Goal: Task Accomplishment & Management: Use online tool/utility

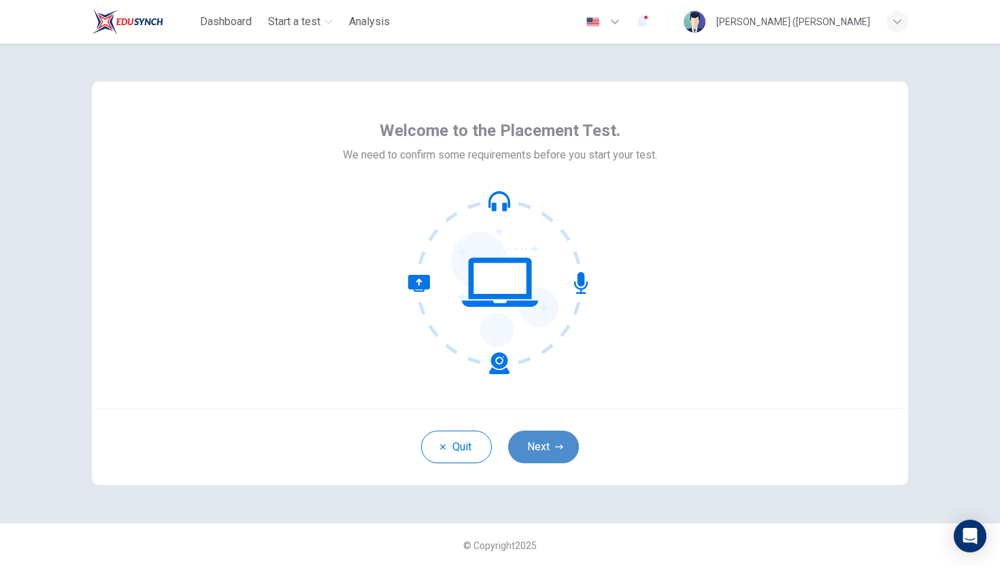
click at [550, 441] on button "Next" at bounding box center [543, 447] width 71 height 33
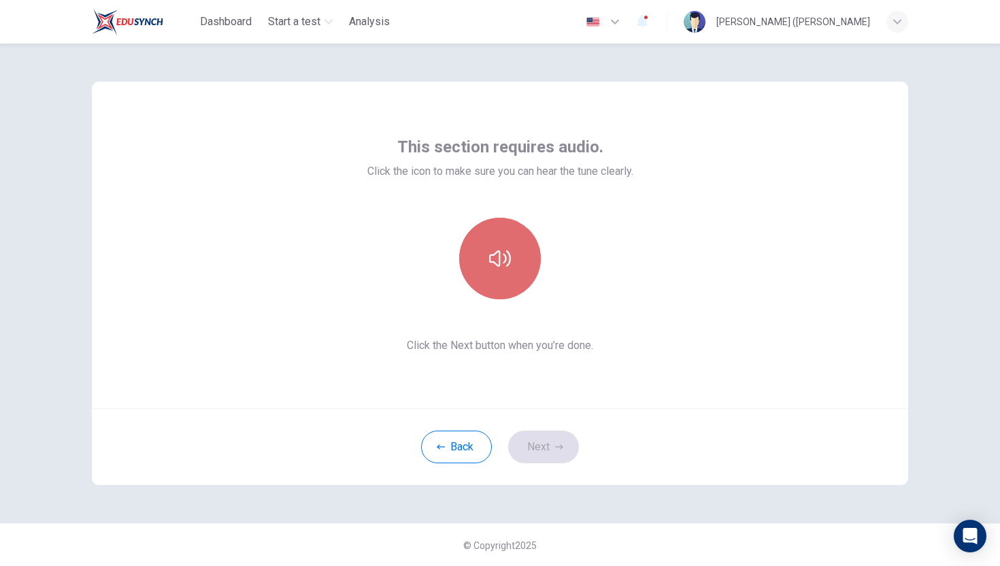
click at [496, 261] on icon "button" at bounding box center [500, 259] width 22 height 22
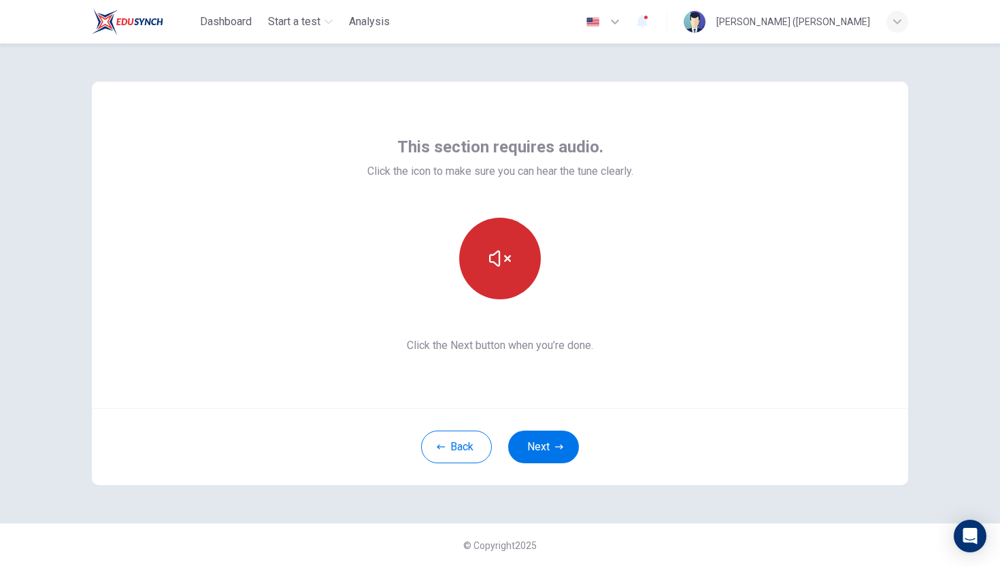
click at [505, 264] on icon "button" at bounding box center [500, 259] width 22 height 22
click at [503, 264] on icon "button" at bounding box center [500, 259] width 22 height 22
click at [498, 272] on button "button" at bounding box center [500, 259] width 82 height 82
click at [498, 271] on button "button" at bounding box center [500, 259] width 82 height 82
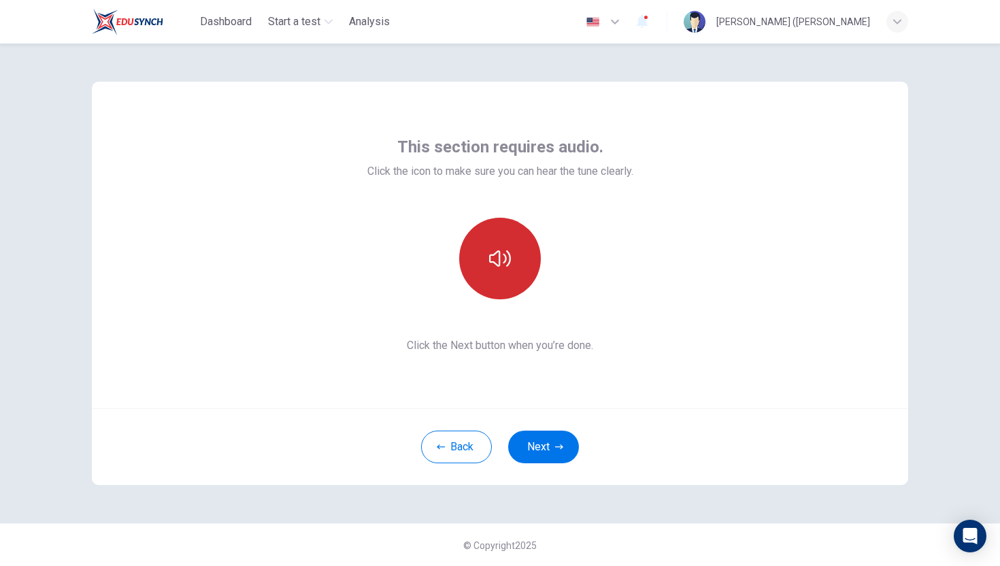
click at [498, 272] on button "button" at bounding box center [500, 259] width 82 height 82
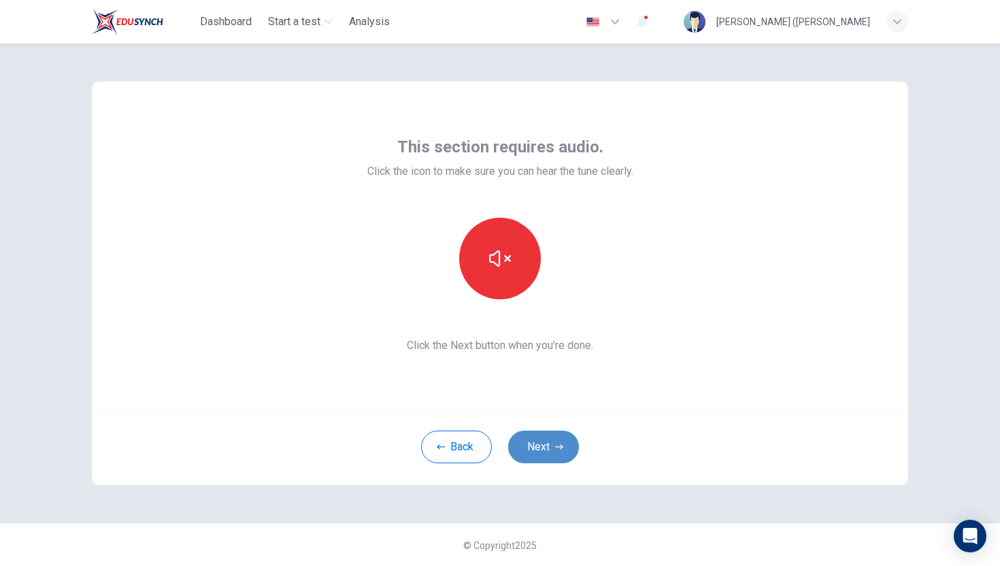
click at [553, 442] on button "Next" at bounding box center [543, 447] width 71 height 33
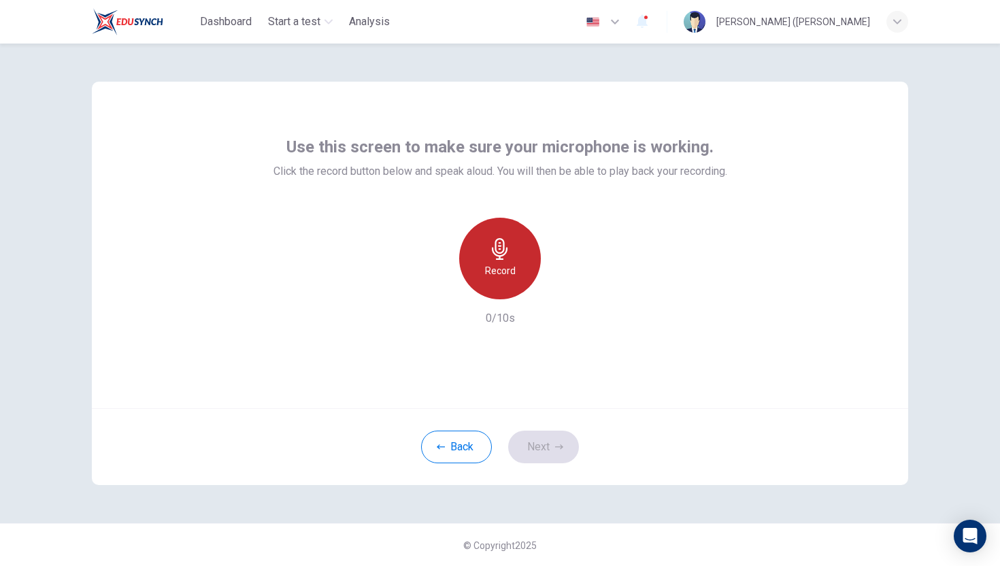
click at [507, 278] on div "Record" at bounding box center [500, 259] width 82 height 82
click at [507, 275] on h6 "Stop" at bounding box center [500, 271] width 20 height 16
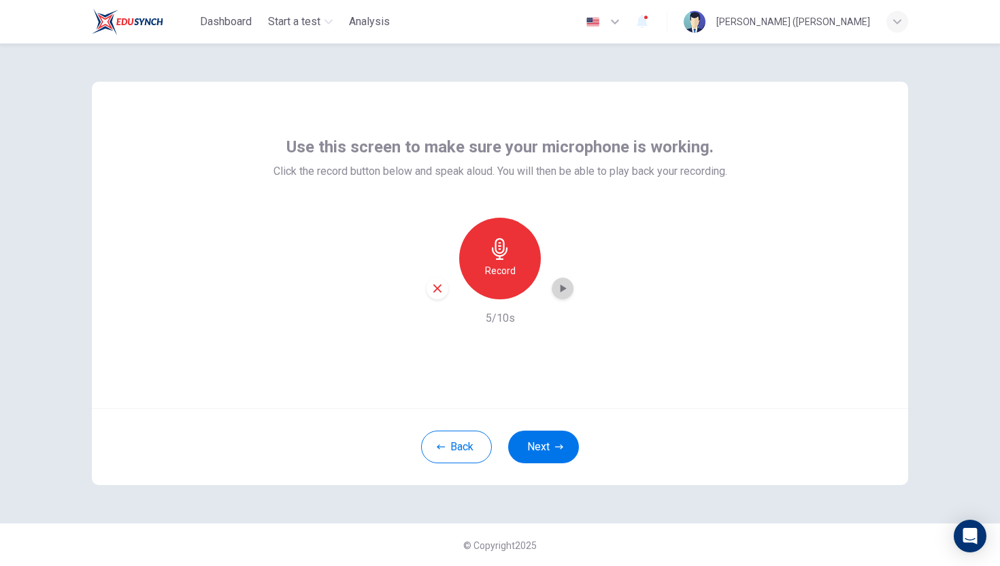
click at [560, 286] on icon "button" at bounding box center [563, 288] width 6 height 8
click at [542, 449] on button "Next" at bounding box center [543, 447] width 71 height 33
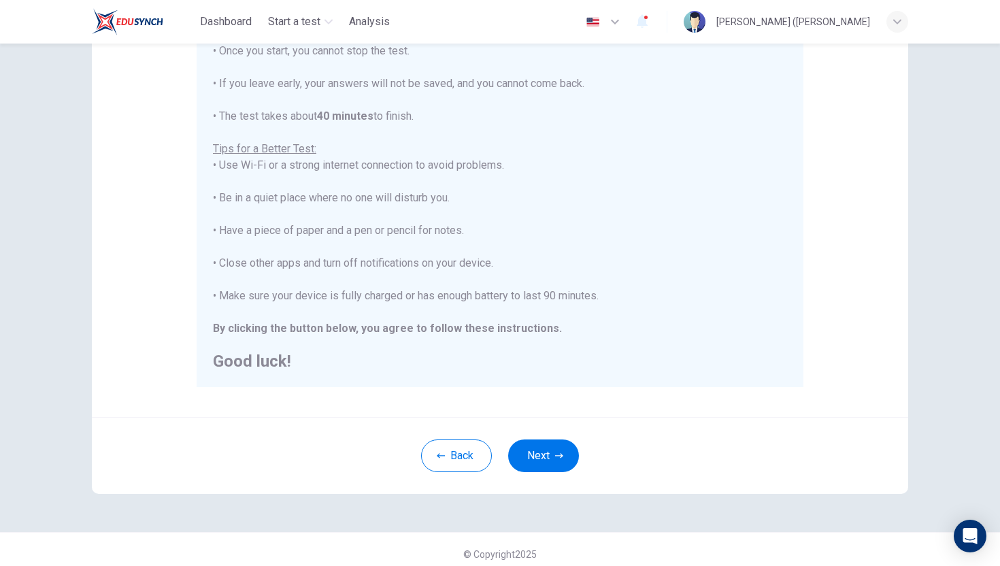
scroll to position [190, 0]
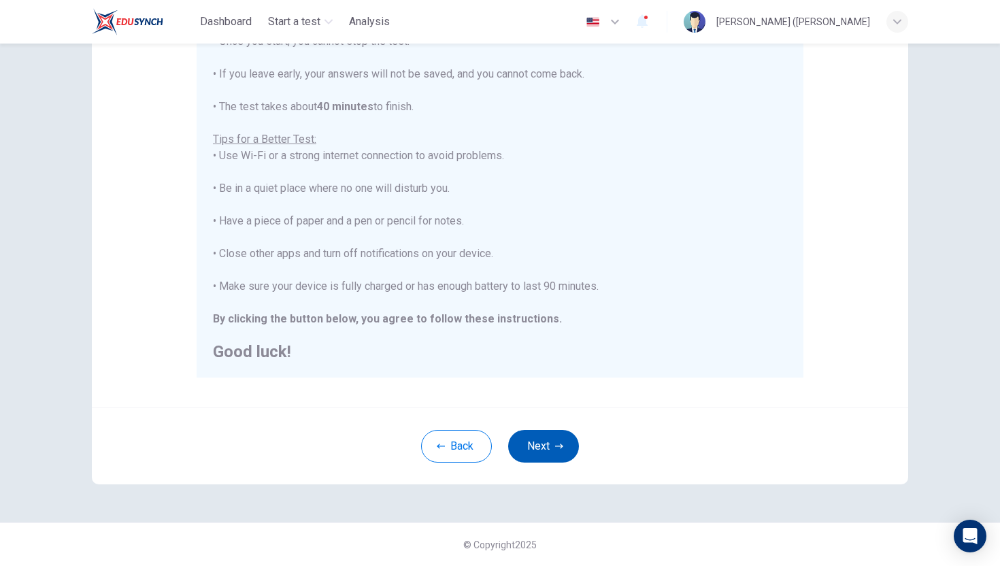
click at [556, 445] on icon "button" at bounding box center [559, 446] width 8 height 8
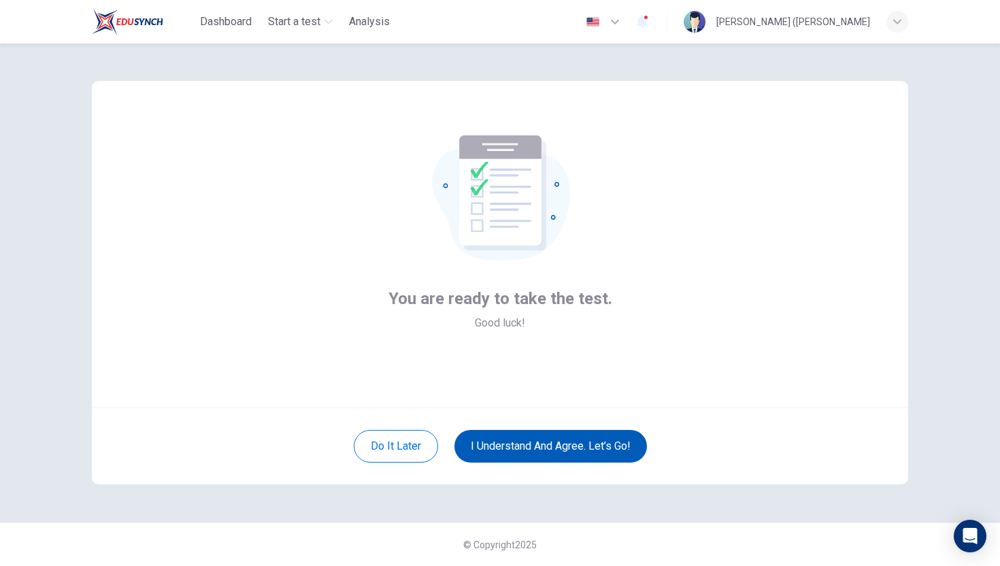
scroll to position [1, 0]
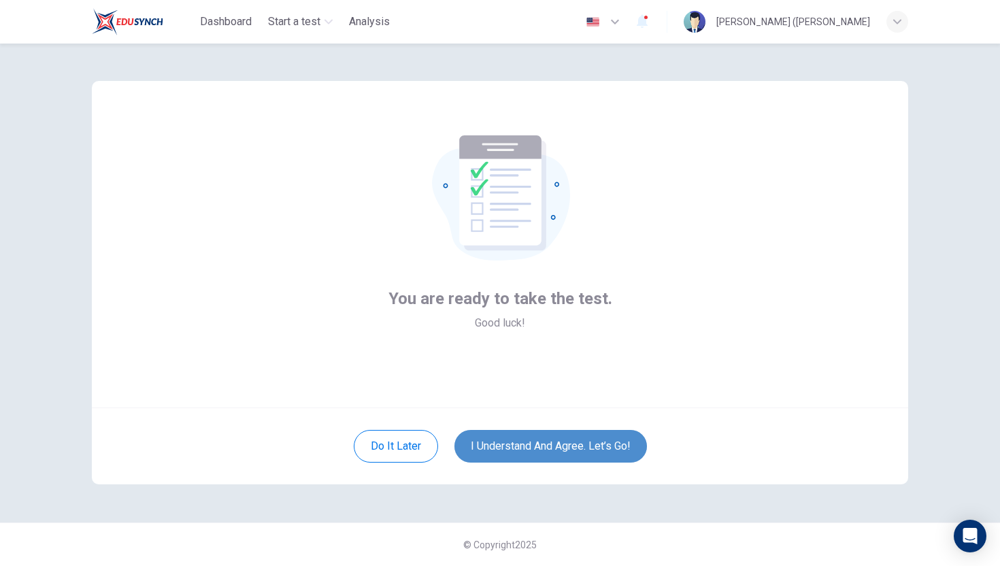
click at [556, 444] on button "I understand and agree. Let’s go!" at bounding box center [550, 446] width 192 height 33
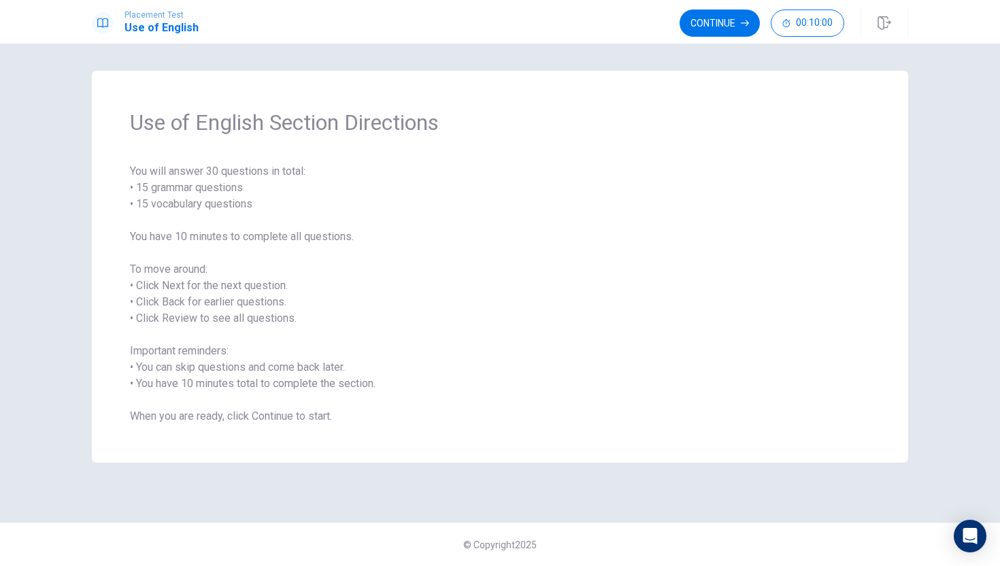
click at [260, 199] on span "You will answer 30 questions in total: • 15 grammar questions • 15 vocabulary q…" at bounding box center [500, 293] width 740 height 261
click at [245, 203] on span "You will answer 30 questions in total: • 15 grammar questions • 15 vocabulary q…" at bounding box center [500, 293] width 740 height 261
click at [710, 18] on button "Continue" at bounding box center [719, 23] width 80 height 27
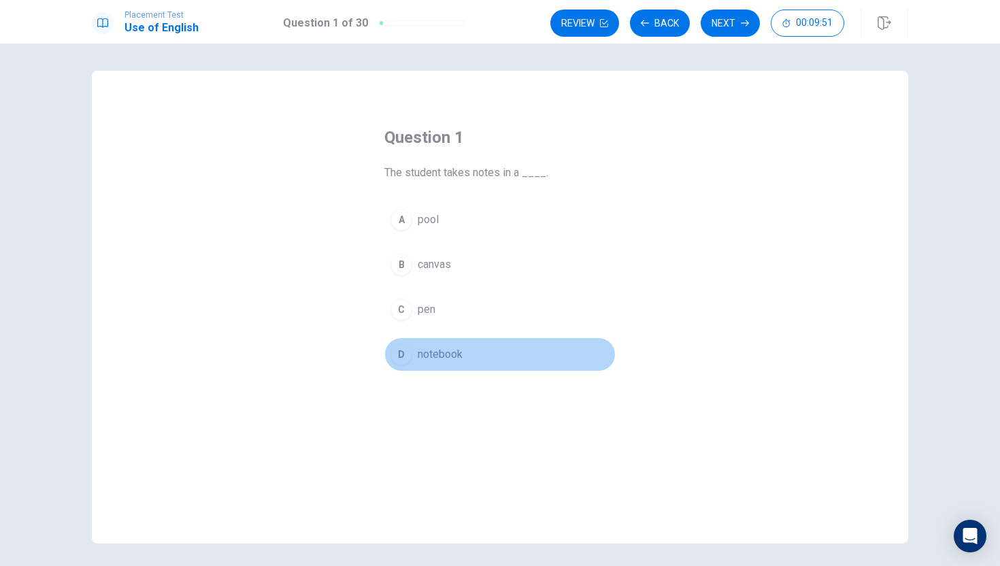
click at [420, 352] on span "notebook" at bounding box center [440, 354] width 45 height 16
click at [398, 354] on div "D" at bounding box center [401, 354] width 22 height 22
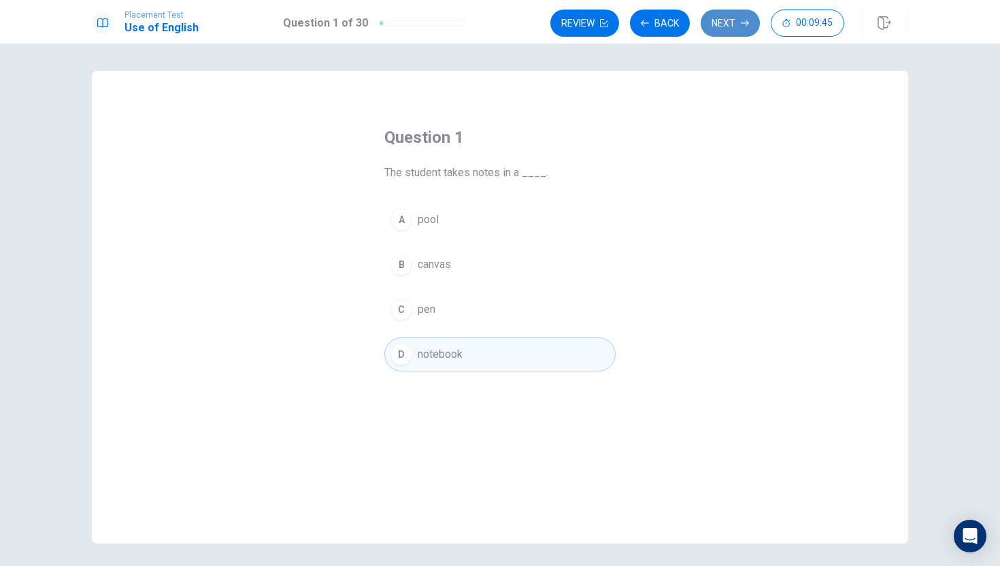
click at [731, 13] on button "Next" at bounding box center [730, 23] width 59 height 27
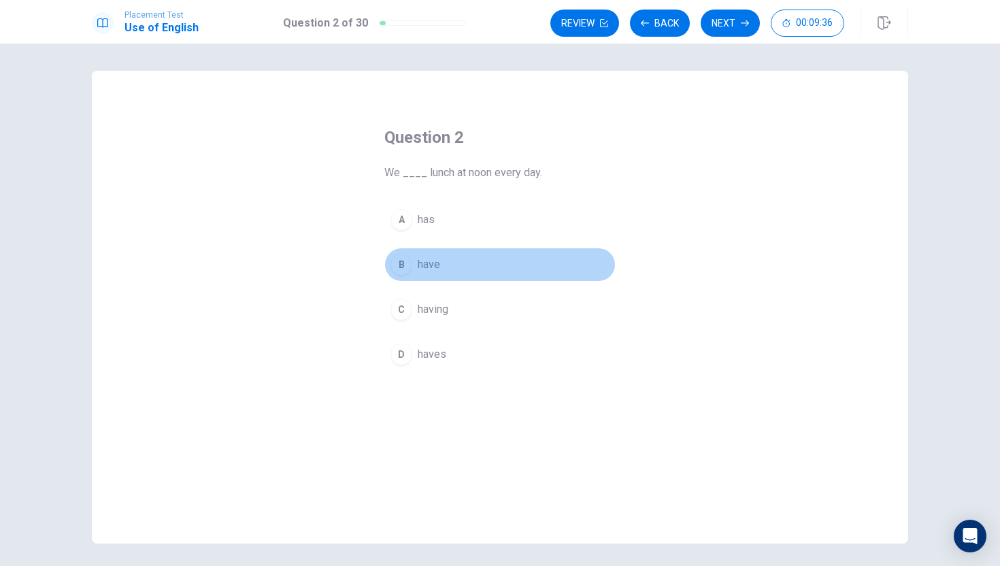
click at [433, 263] on span "have" at bounding box center [429, 264] width 22 height 16
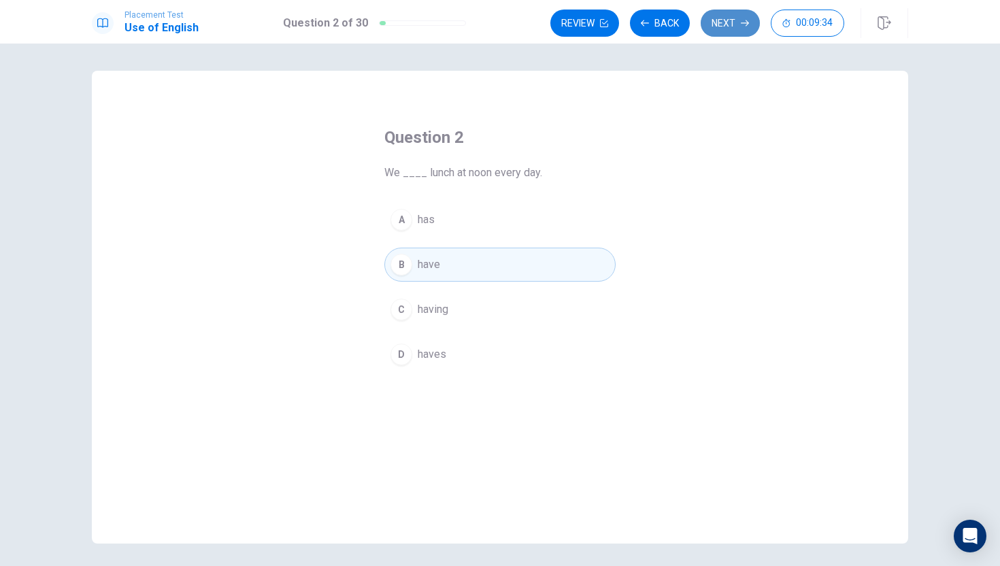
click at [720, 25] on button "Next" at bounding box center [730, 23] width 59 height 27
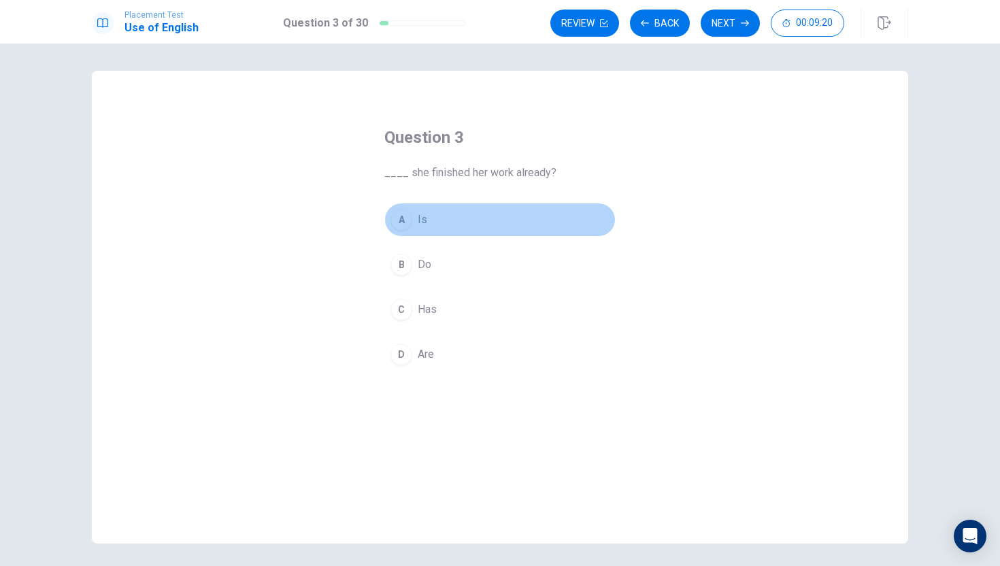
click at [420, 220] on span "Is" at bounding box center [423, 220] width 10 height 16
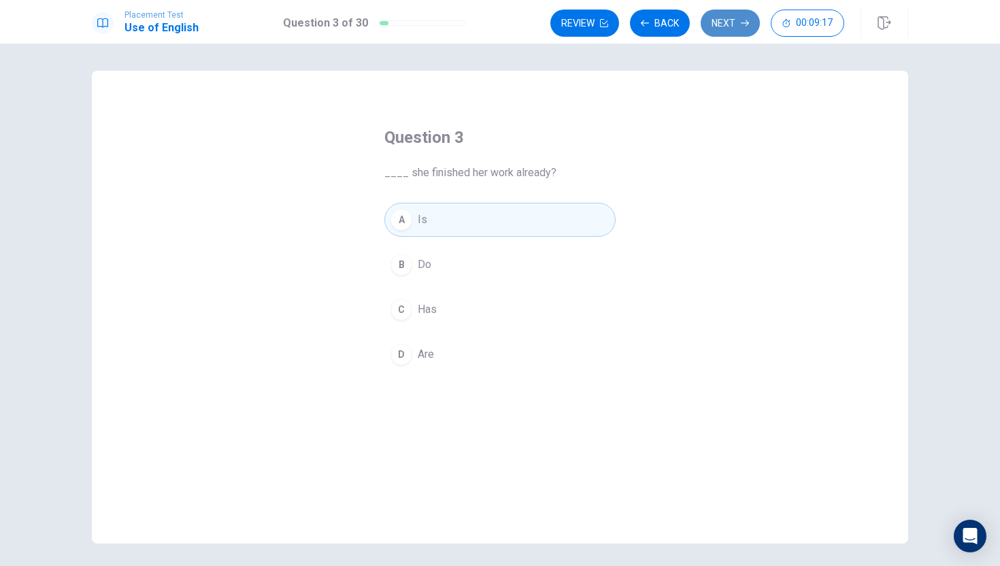
click at [722, 26] on button "Next" at bounding box center [730, 23] width 59 height 27
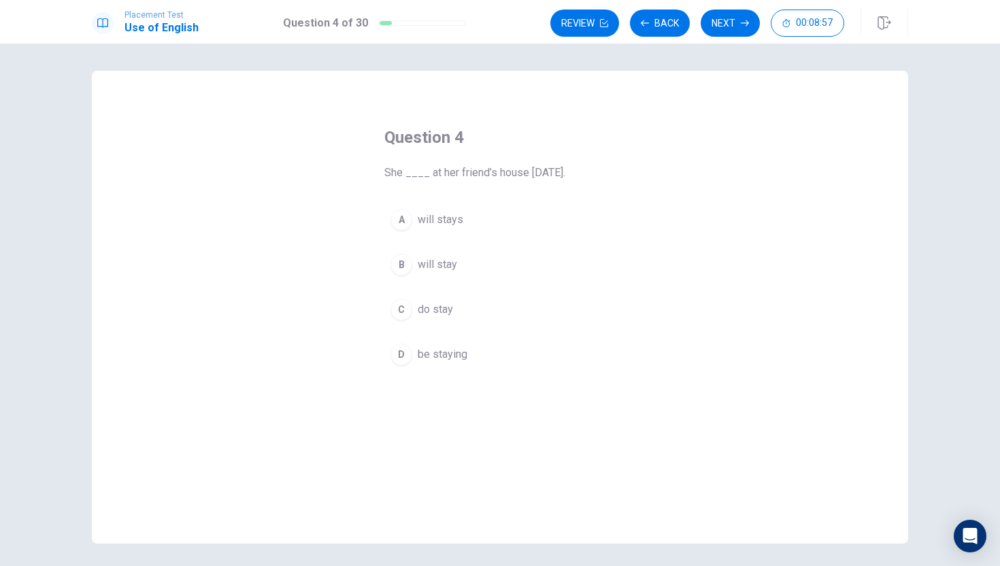
scroll to position [5, 0]
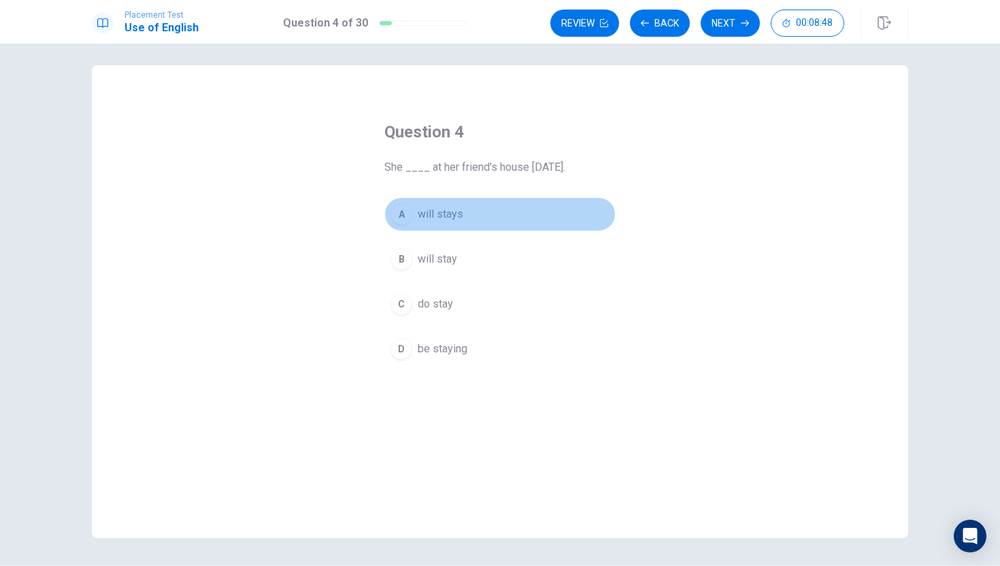
click at [446, 208] on span "will stays" at bounding box center [441, 214] width 46 height 16
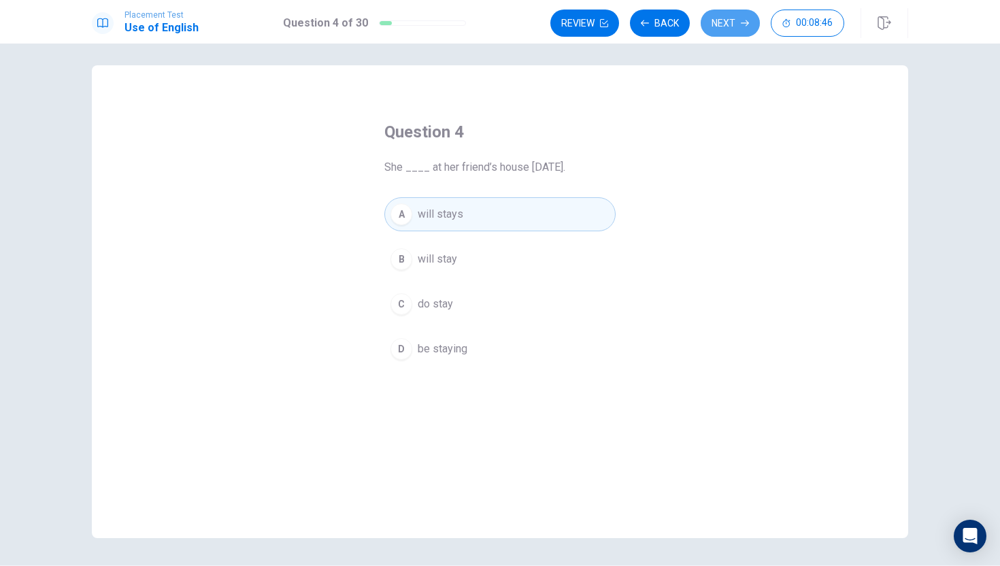
click at [720, 23] on button "Next" at bounding box center [730, 23] width 59 height 27
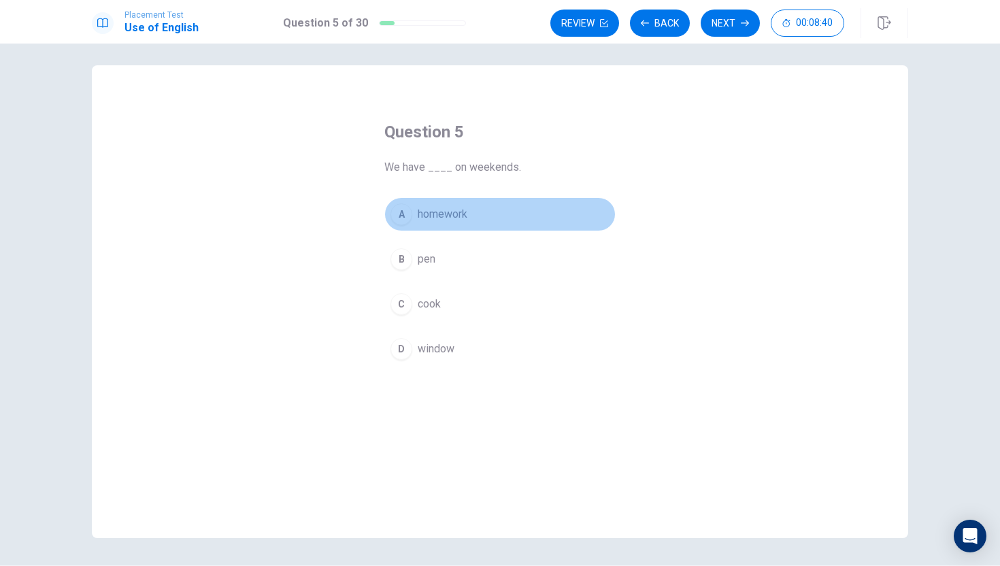
click at [447, 214] on span "homework" at bounding box center [443, 214] width 50 height 16
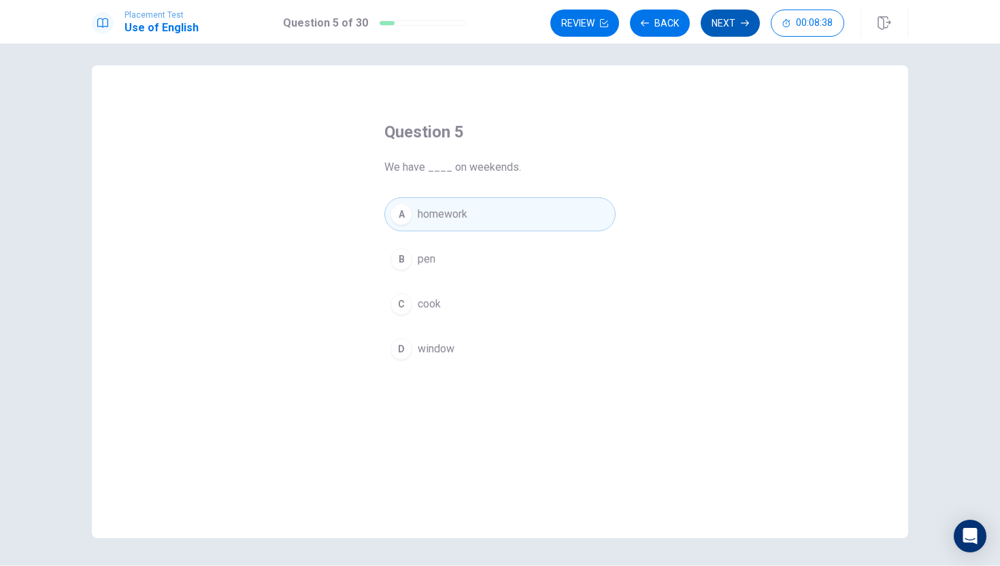
click at [738, 11] on button "Next" at bounding box center [730, 23] width 59 height 27
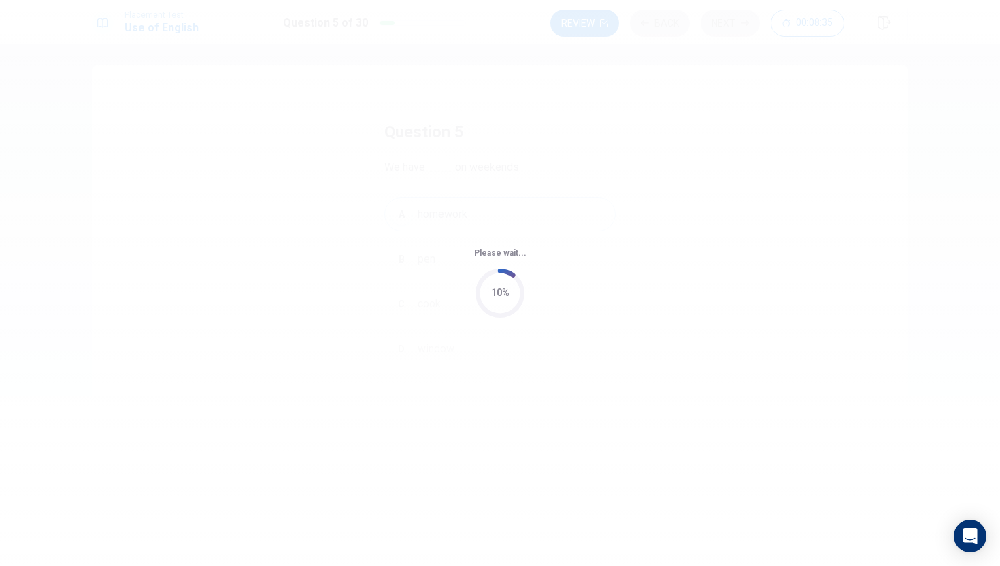
scroll to position [0, 0]
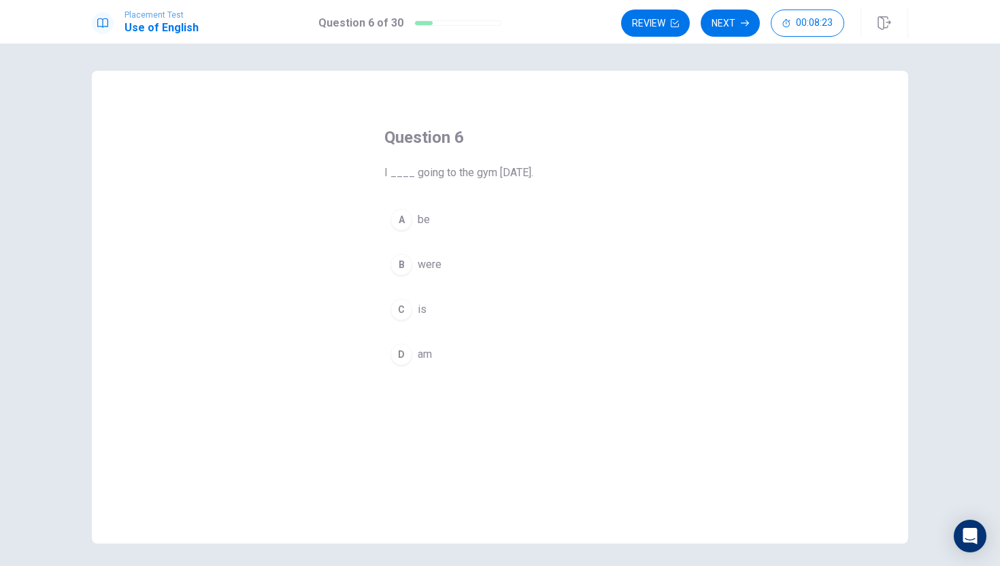
click at [429, 264] on span "were" at bounding box center [430, 264] width 24 height 16
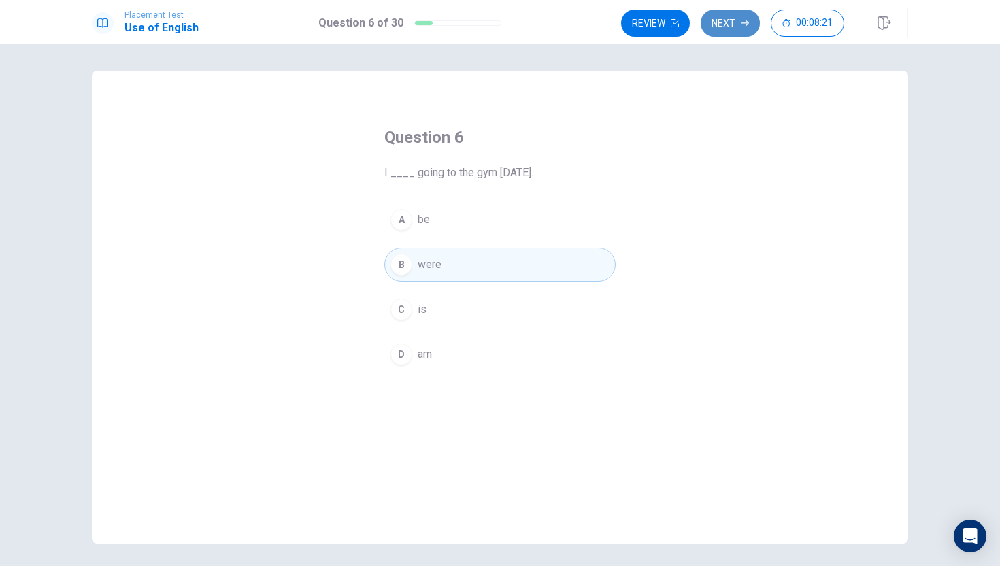
click at [737, 28] on button "Next" at bounding box center [730, 23] width 59 height 27
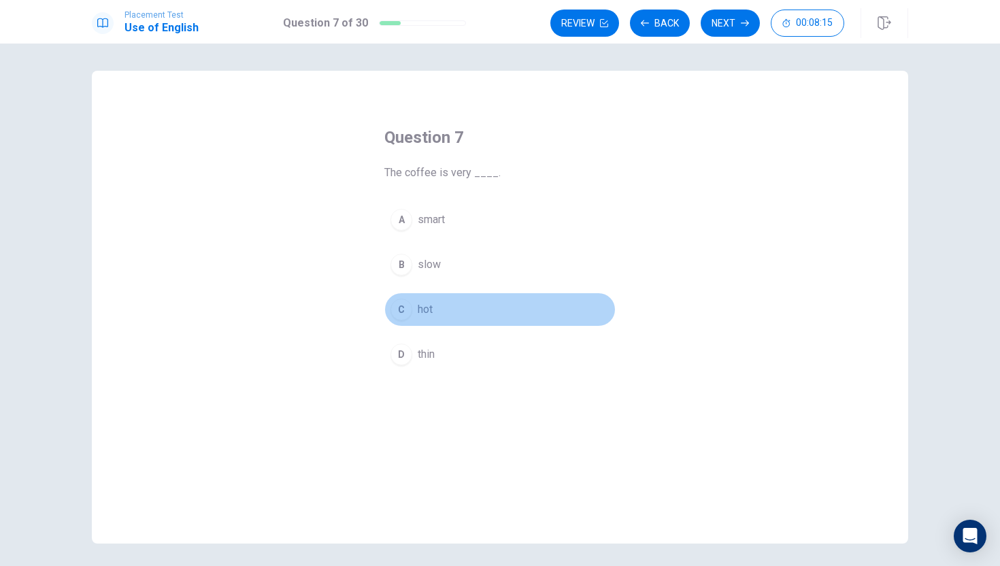
click at [429, 300] on button "C hot" at bounding box center [499, 309] width 231 height 34
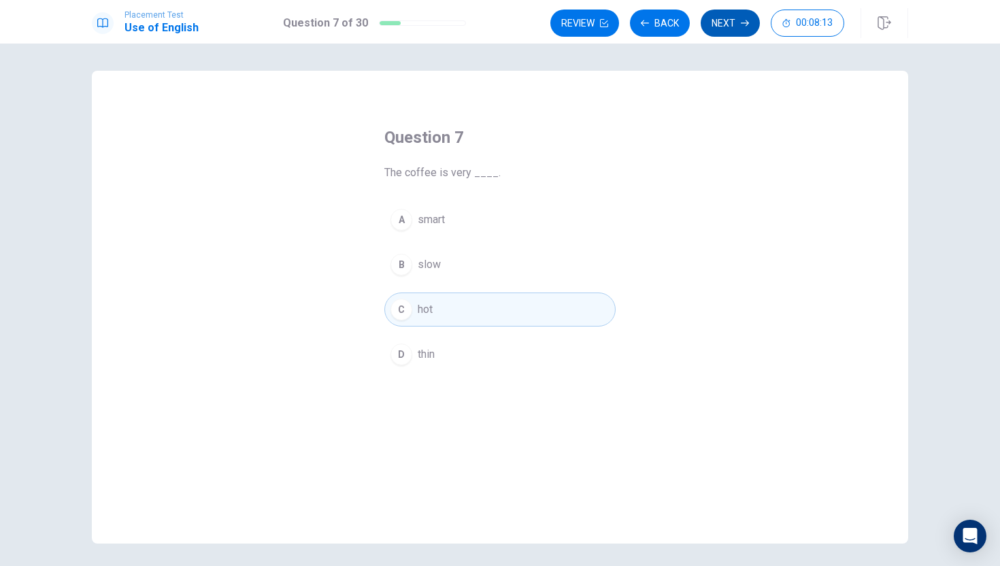
click at [725, 24] on button "Next" at bounding box center [730, 23] width 59 height 27
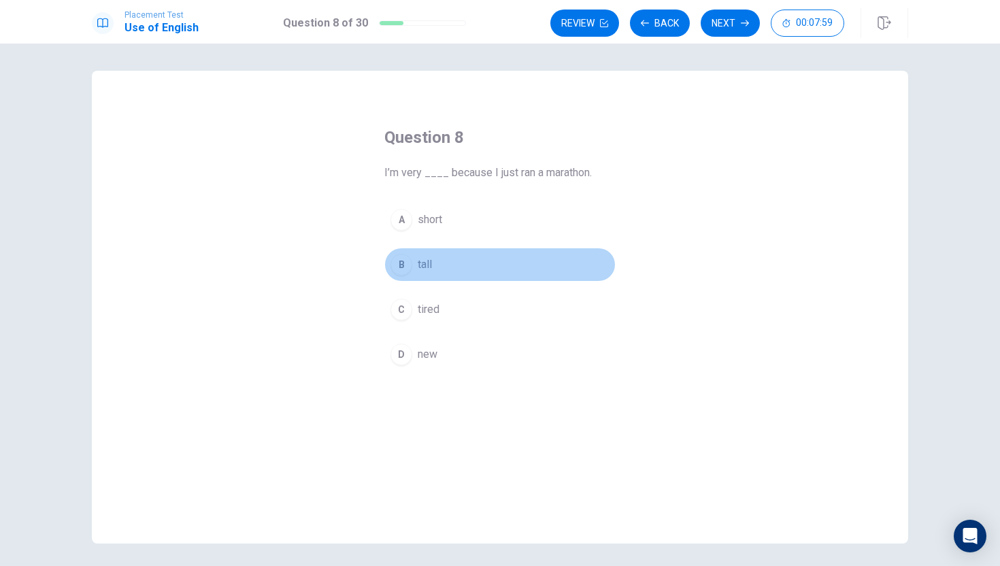
click at [427, 269] on span "tall" at bounding box center [425, 264] width 14 height 16
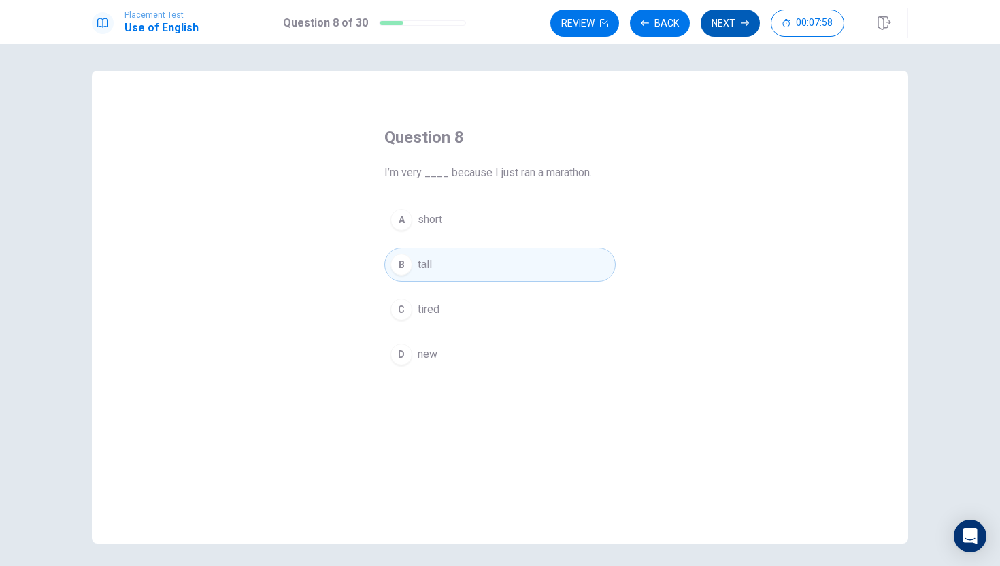
click at [726, 25] on button "Next" at bounding box center [730, 23] width 59 height 27
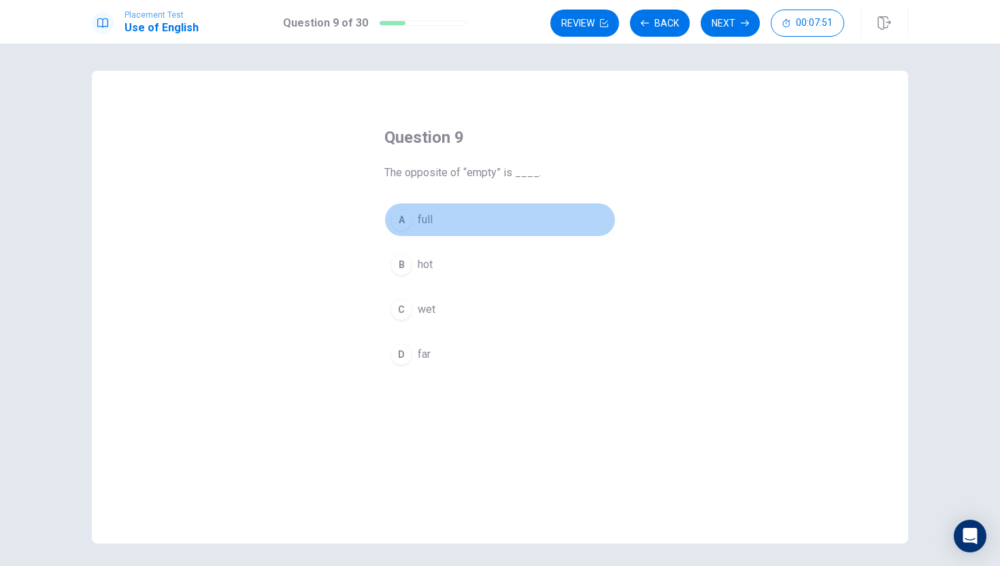
click at [424, 216] on span "full" at bounding box center [425, 220] width 15 height 16
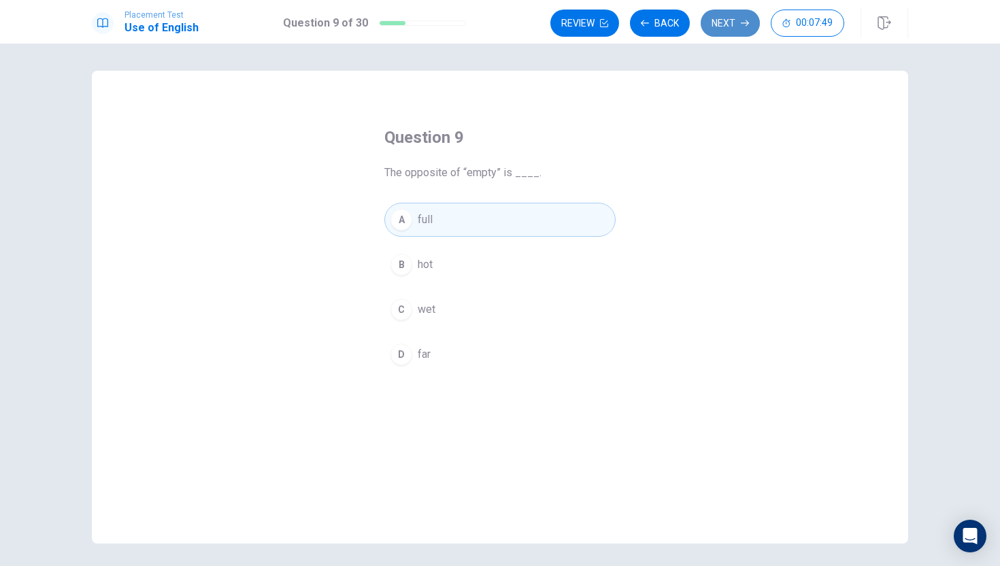
click at [726, 23] on button "Next" at bounding box center [730, 23] width 59 height 27
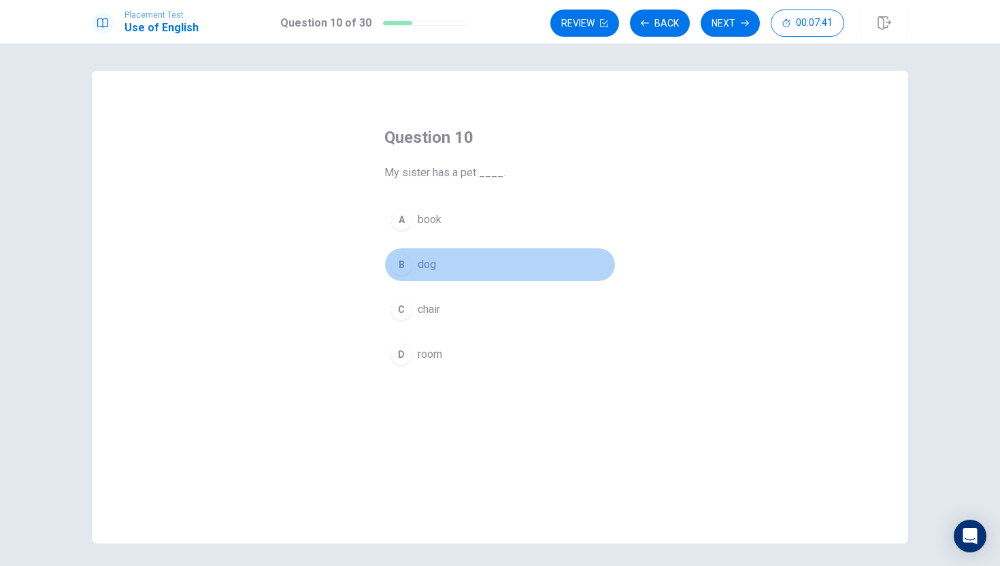
click at [427, 261] on span "dog" at bounding box center [427, 264] width 18 height 16
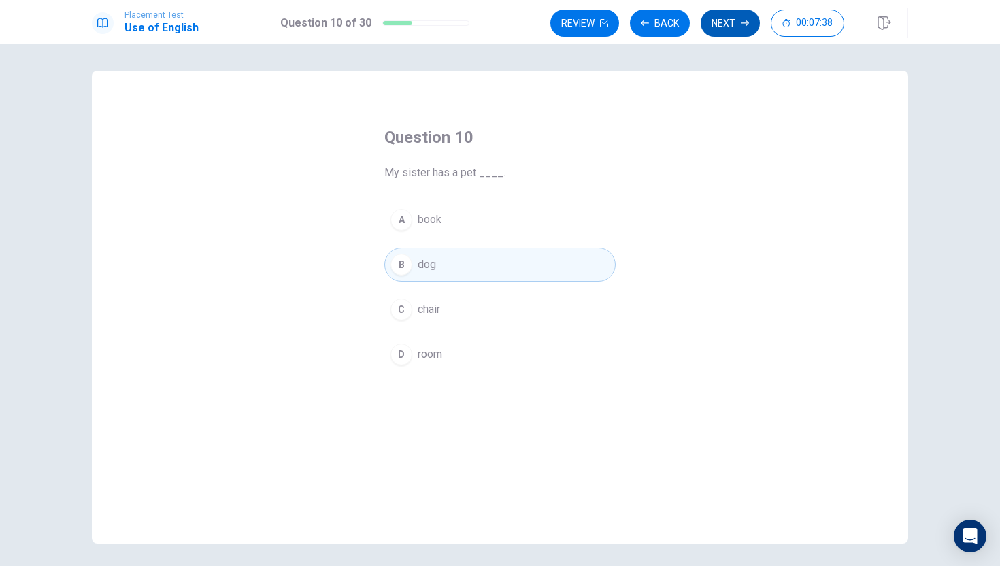
click at [734, 16] on button "Next" at bounding box center [730, 23] width 59 height 27
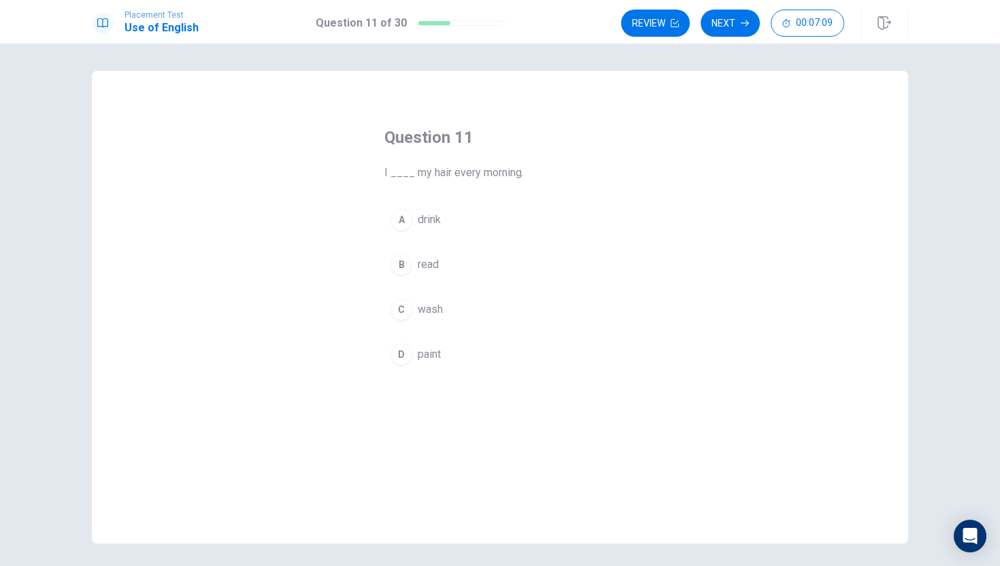
click at [401, 301] on div "C" at bounding box center [401, 310] width 22 height 22
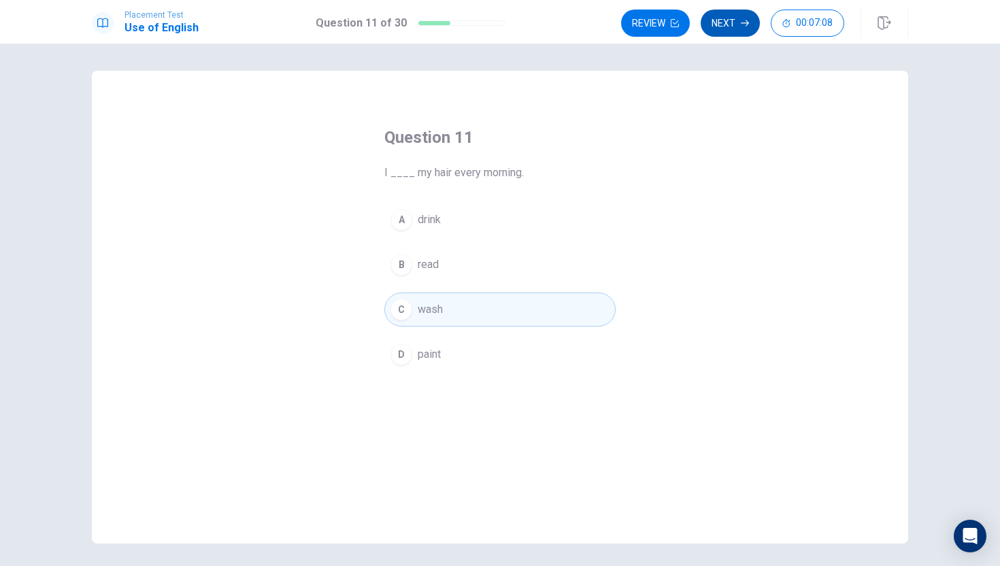
click at [710, 35] on button "Next" at bounding box center [730, 23] width 59 height 27
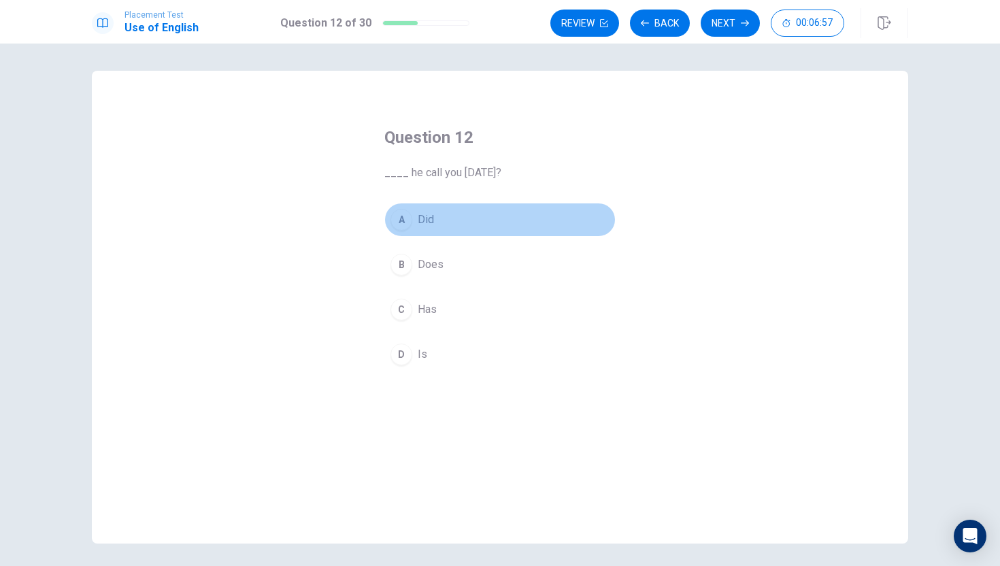
click at [428, 219] on span "Did" at bounding box center [426, 220] width 16 height 16
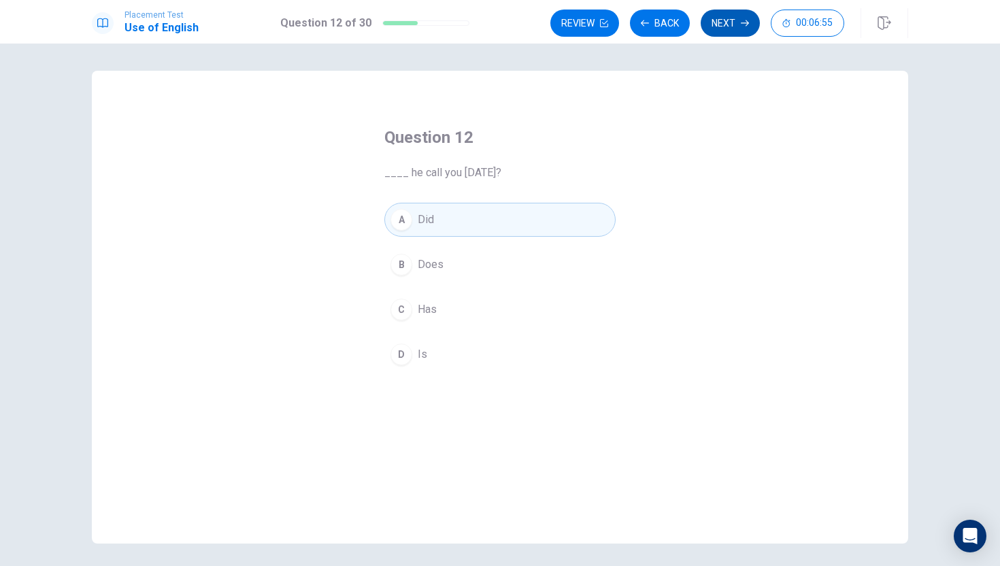
click at [736, 25] on button "Next" at bounding box center [730, 23] width 59 height 27
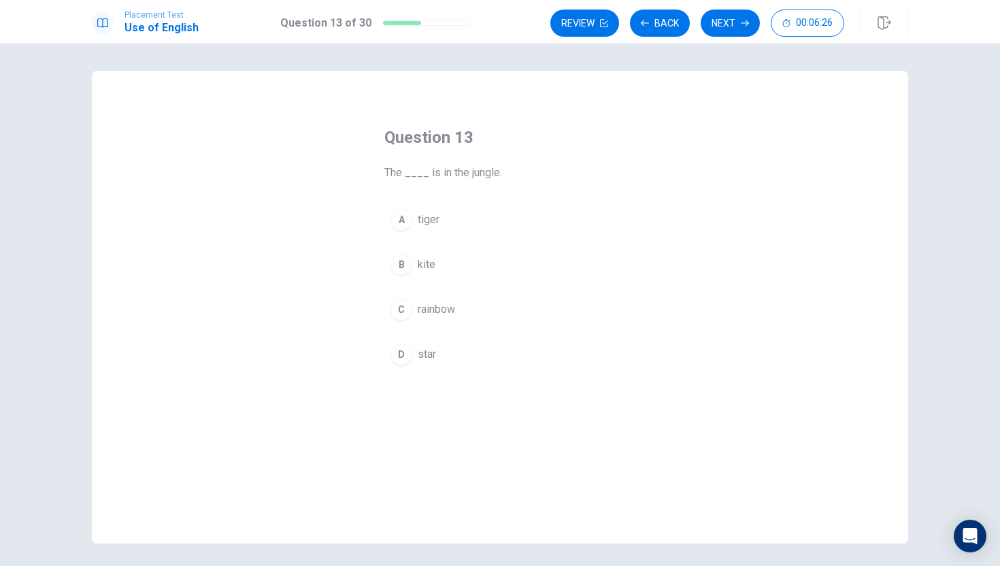
click at [445, 307] on span "rainbow" at bounding box center [436, 309] width 37 height 16
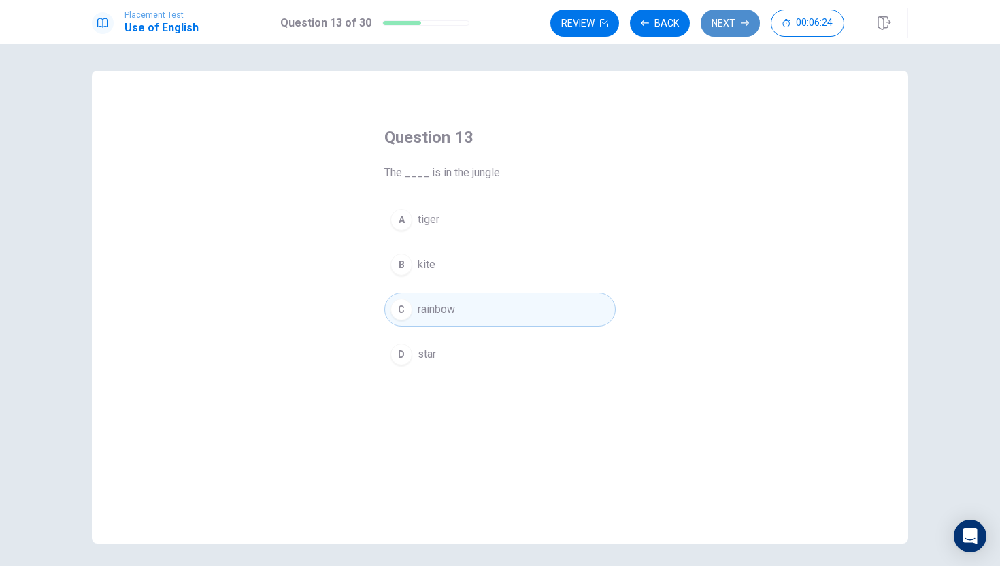
click at [743, 19] on icon "button" at bounding box center [745, 23] width 8 height 8
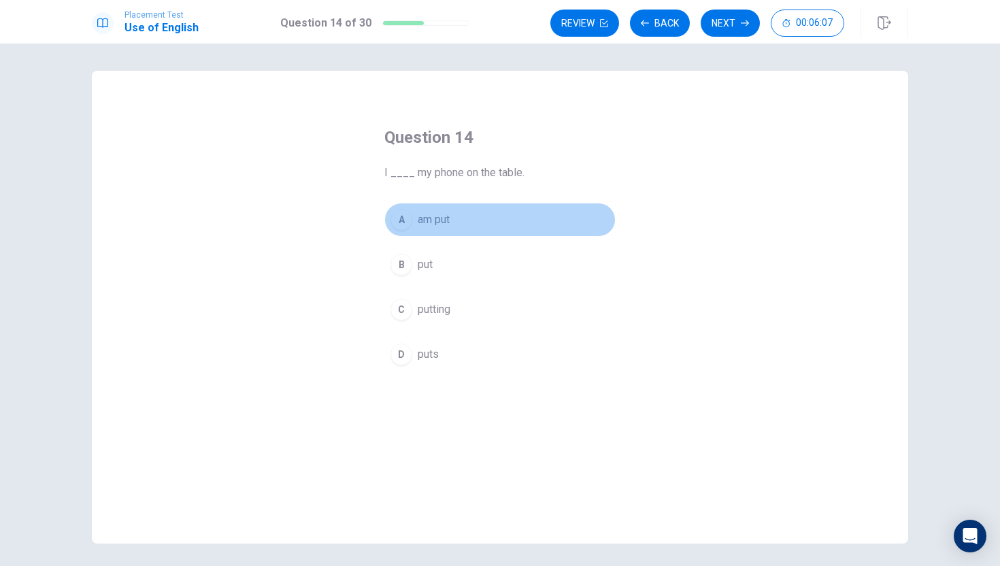
click at [443, 224] on span "am put" at bounding box center [434, 220] width 32 height 16
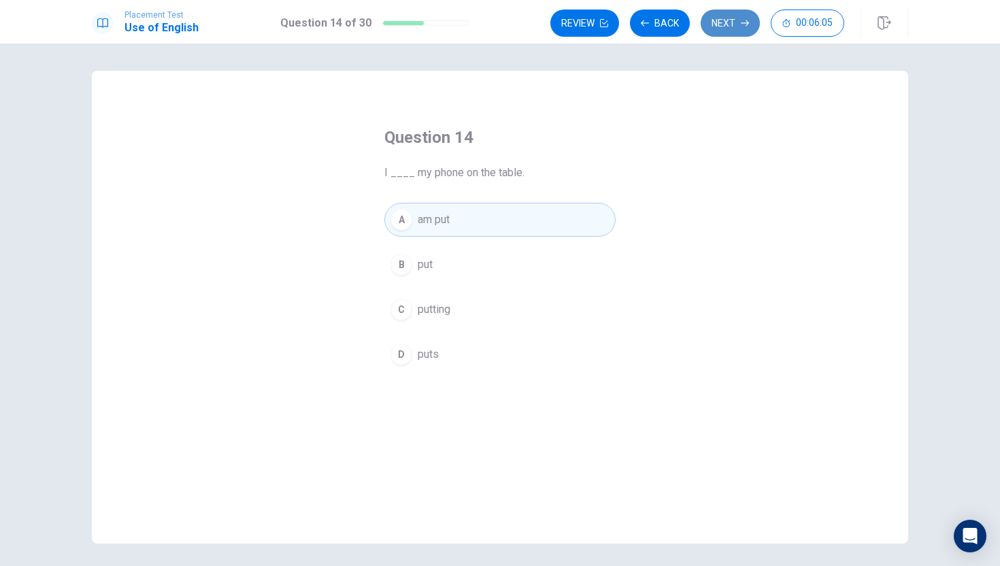
click at [718, 27] on button "Next" at bounding box center [730, 23] width 59 height 27
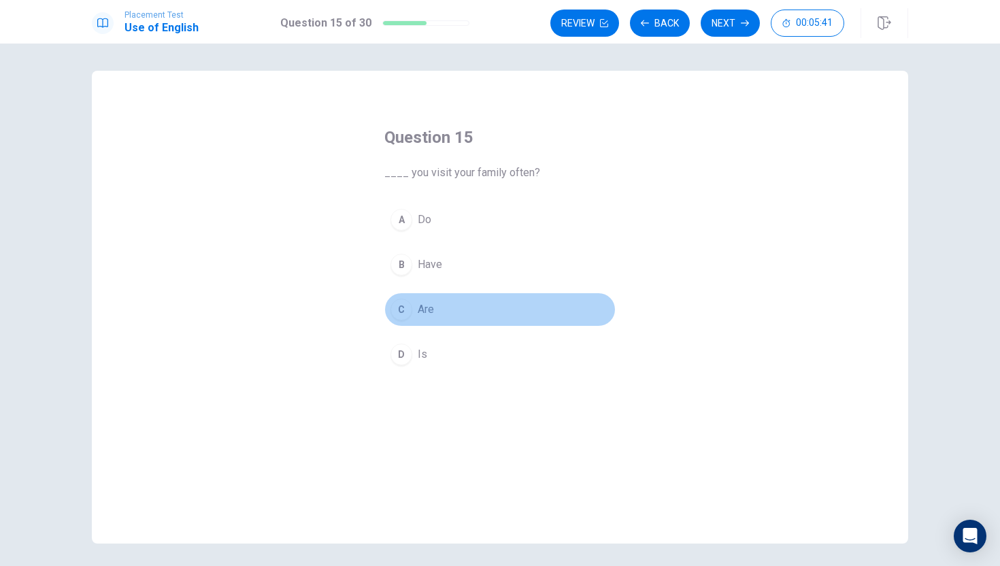
click at [423, 307] on span "Are" at bounding box center [426, 309] width 16 height 16
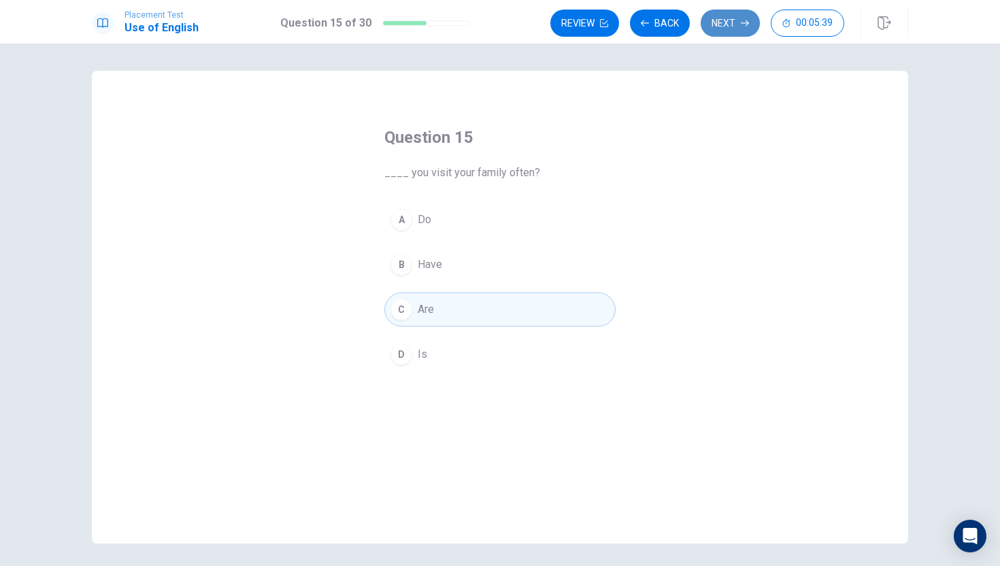
click at [725, 28] on button "Next" at bounding box center [730, 23] width 59 height 27
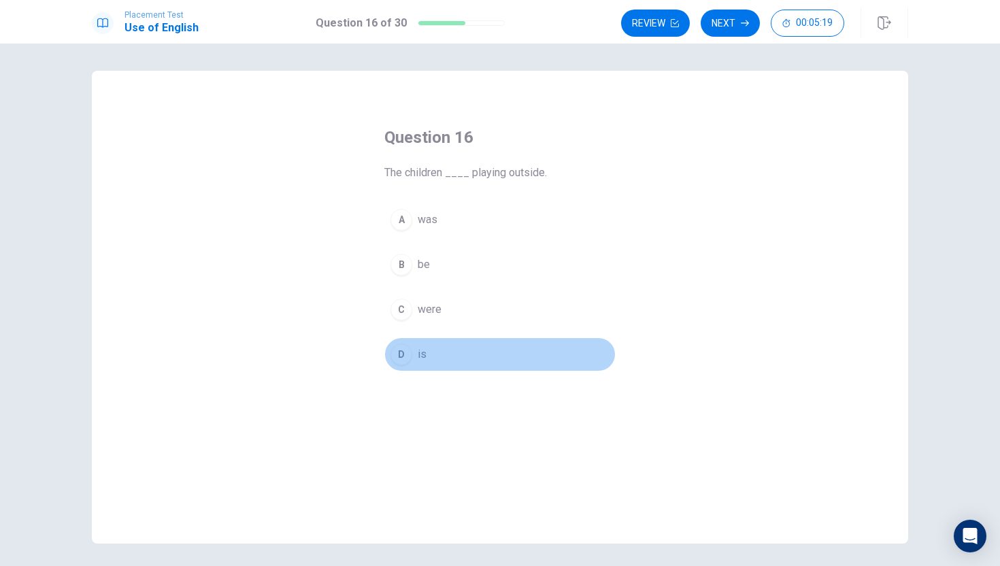
click at [421, 352] on span "is" at bounding box center [422, 354] width 9 height 16
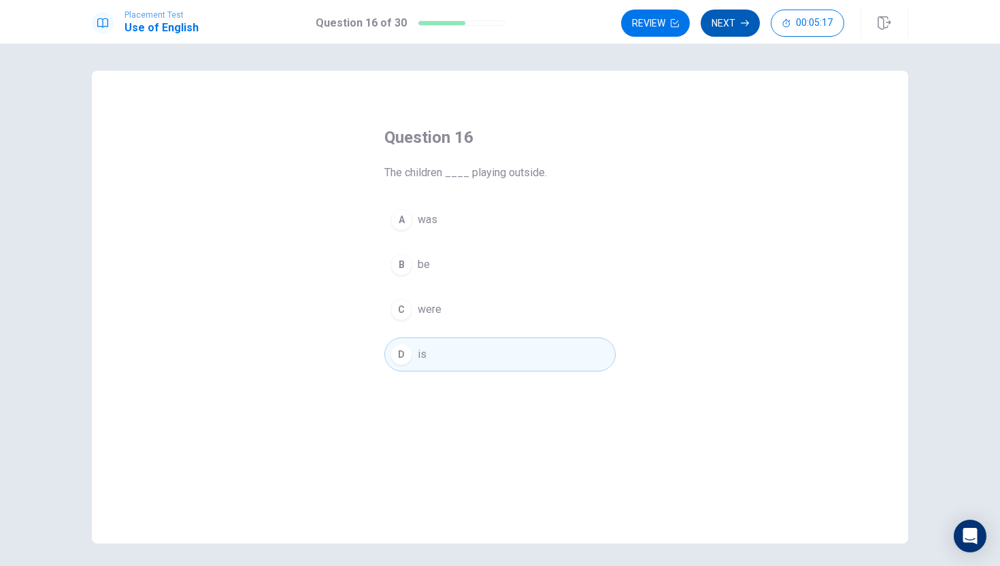
click at [728, 26] on button "Next" at bounding box center [730, 23] width 59 height 27
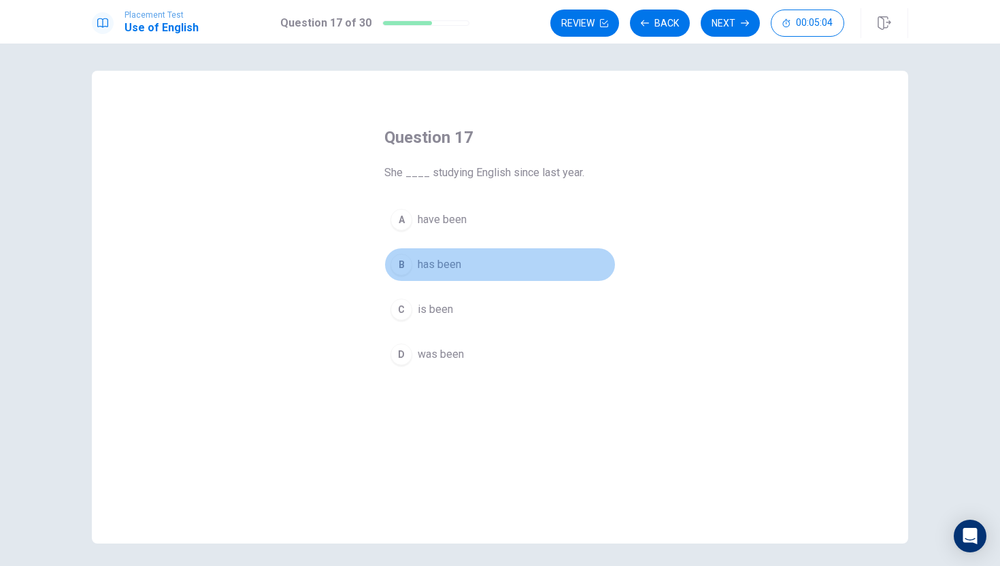
click at [438, 263] on span "has been" at bounding box center [440, 264] width 44 height 16
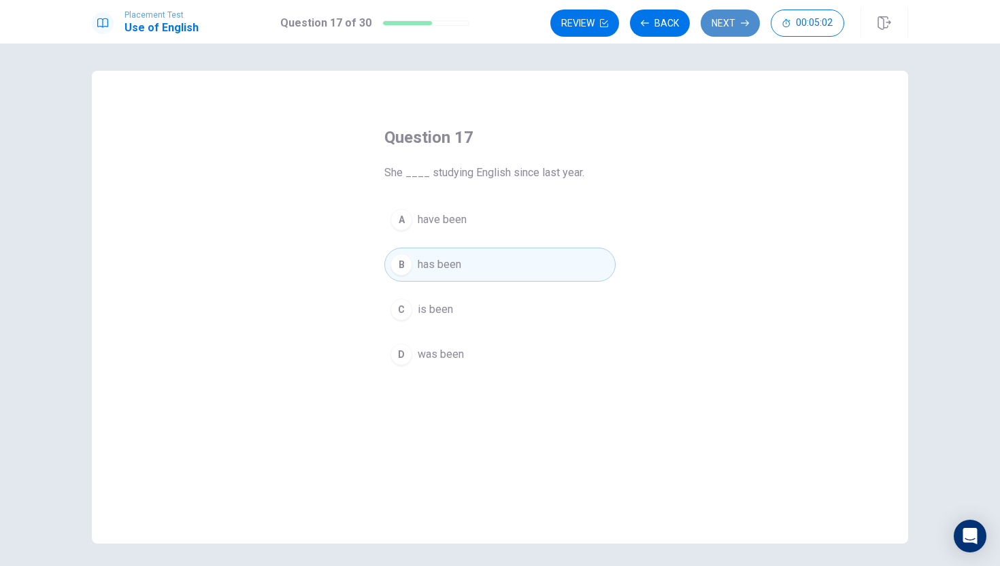
click at [726, 18] on button "Next" at bounding box center [730, 23] width 59 height 27
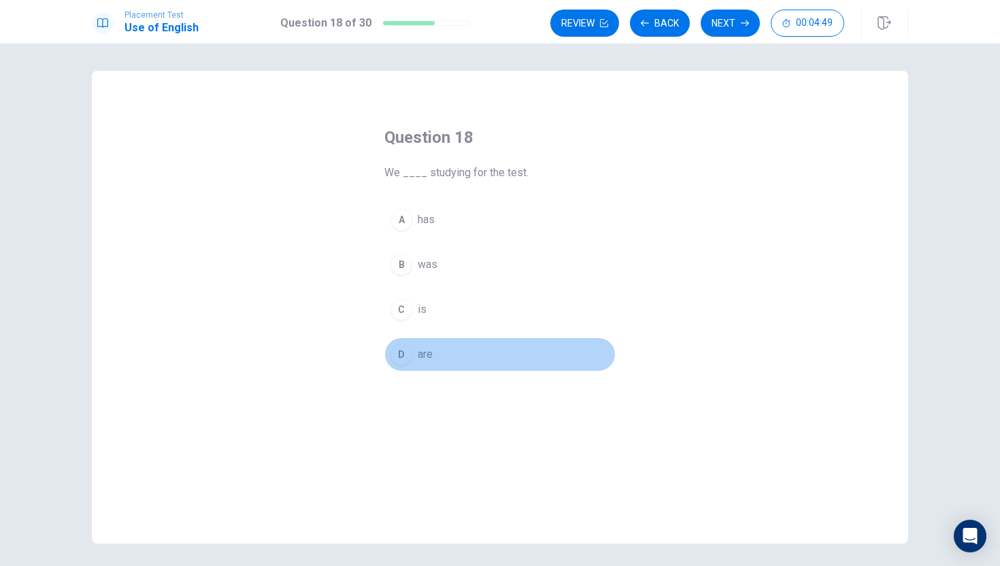
click at [427, 357] on span "are" at bounding box center [425, 354] width 15 height 16
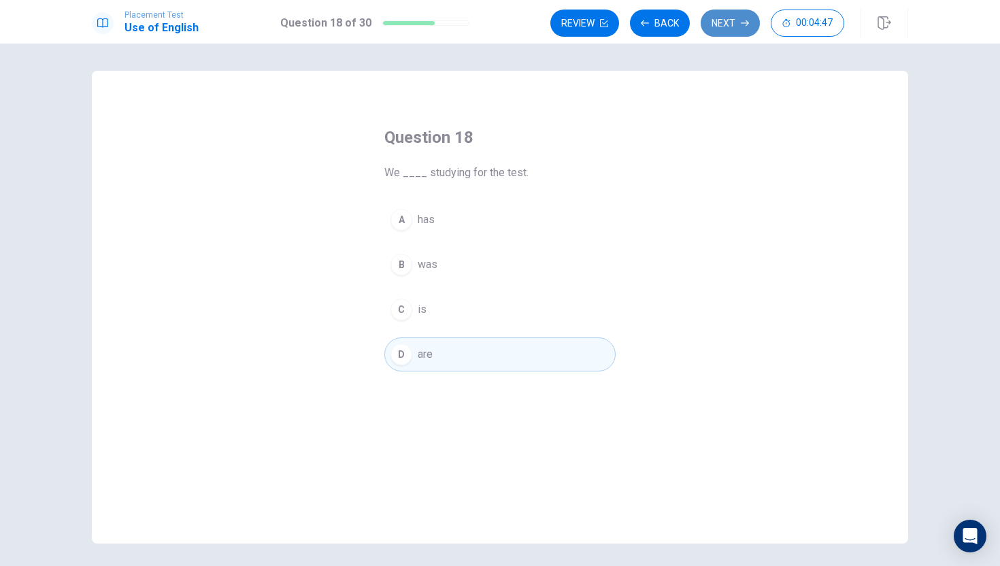
click at [739, 18] on button "Next" at bounding box center [730, 23] width 59 height 27
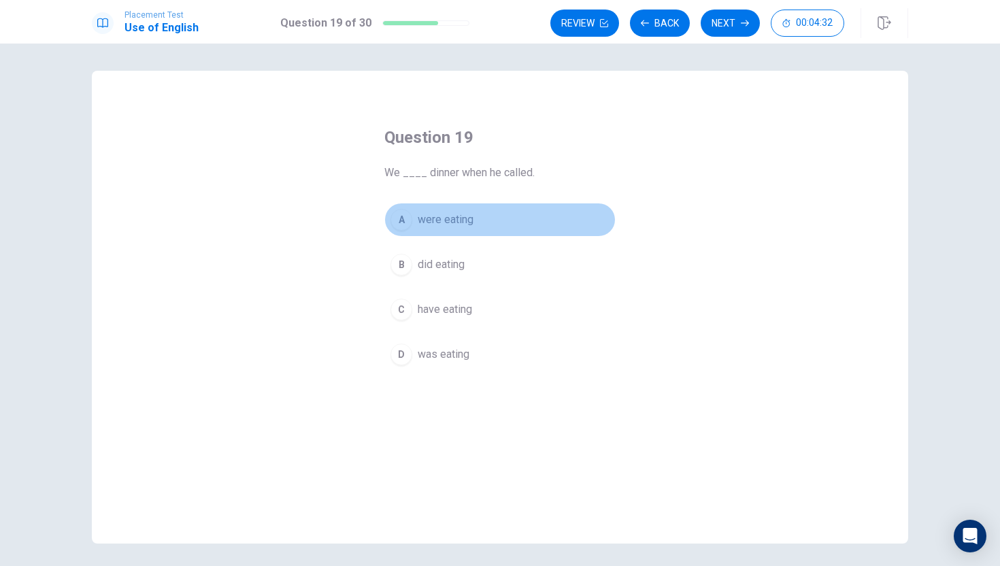
click at [437, 215] on span "were eating" at bounding box center [446, 220] width 56 height 16
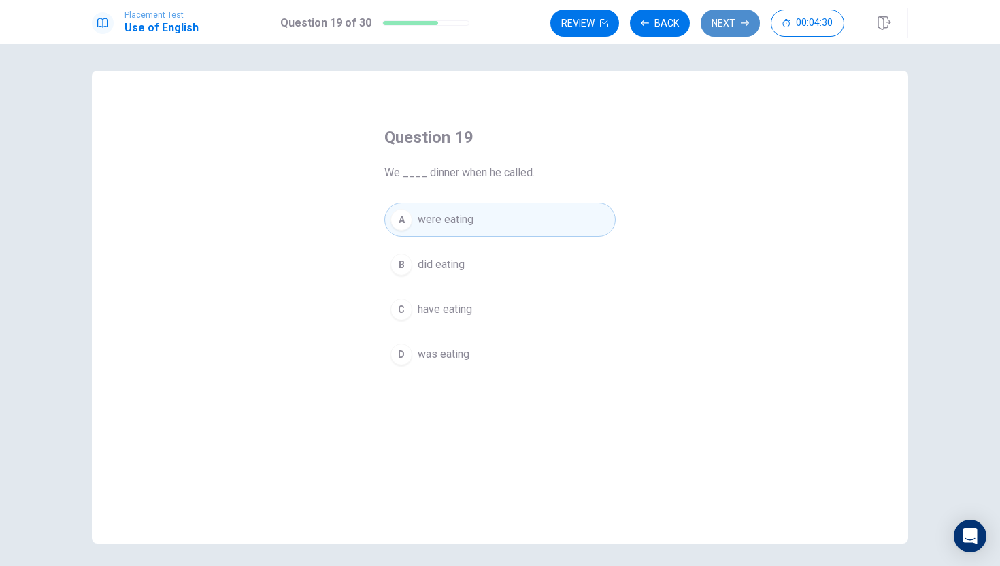
click at [731, 19] on button "Next" at bounding box center [730, 23] width 59 height 27
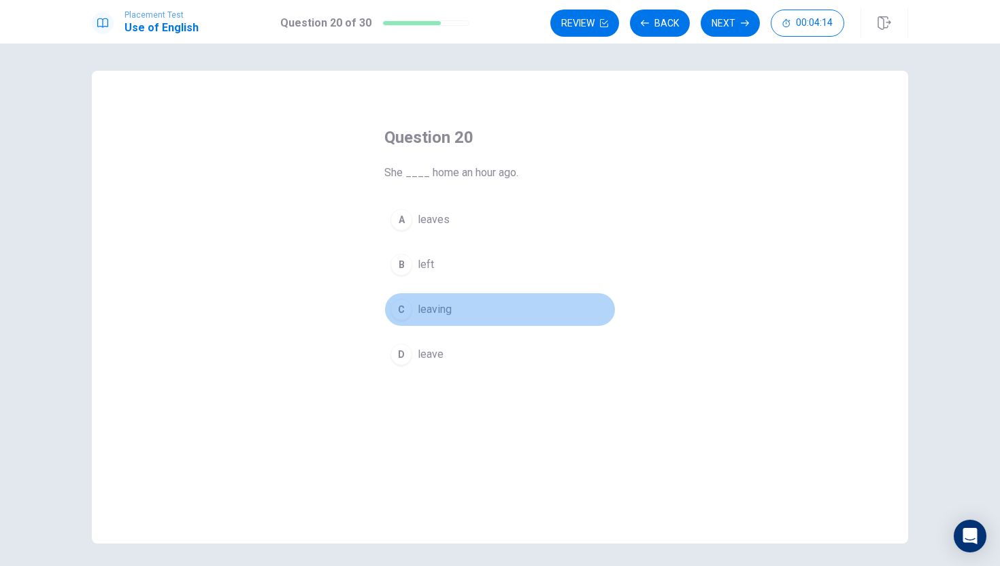
drag, startPoint x: 427, startPoint y: 305, endPoint x: 469, endPoint y: 181, distance: 130.6
click at [427, 305] on span "leaving" at bounding box center [435, 309] width 34 height 16
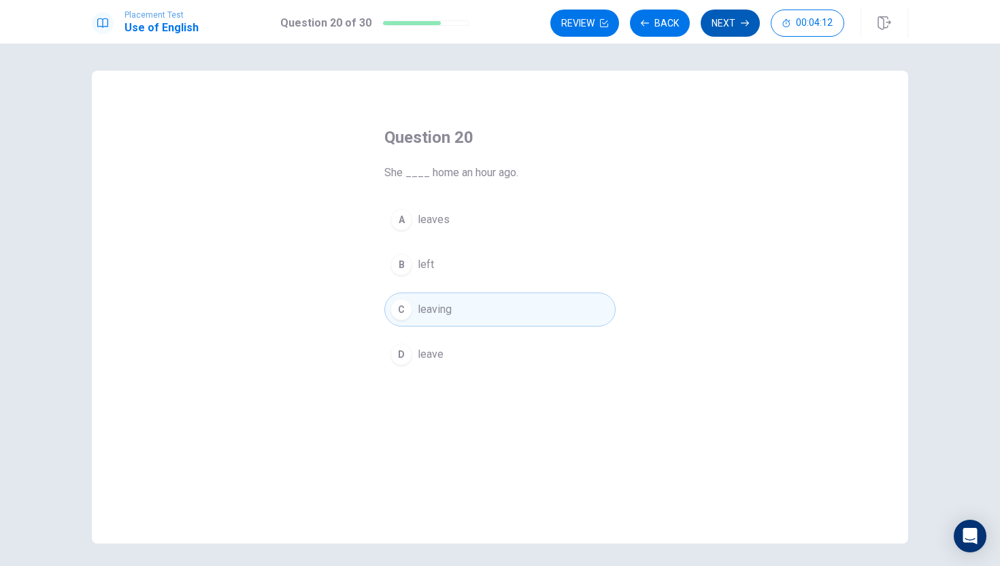
click at [726, 35] on button "Next" at bounding box center [730, 23] width 59 height 27
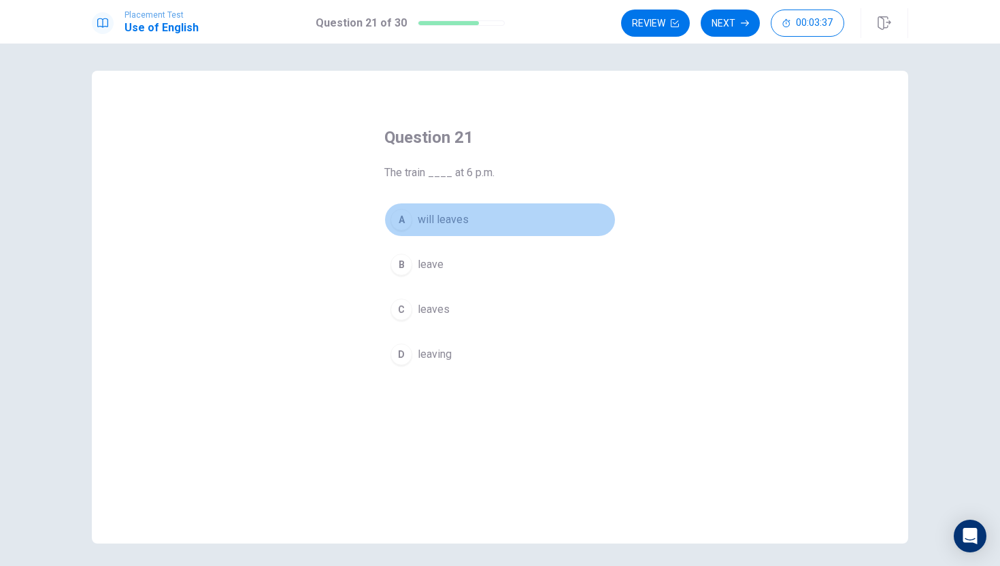
click at [429, 218] on span "will leaves" at bounding box center [443, 220] width 51 height 16
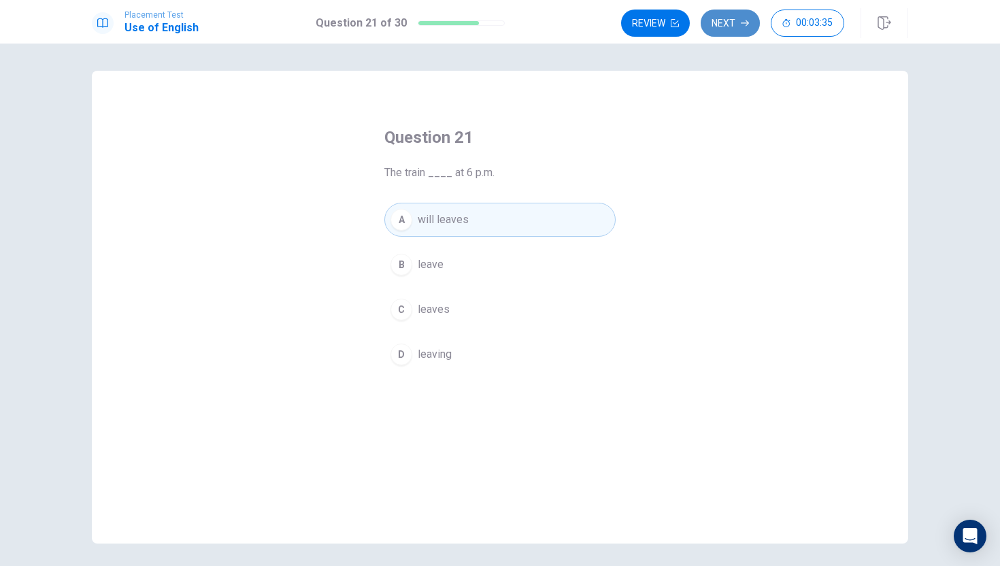
click at [725, 18] on button "Next" at bounding box center [730, 23] width 59 height 27
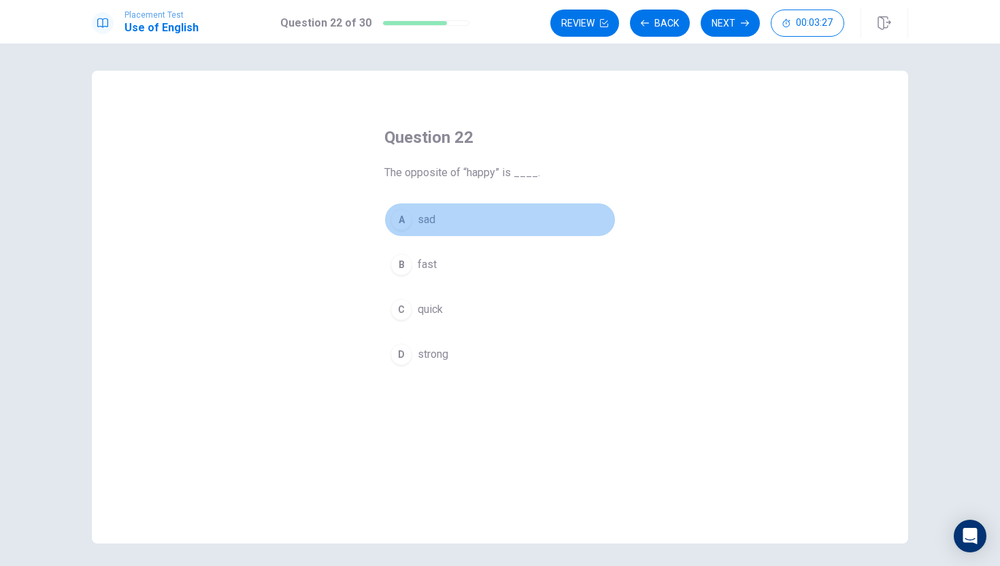
click at [435, 224] on button "A sad" at bounding box center [499, 220] width 231 height 34
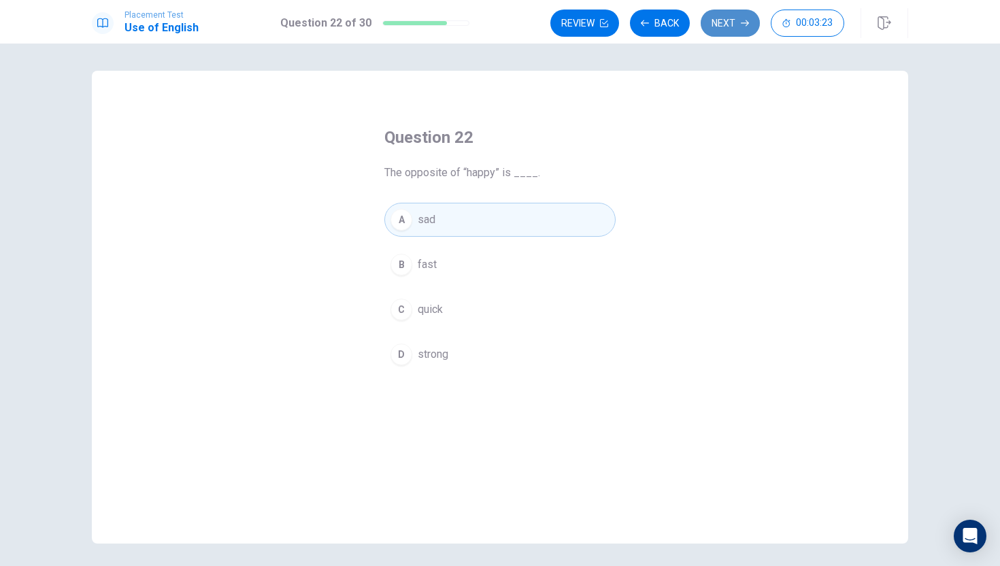
click at [724, 36] on button "Next" at bounding box center [730, 23] width 59 height 27
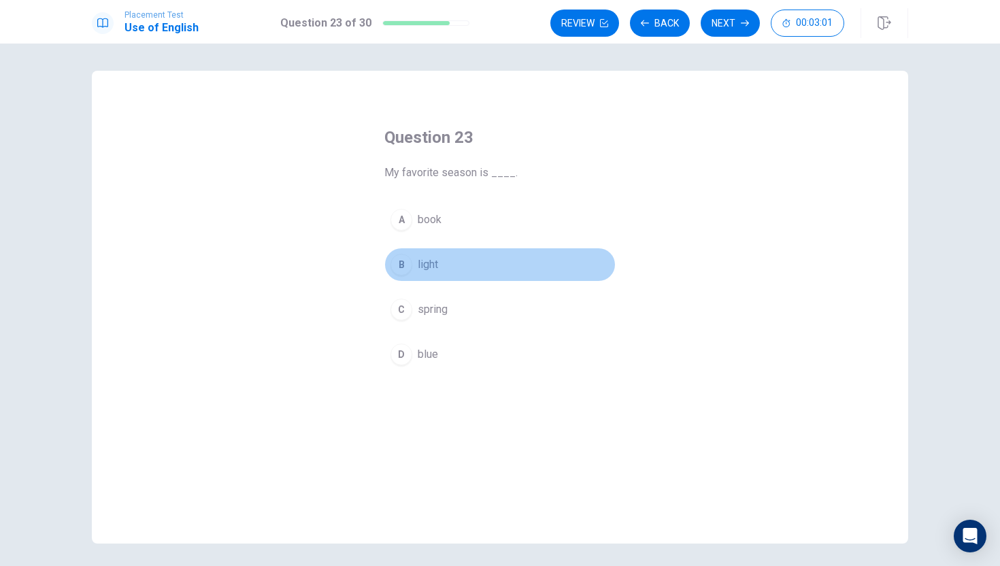
click at [433, 263] on span "light" at bounding box center [428, 264] width 20 height 16
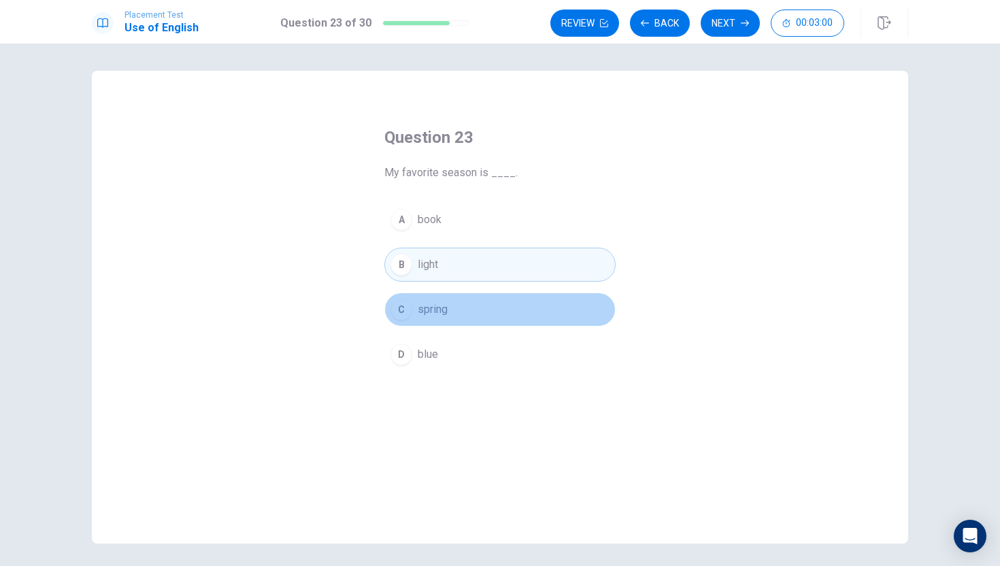
click at [424, 314] on span "spring" at bounding box center [433, 309] width 30 height 16
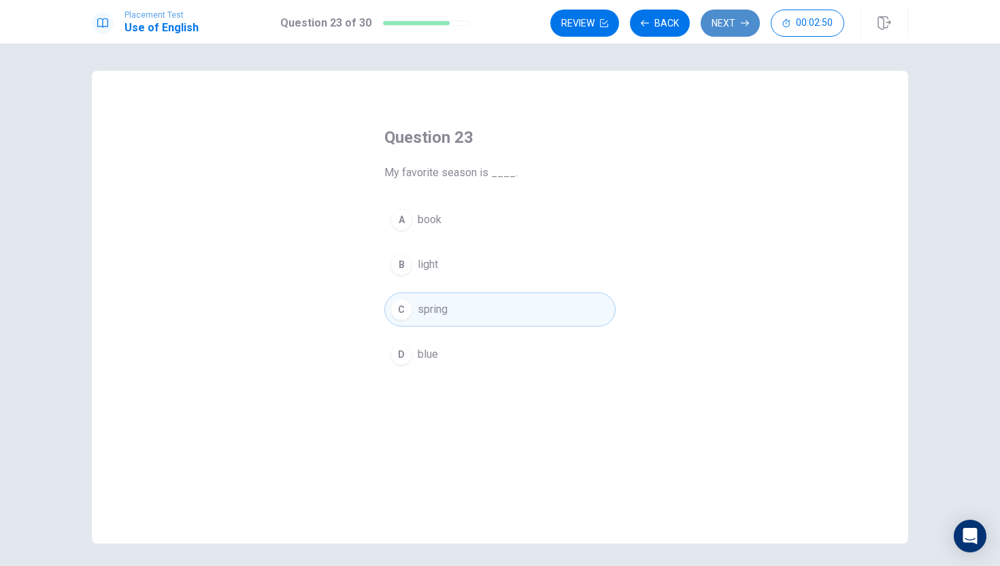
click at [740, 14] on button "Next" at bounding box center [730, 23] width 59 height 27
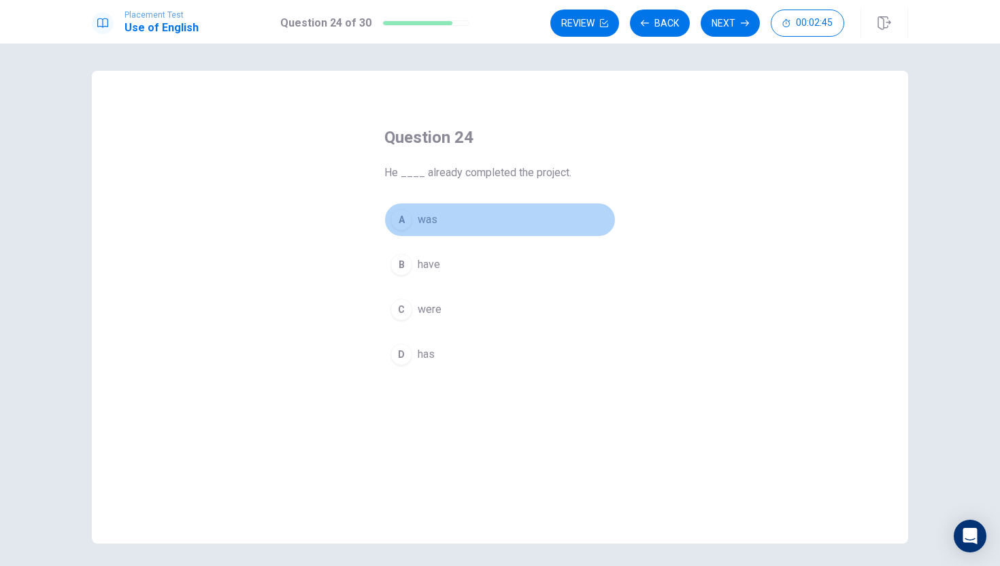
click at [428, 219] on span "was" at bounding box center [428, 220] width 20 height 16
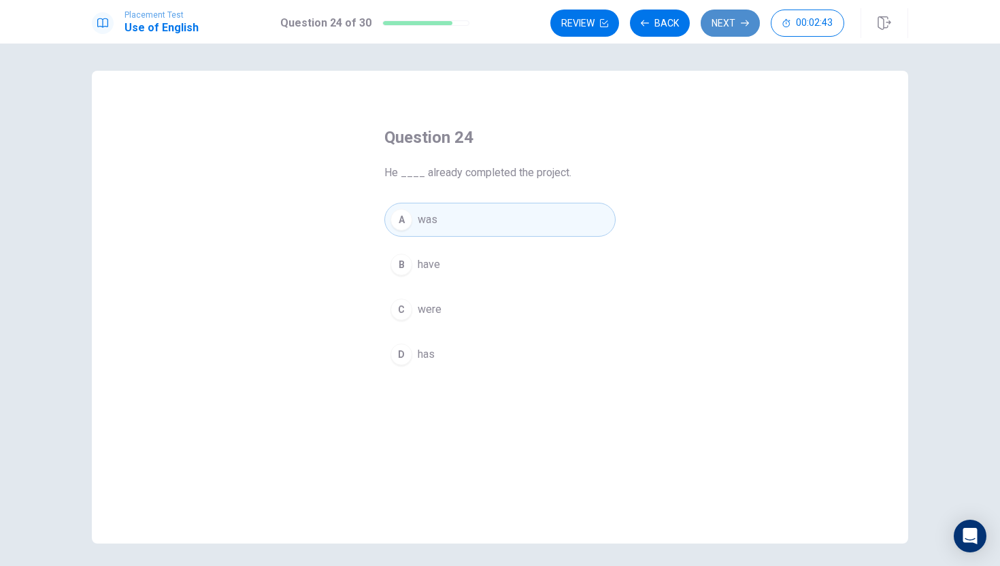
click at [733, 20] on button "Next" at bounding box center [730, 23] width 59 height 27
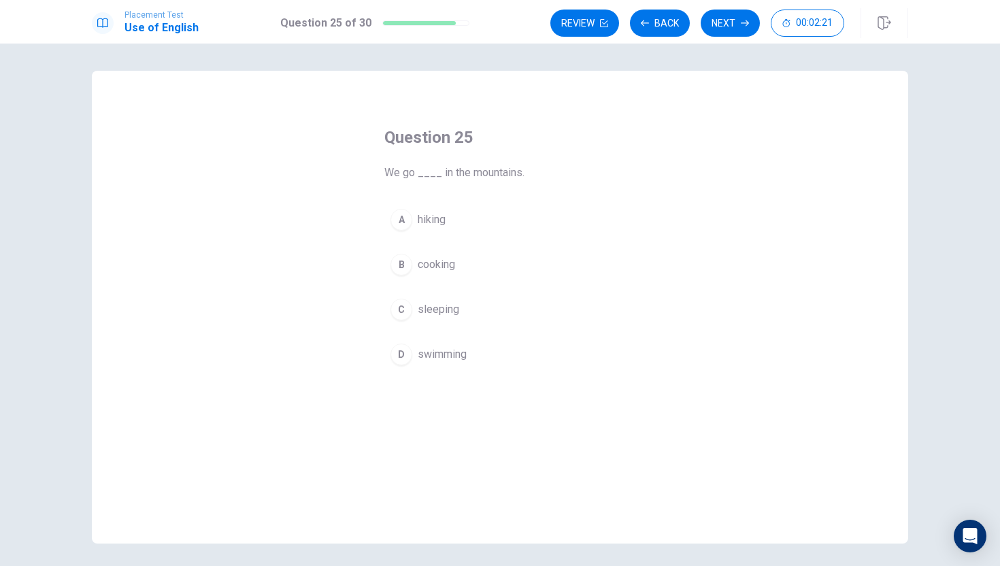
click at [441, 263] on span "cooking" at bounding box center [436, 264] width 37 height 16
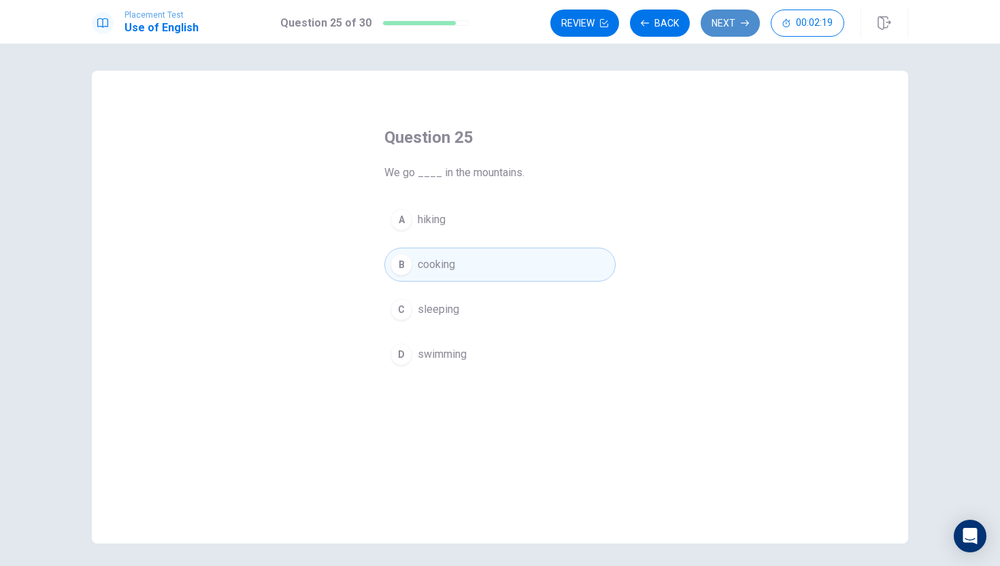
click at [735, 23] on button "Next" at bounding box center [730, 23] width 59 height 27
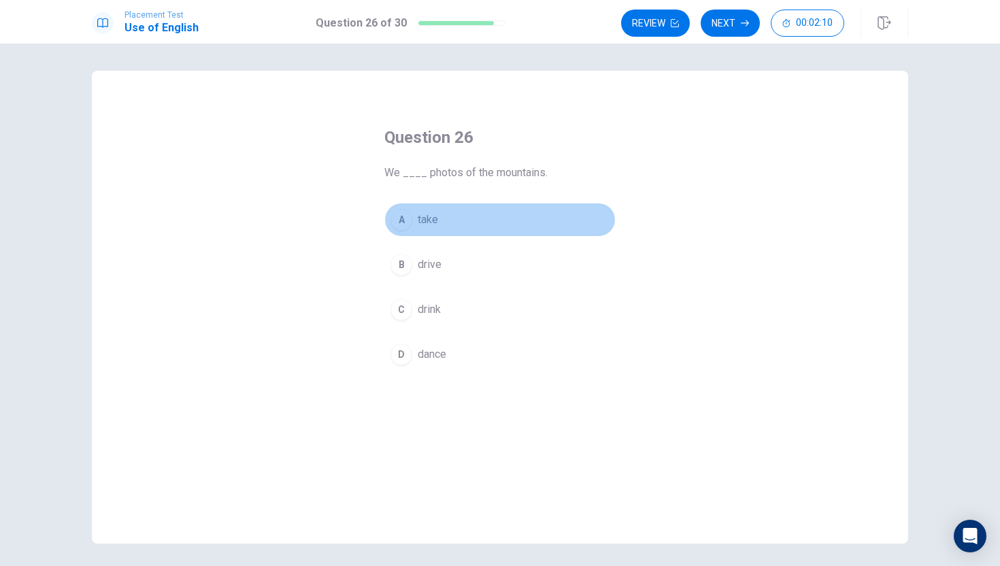
click at [443, 213] on button "A take" at bounding box center [499, 220] width 231 height 34
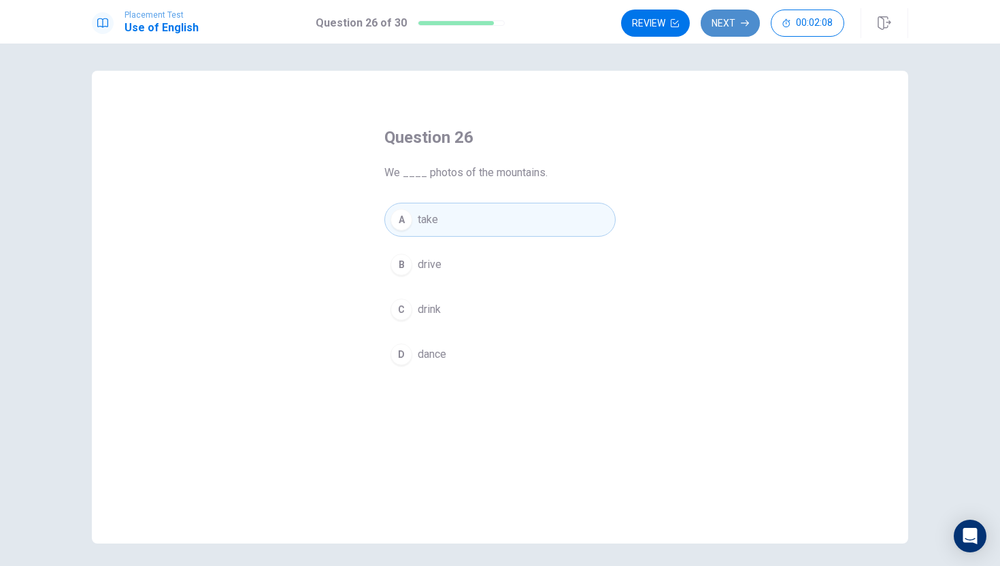
click at [727, 26] on button "Next" at bounding box center [730, 23] width 59 height 27
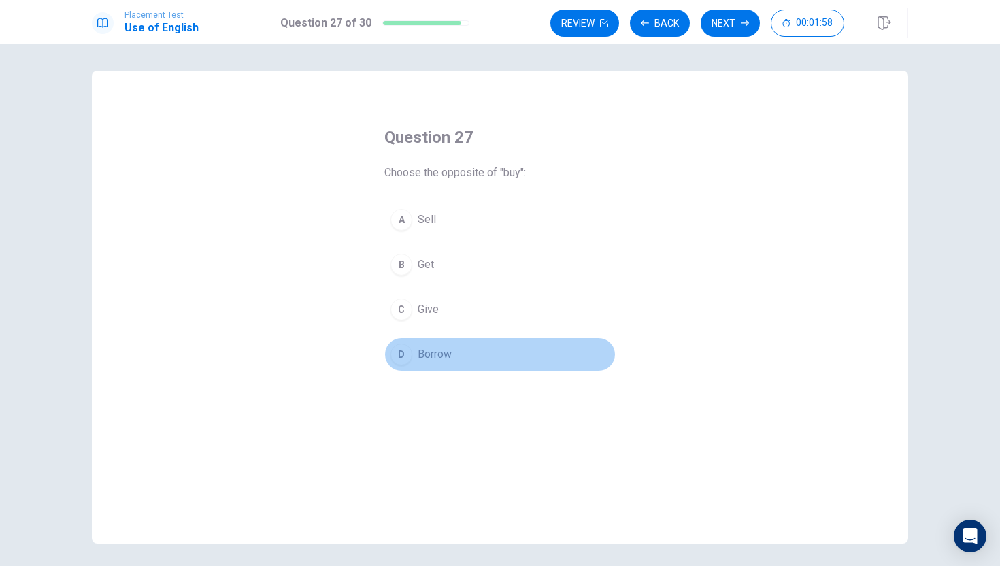
click at [450, 350] on span "Borrow" at bounding box center [435, 354] width 34 height 16
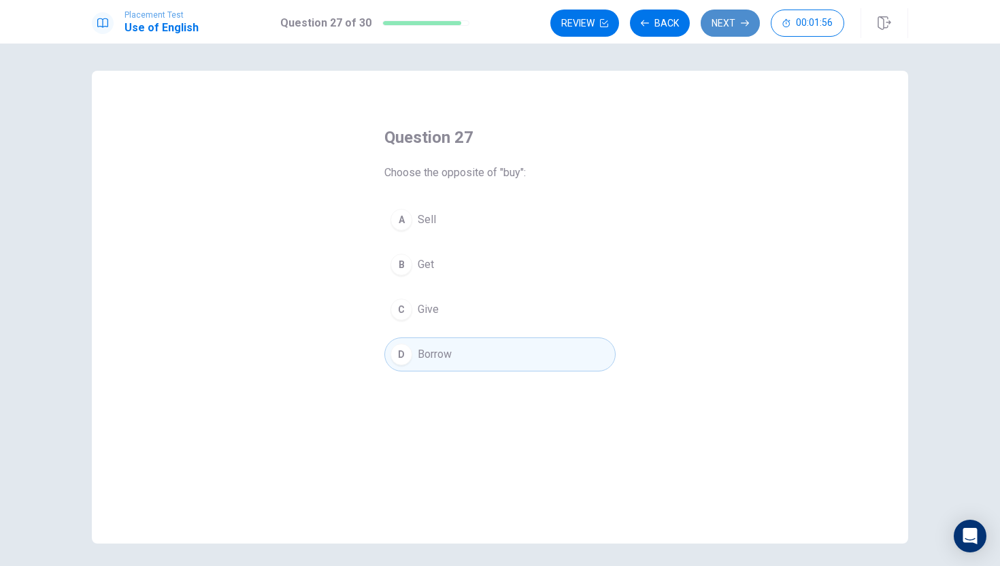
click at [735, 15] on button "Next" at bounding box center [730, 23] width 59 height 27
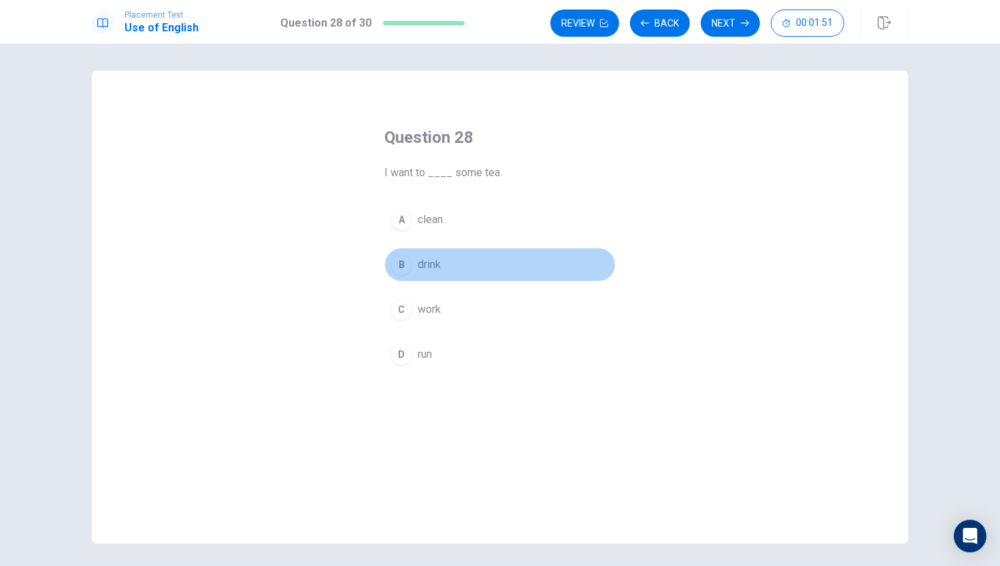
click at [431, 262] on span "drink" at bounding box center [429, 264] width 23 height 16
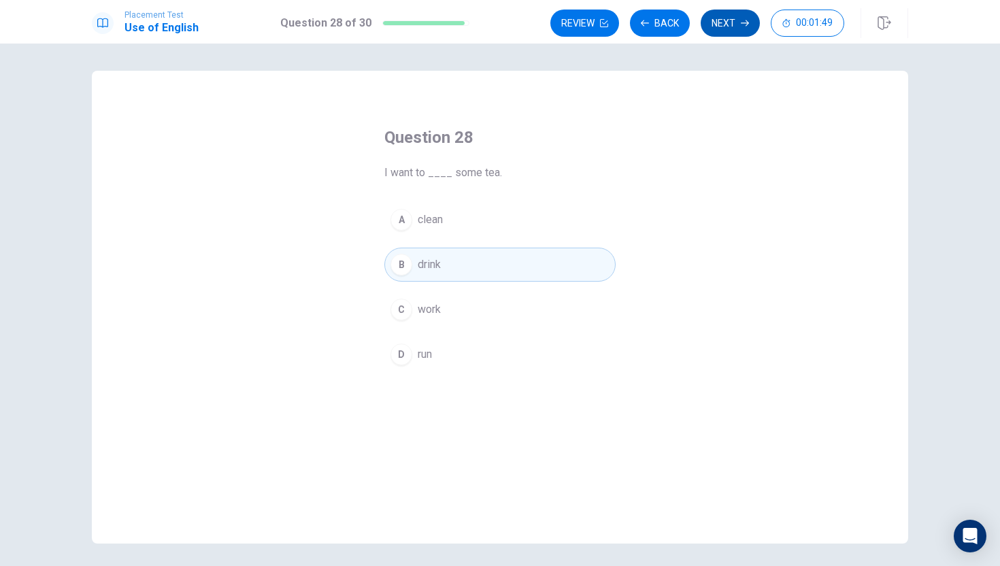
click at [728, 23] on button "Next" at bounding box center [730, 23] width 59 height 27
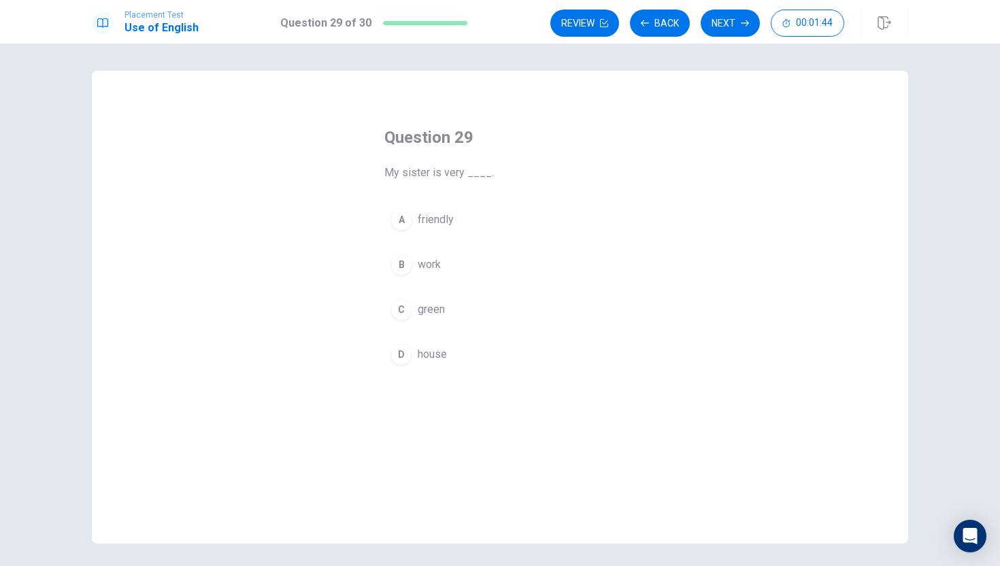
click at [439, 219] on span "friendly" at bounding box center [436, 220] width 36 height 16
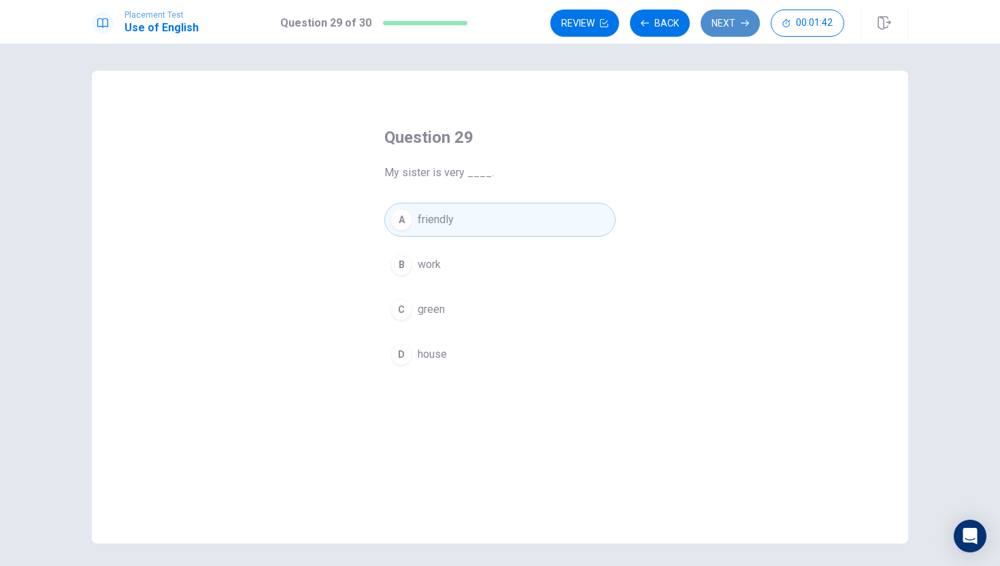
click at [731, 24] on button "Next" at bounding box center [730, 23] width 59 height 27
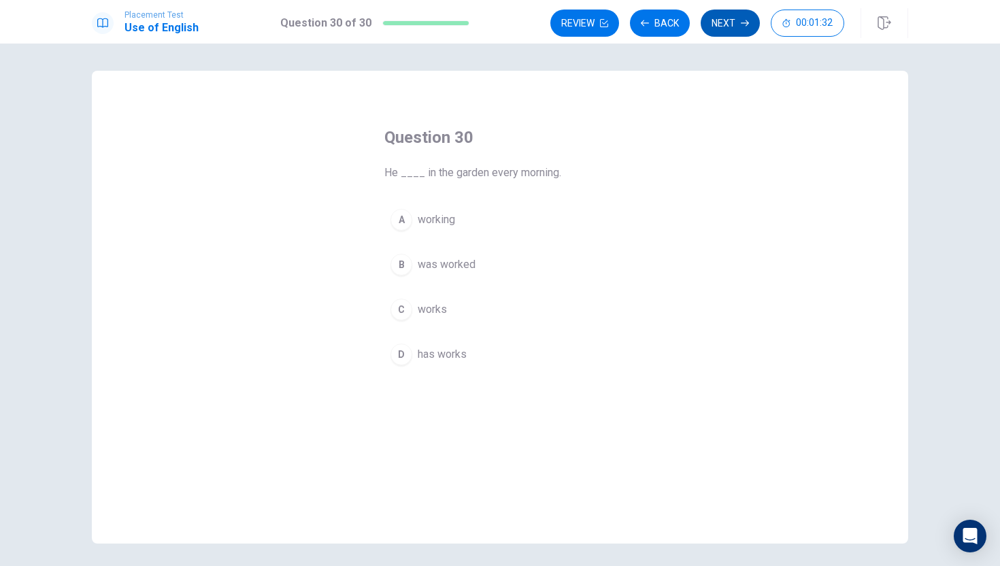
drag, startPoint x: 435, startPoint y: 218, endPoint x: 711, endPoint y: 17, distance: 341.4
click at [711, 17] on div "Placement Test Use of English Question 30 of 30 Review Back Next 00:01:32 Quest…" at bounding box center [500, 283] width 1000 height 566
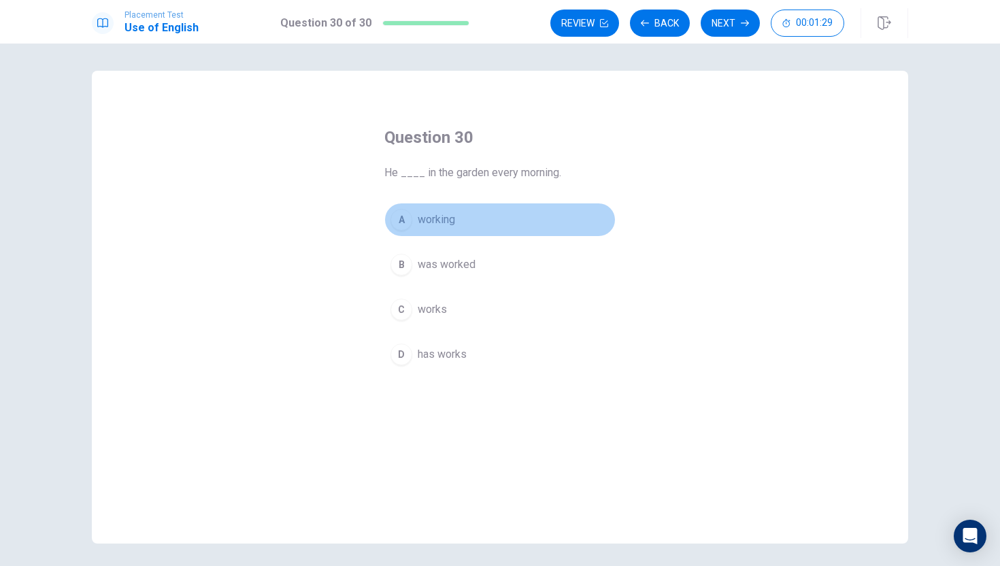
click at [441, 213] on span "working" at bounding box center [436, 220] width 37 height 16
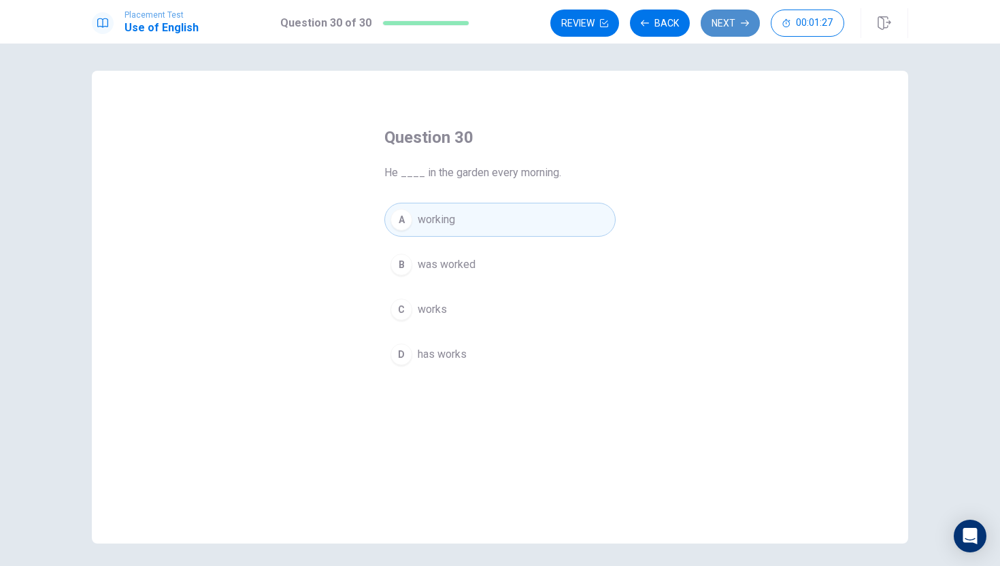
click at [723, 18] on button "Next" at bounding box center [730, 23] width 59 height 27
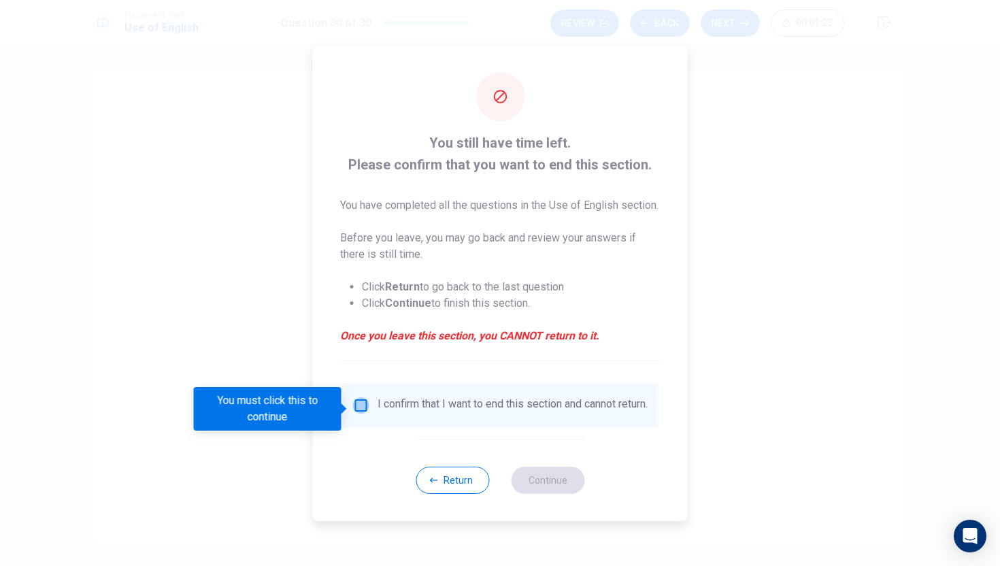
click at [356, 405] on input "You must click this to continue" at bounding box center [361, 405] width 16 height 16
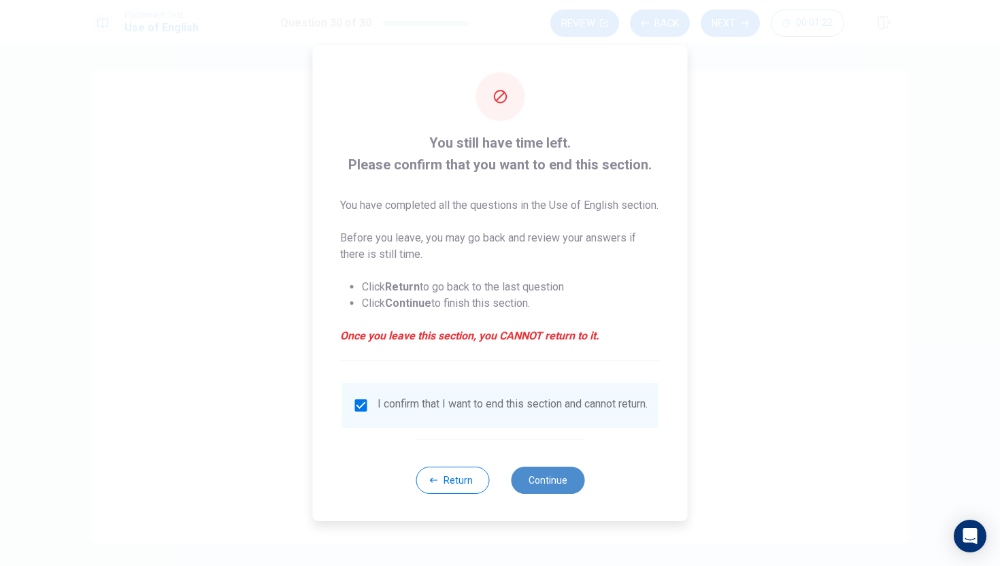
click at [547, 484] on button "Continue" at bounding box center [547, 480] width 73 height 27
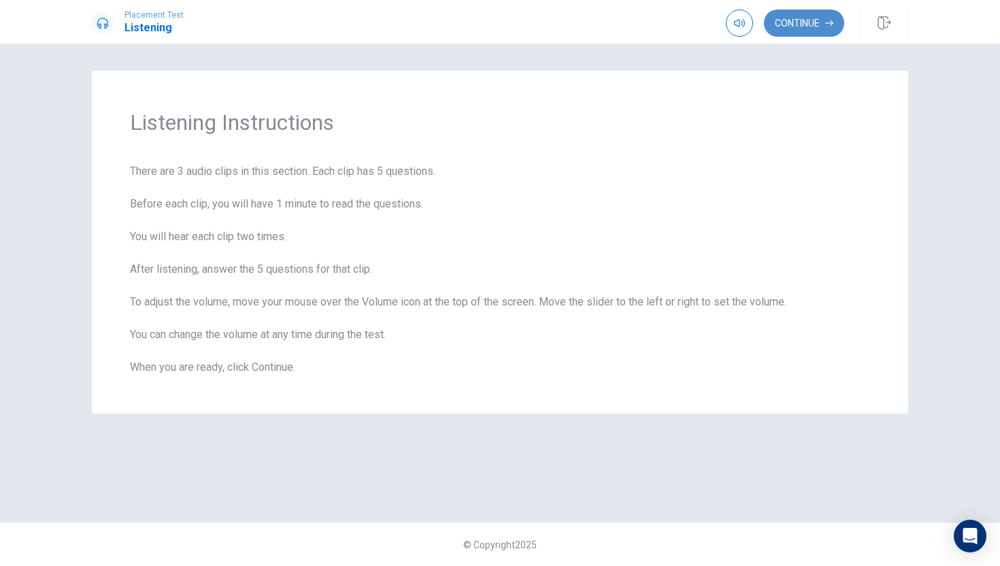
click at [818, 20] on button "Continue" at bounding box center [804, 23] width 80 height 27
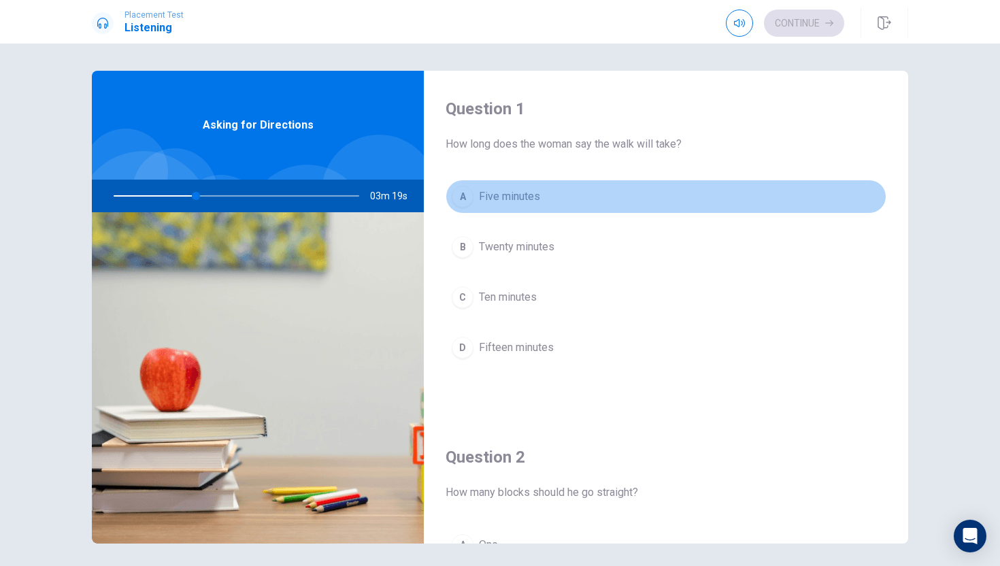
click at [524, 194] on span "Five minutes" at bounding box center [509, 196] width 61 height 16
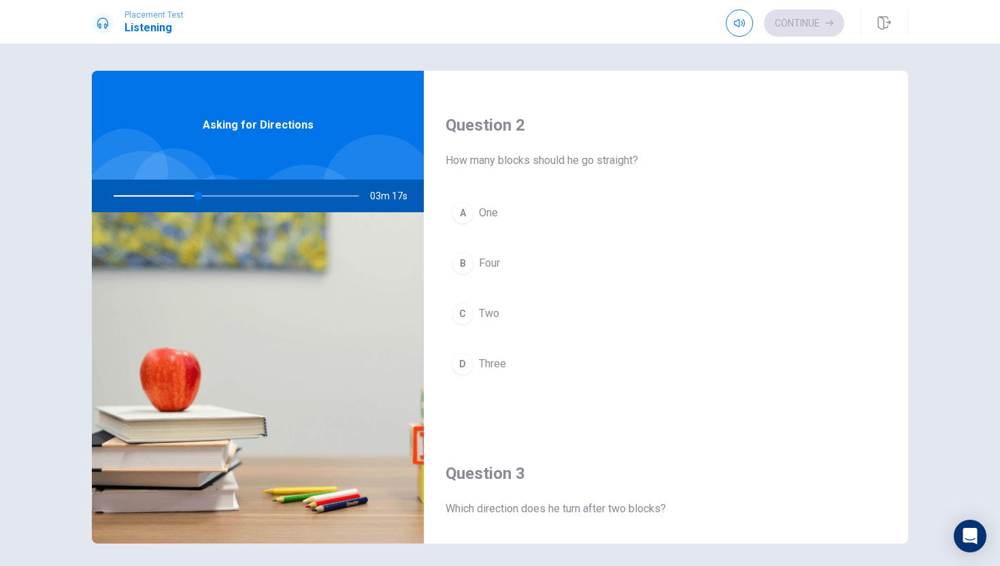
scroll to position [333, 0]
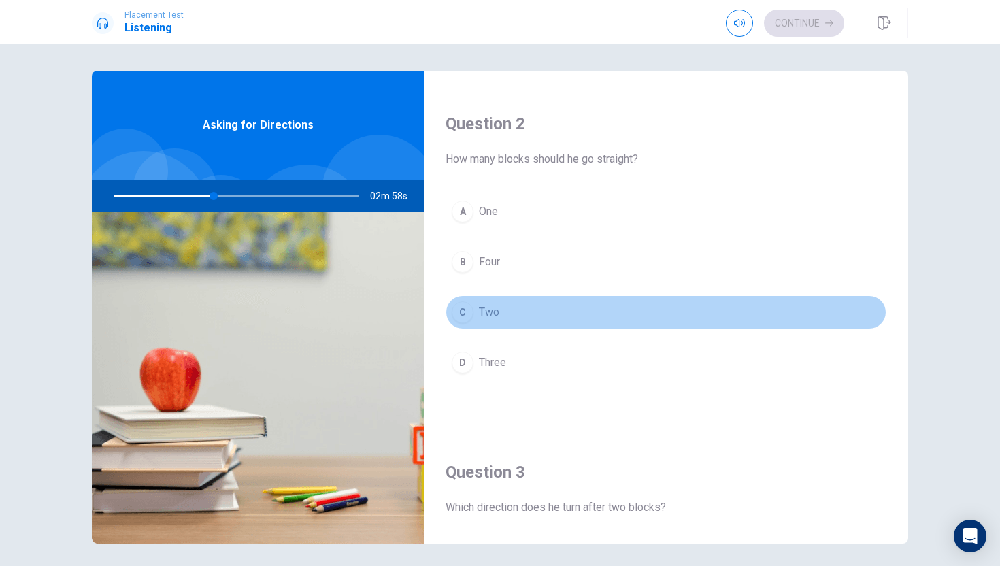
click at [493, 314] on span "Two" at bounding box center [489, 312] width 20 height 16
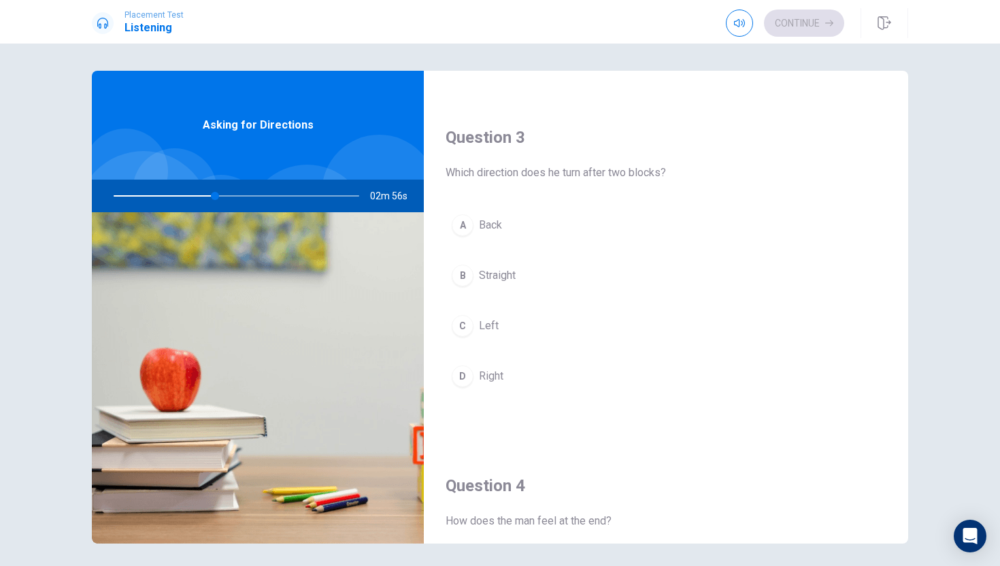
scroll to position [669, 0]
drag, startPoint x: 226, startPoint y: 195, endPoint x: 203, endPoint y: 197, distance: 23.2
click at [203, 197] on div at bounding box center [233, 196] width 273 height 33
click at [201, 197] on div at bounding box center [233, 196] width 273 height 33
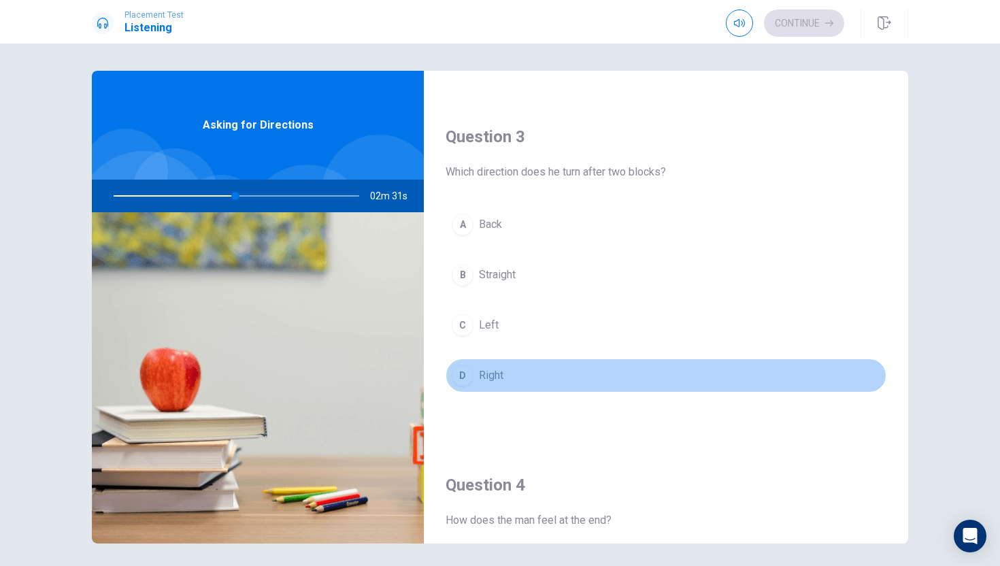
click at [492, 377] on span "Right" at bounding box center [491, 375] width 24 height 16
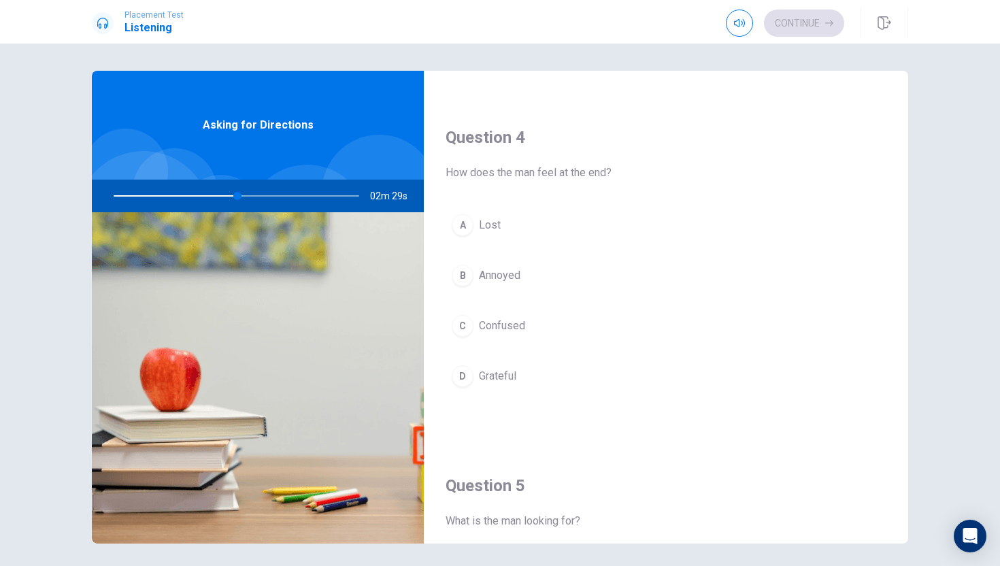
scroll to position [1018, 0]
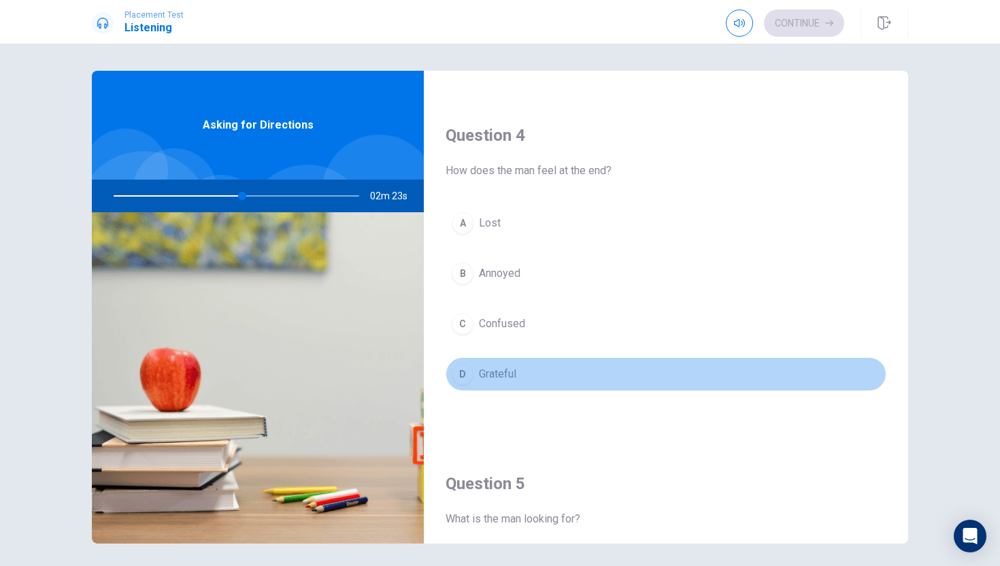
click at [505, 375] on span "Grateful" at bounding box center [497, 374] width 37 height 16
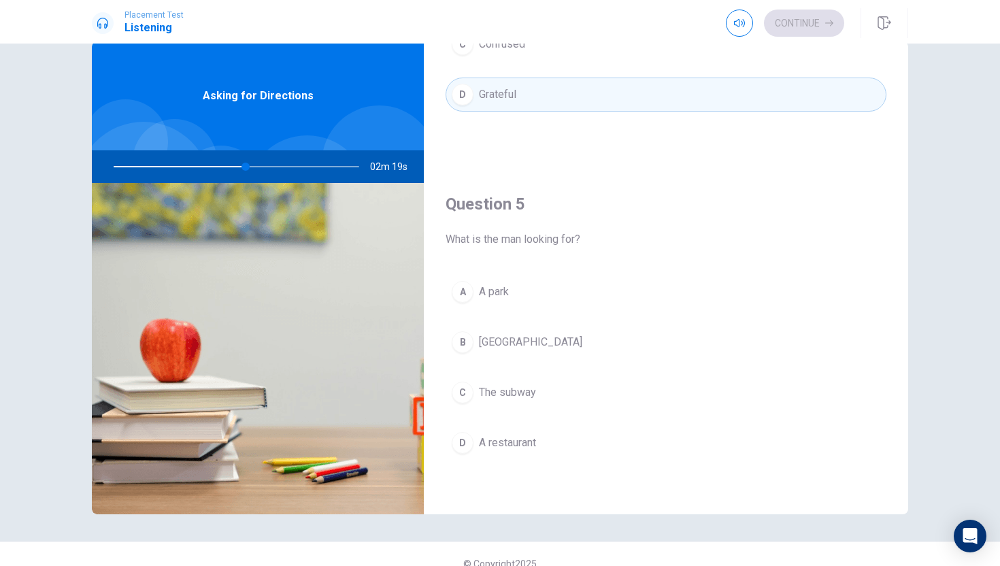
scroll to position [29, 0]
click at [487, 443] on span "A restaurant" at bounding box center [507, 443] width 57 height 16
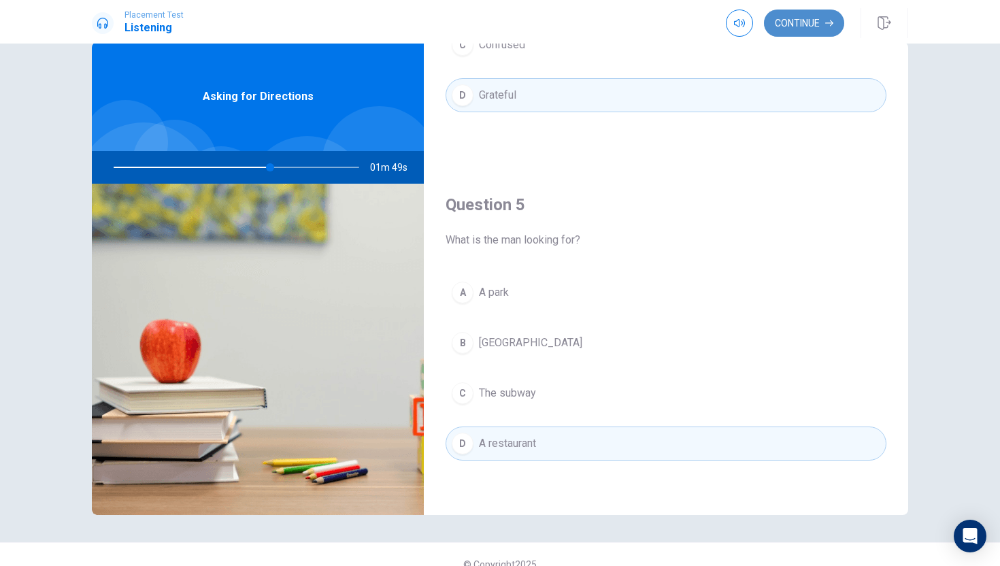
click at [817, 24] on button "Continue" at bounding box center [804, 23] width 80 height 27
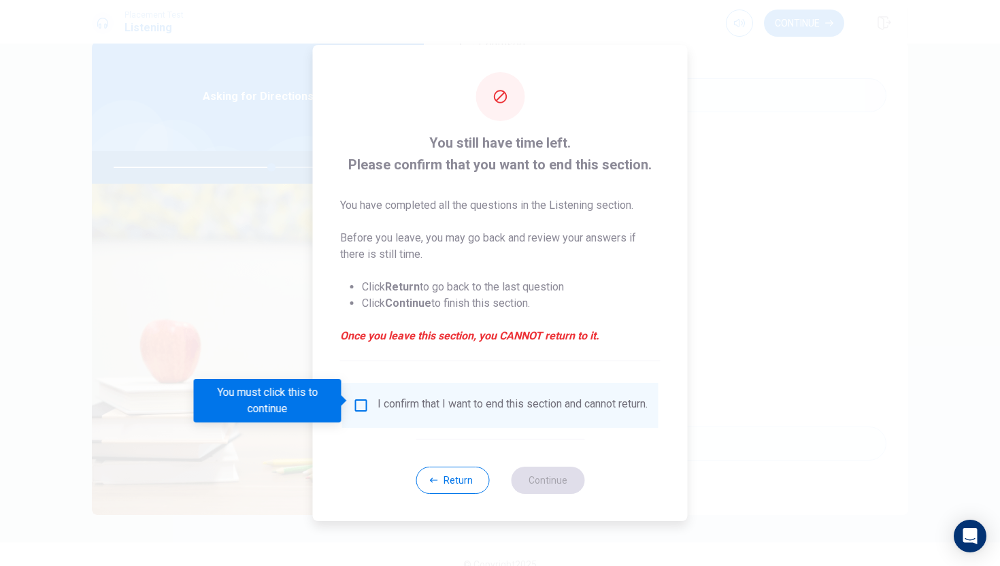
click at [360, 397] on input "You must click this to continue" at bounding box center [361, 405] width 16 height 16
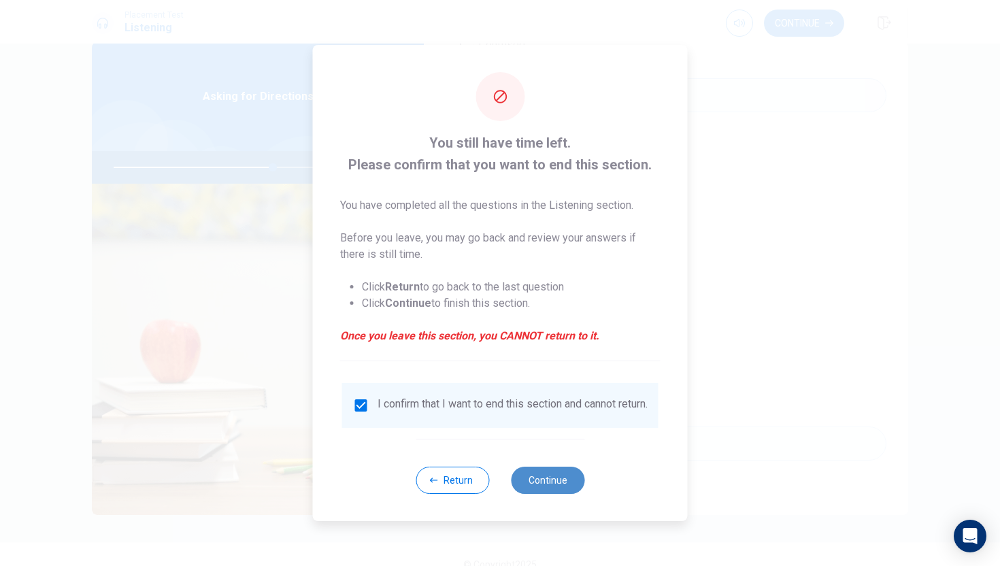
click at [550, 490] on button "Continue" at bounding box center [547, 480] width 73 height 27
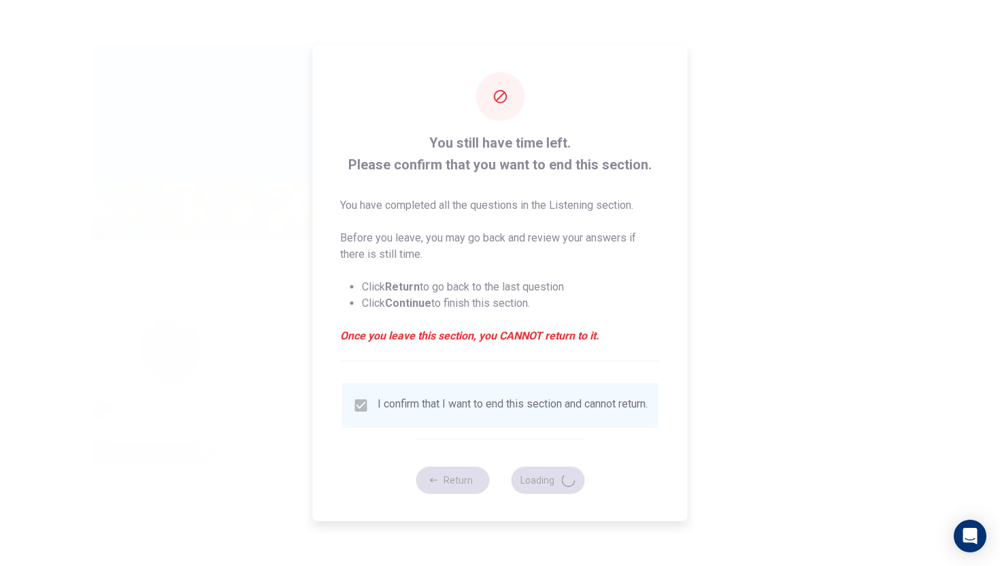
type input "66"
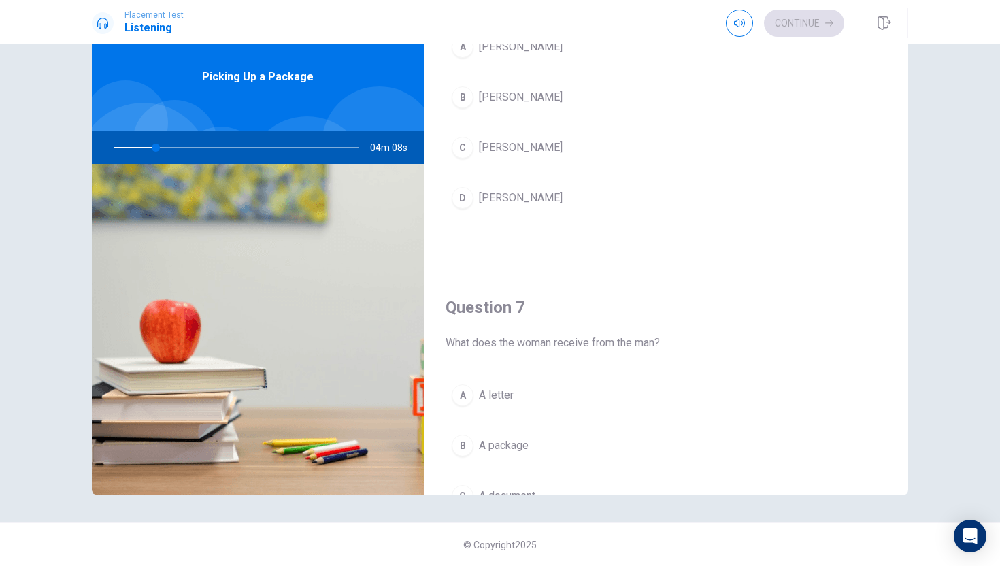
scroll to position [0, 0]
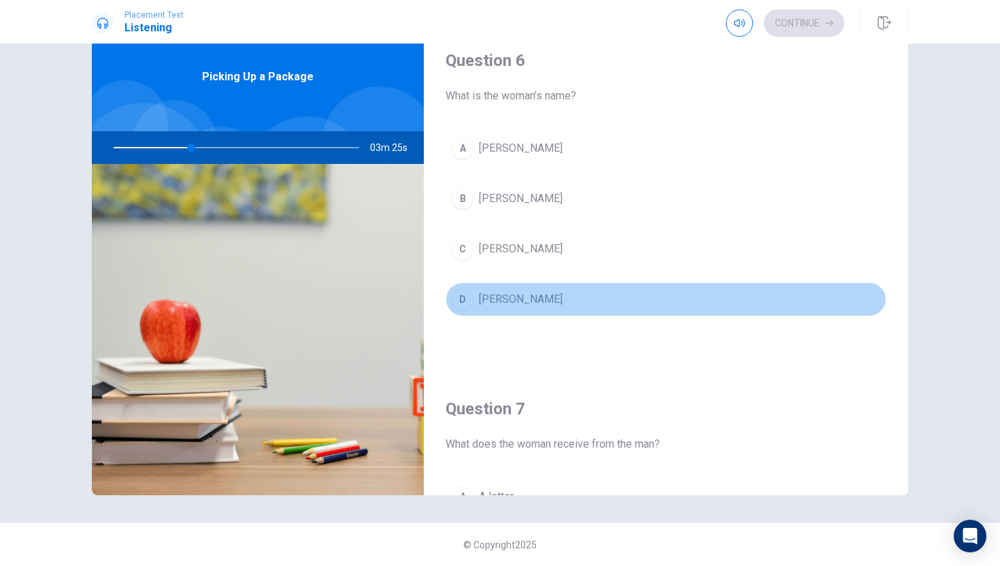
click at [514, 299] on span "[PERSON_NAME]" at bounding box center [521, 299] width 84 height 16
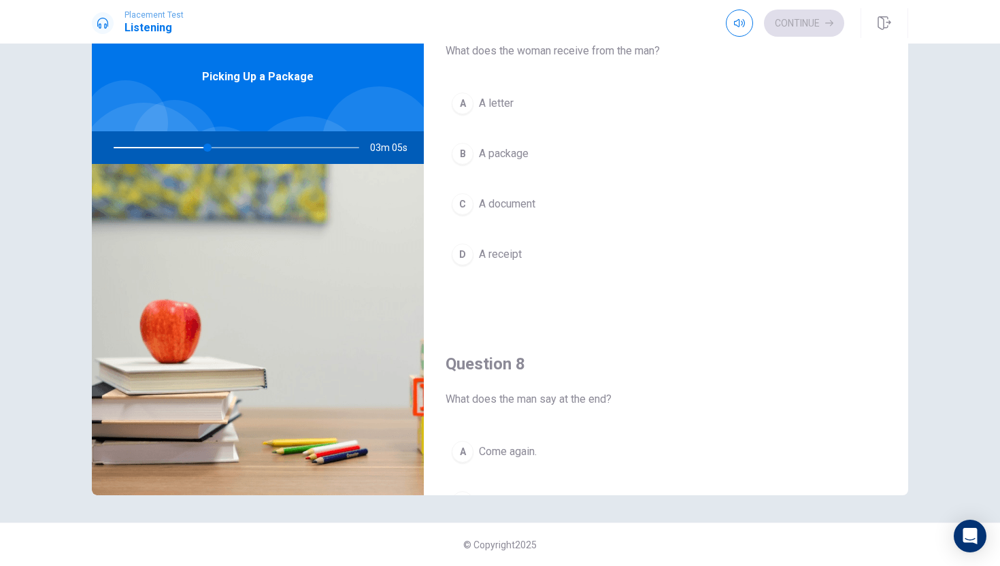
scroll to position [395, 0]
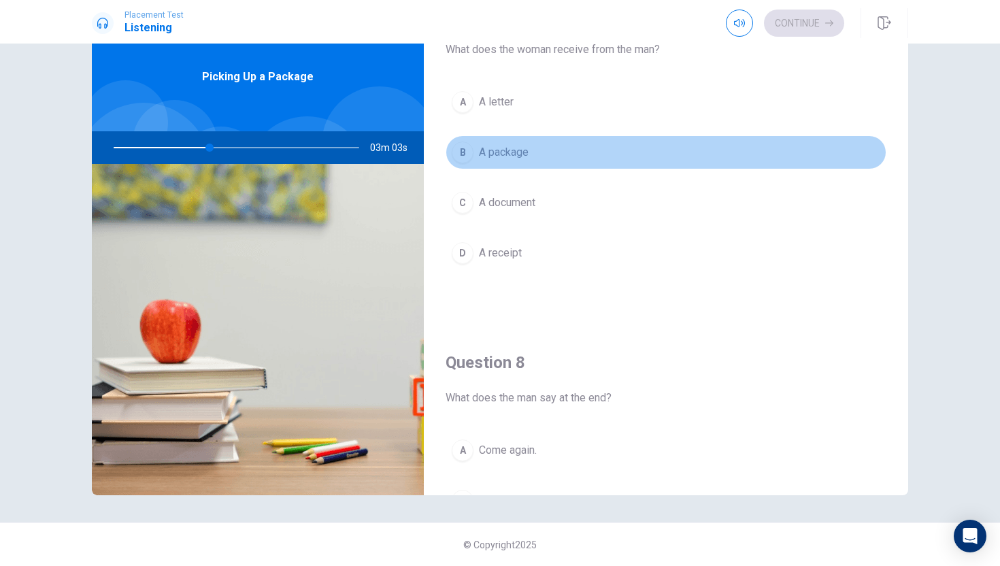
click at [514, 152] on span "A package" at bounding box center [504, 152] width 50 height 16
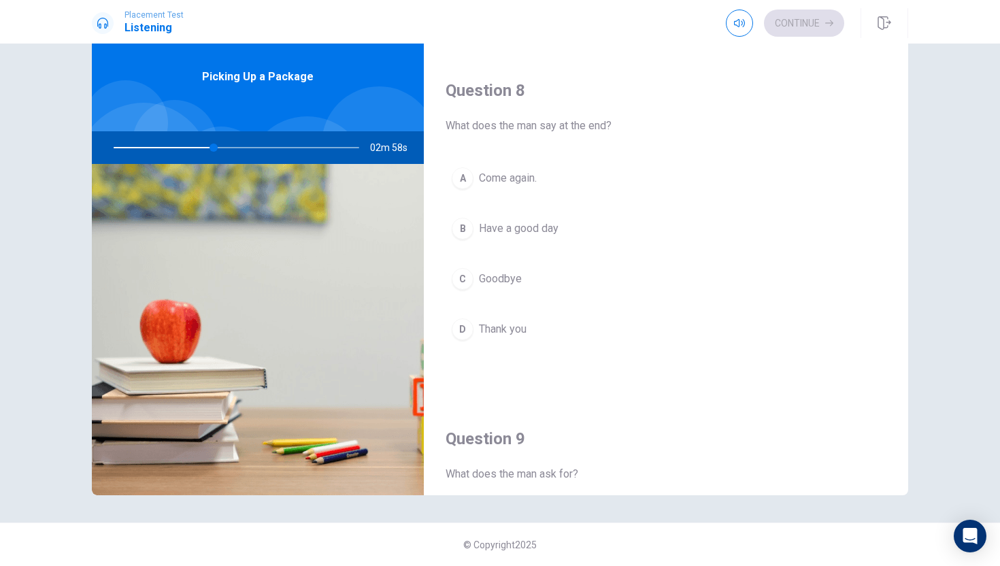
scroll to position [665, 0]
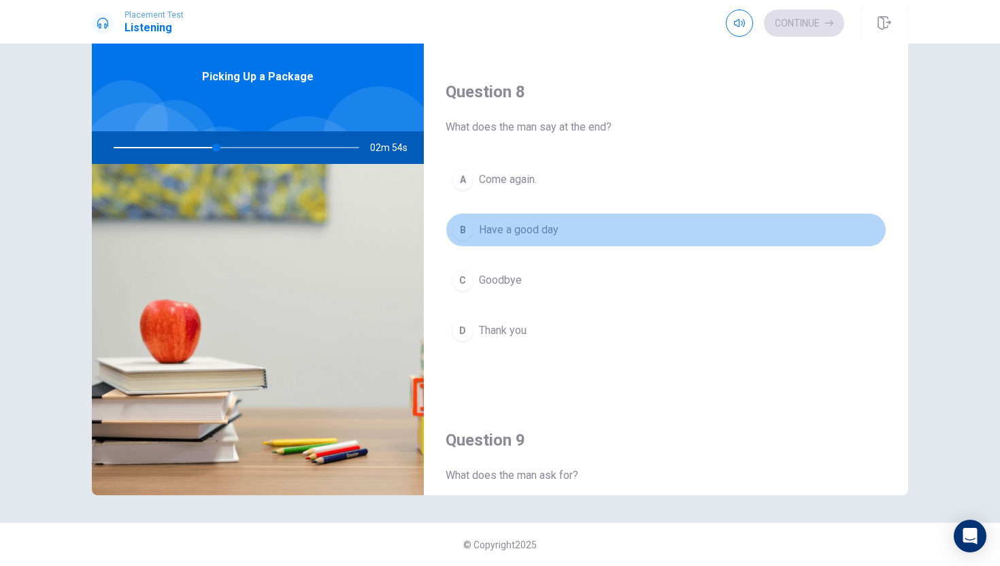
click at [526, 229] on span "Have a good day" at bounding box center [519, 230] width 80 height 16
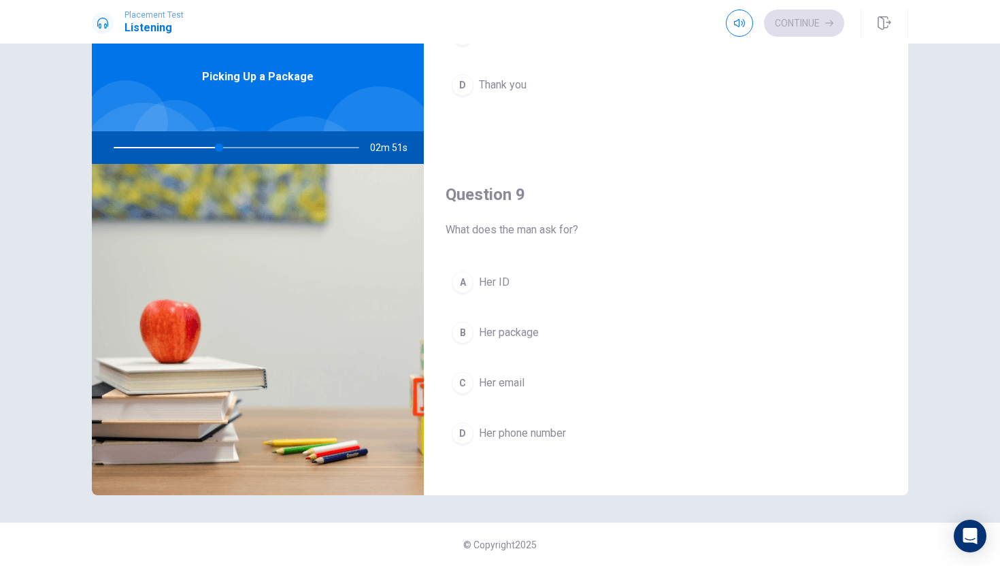
scroll to position [909, 0]
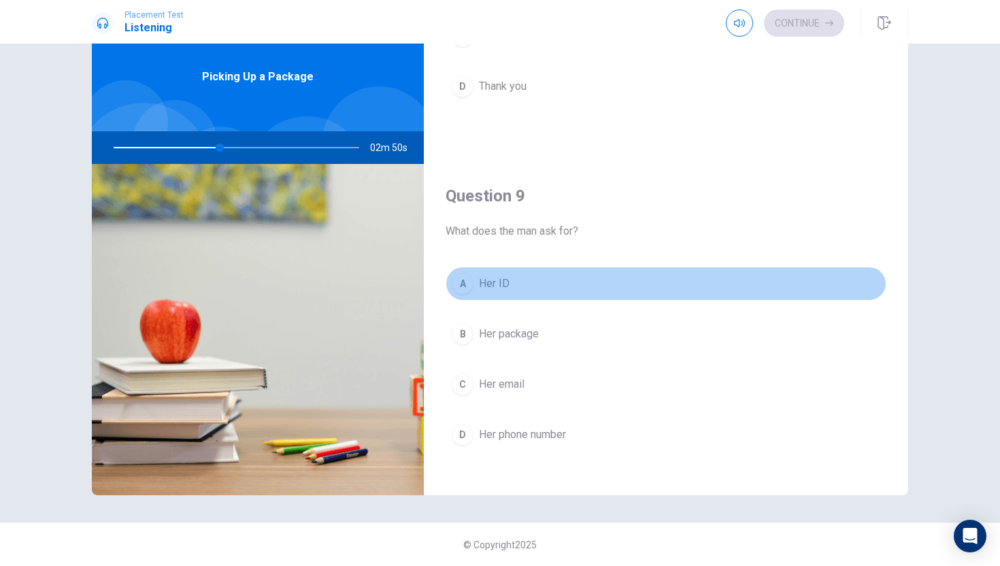
click at [514, 281] on button "A Her ID" at bounding box center [666, 284] width 441 height 34
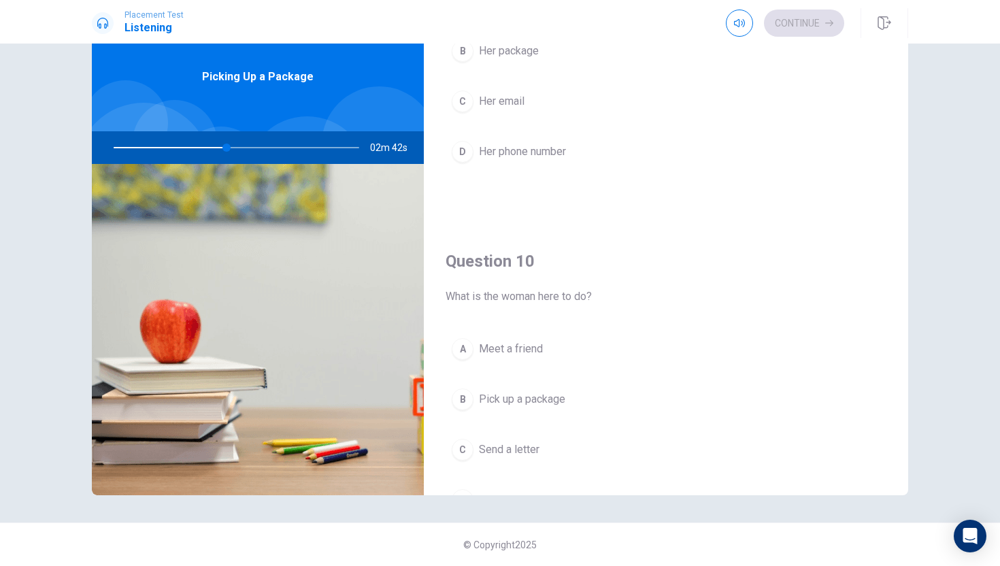
scroll to position [1190, 0]
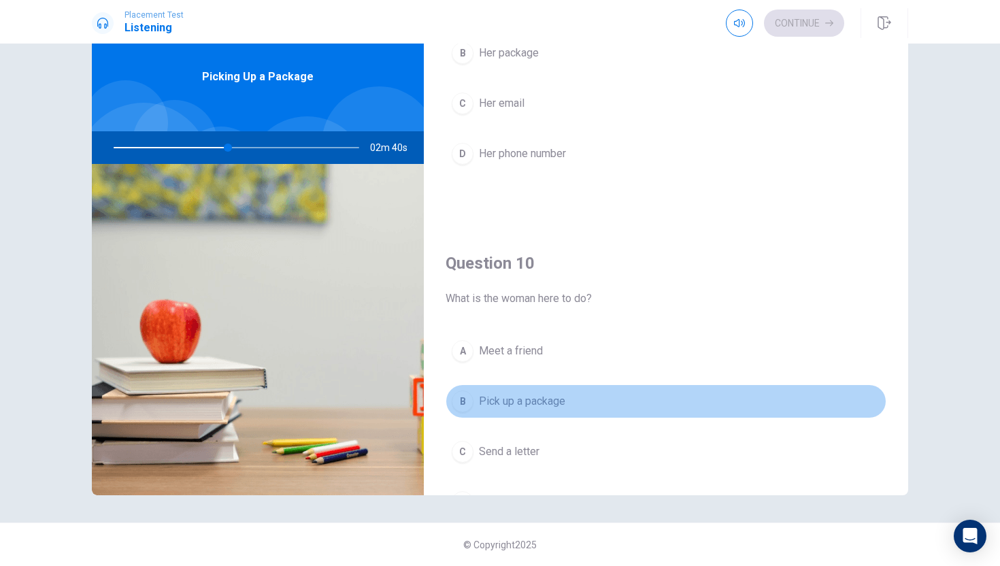
click at [523, 409] on button "B Pick up a package" at bounding box center [666, 401] width 441 height 34
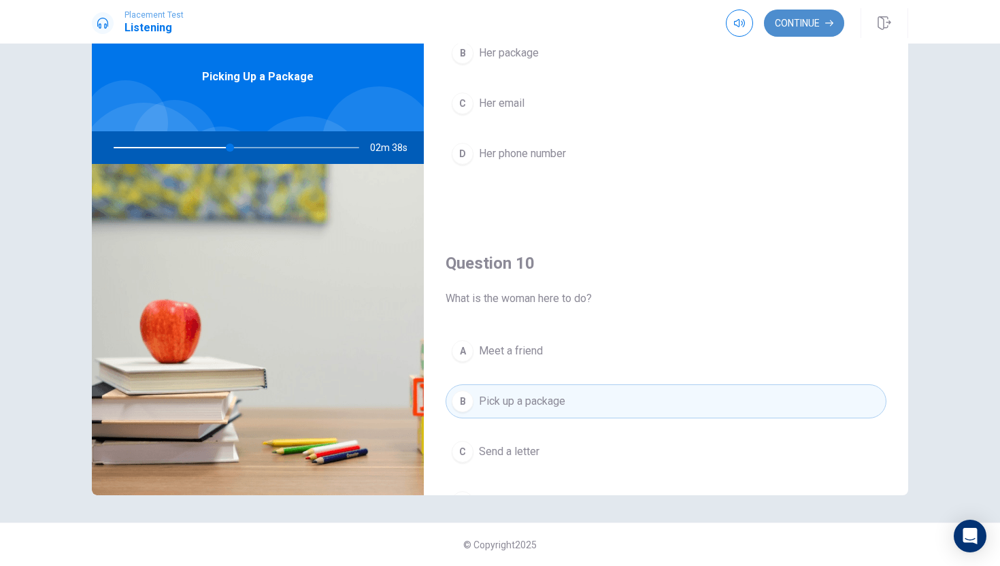
click at [820, 24] on button "Continue" at bounding box center [804, 23] width 80 height 27
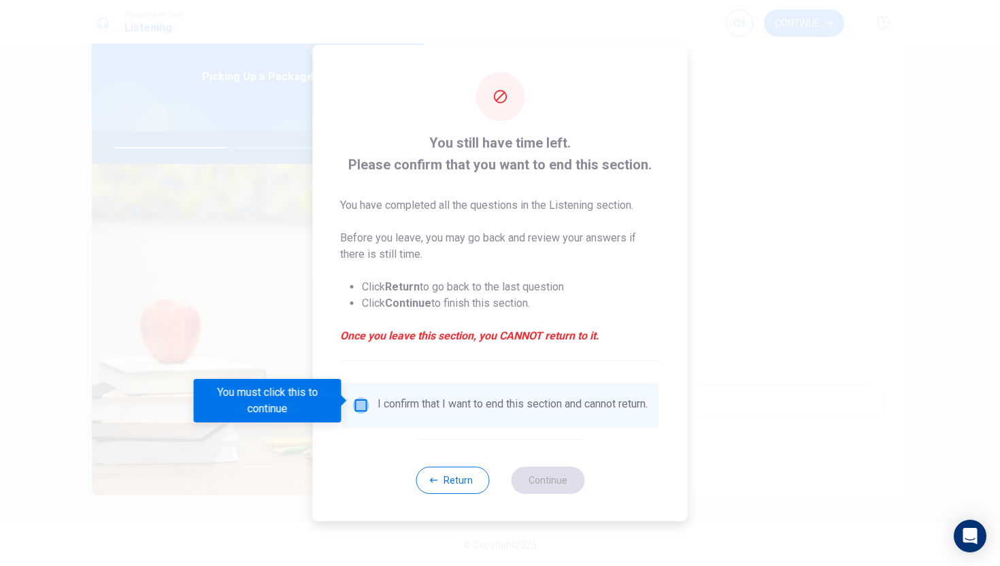
click at [366, 397] on input "You must click this to continue" at bounding box center [361, 405] width 16 height 16
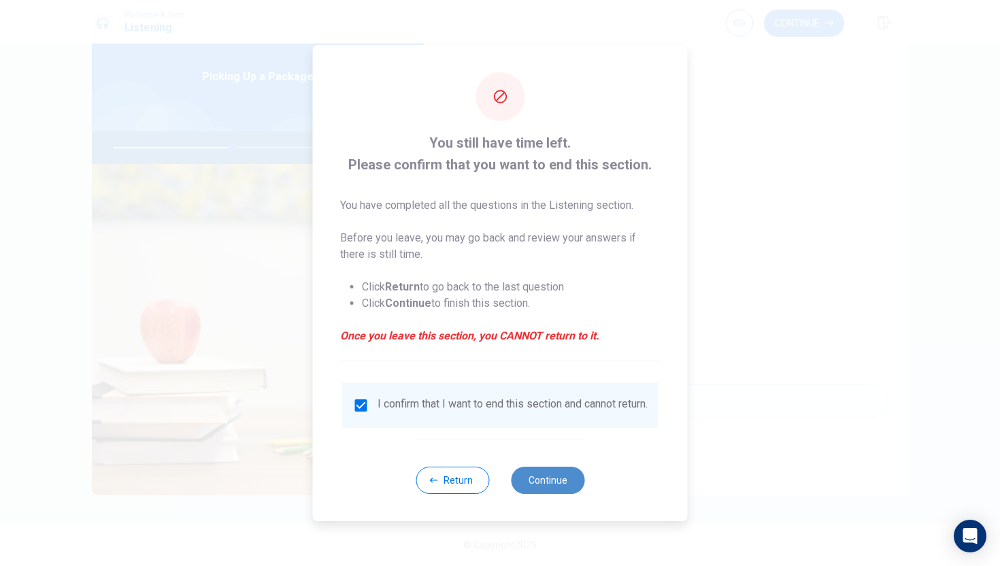
click at [556, 488] on button "Continue" at bounding box center [547, 480] width 73 height 27
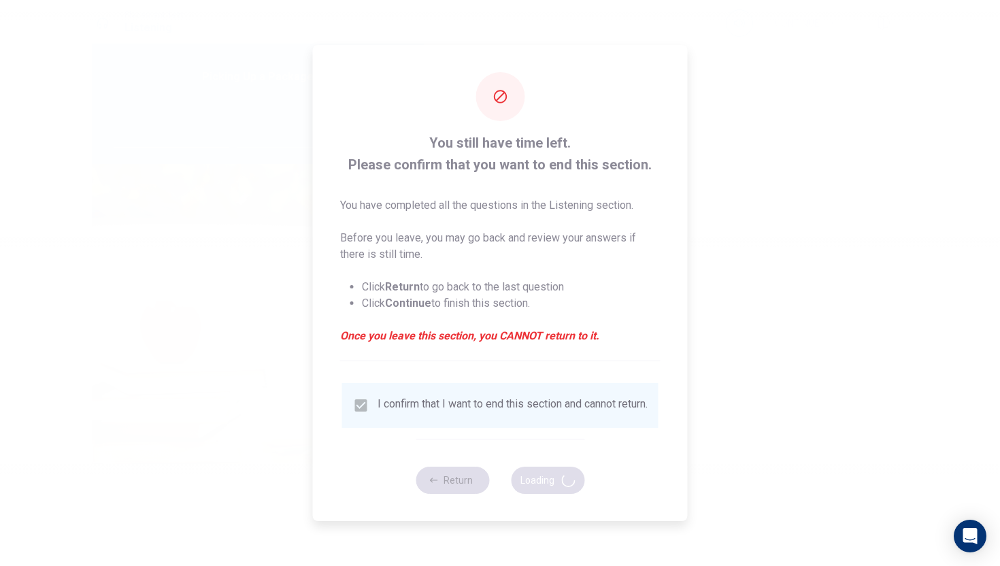
type input "49"
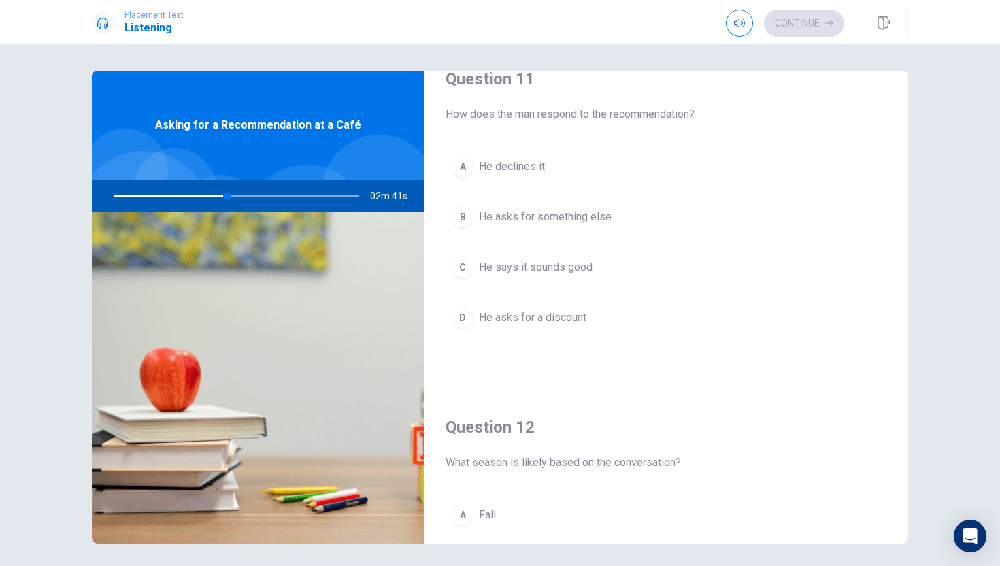
scroll to position [34, 0]
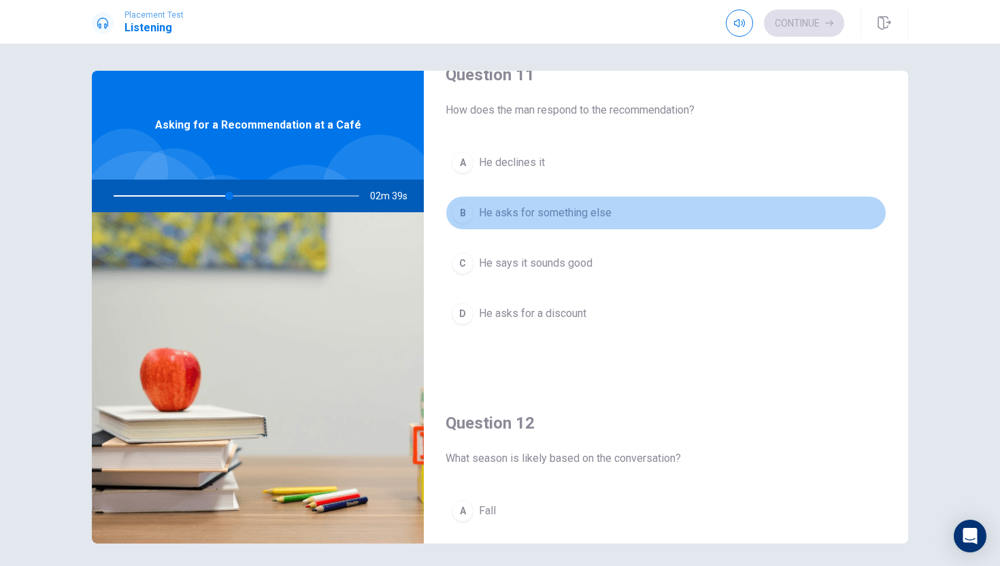
click at [521, 208] on span "He asks for something else" at bounding box center [545, 213] width 133 height 16
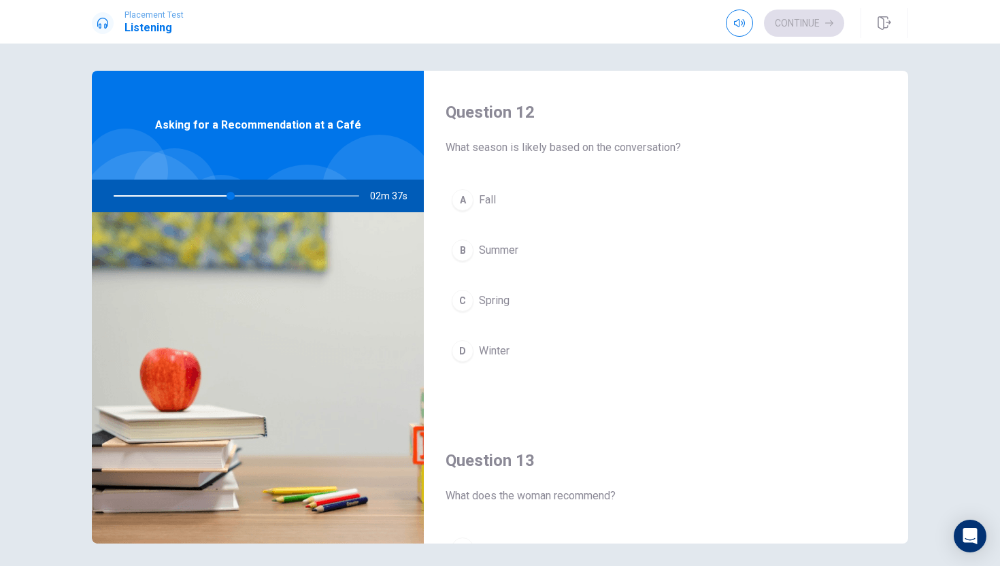
scroll to position [346, 0]
click at [518, 250] on span "Summer" at bounding box center [498, 249] width 39 height 16
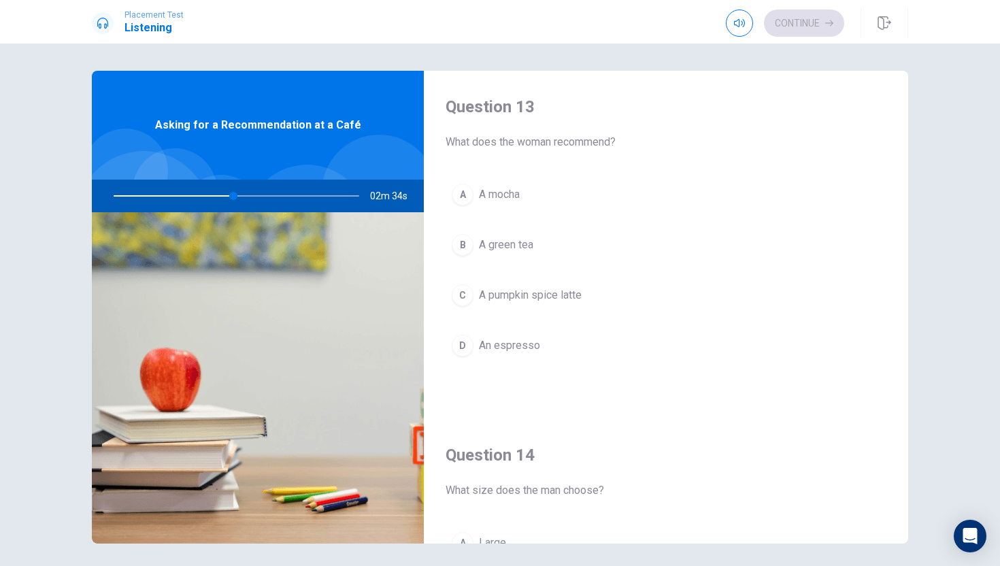
scroll to position [704, 0]
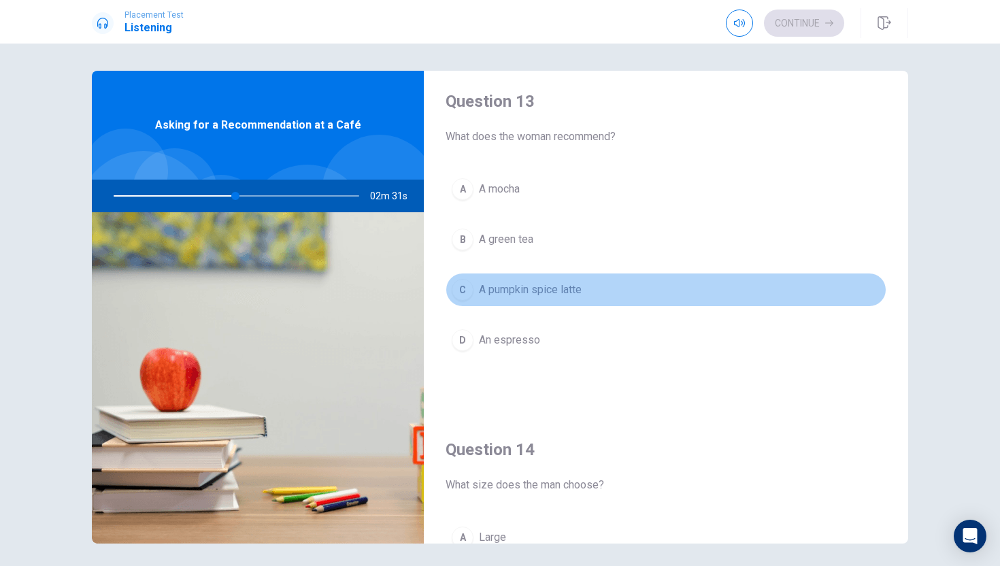
click at [543, 288] on span "A pumpkin spice latte" at bounding box center [530, 290] width 103 height 16
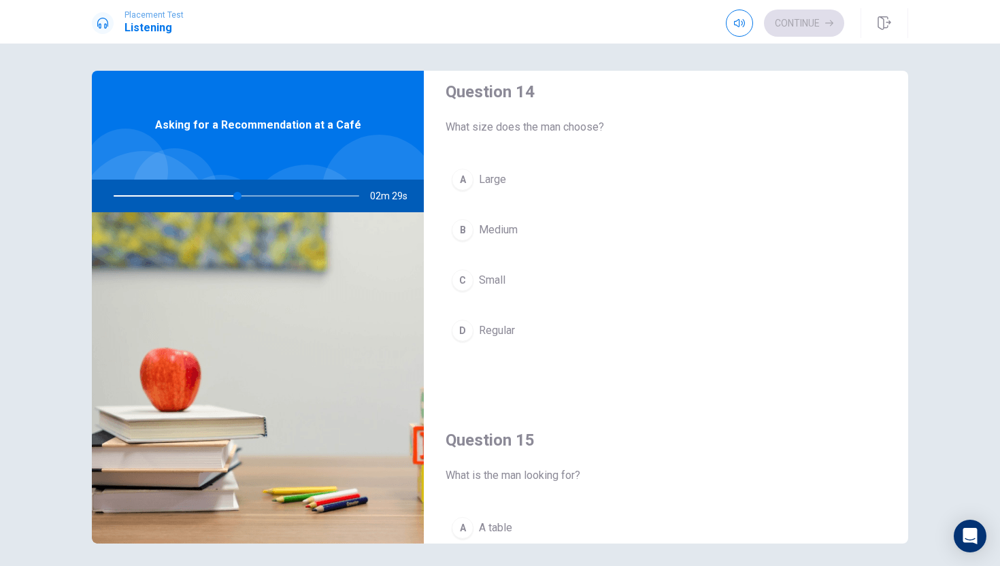
scroll to position [1075, 0]
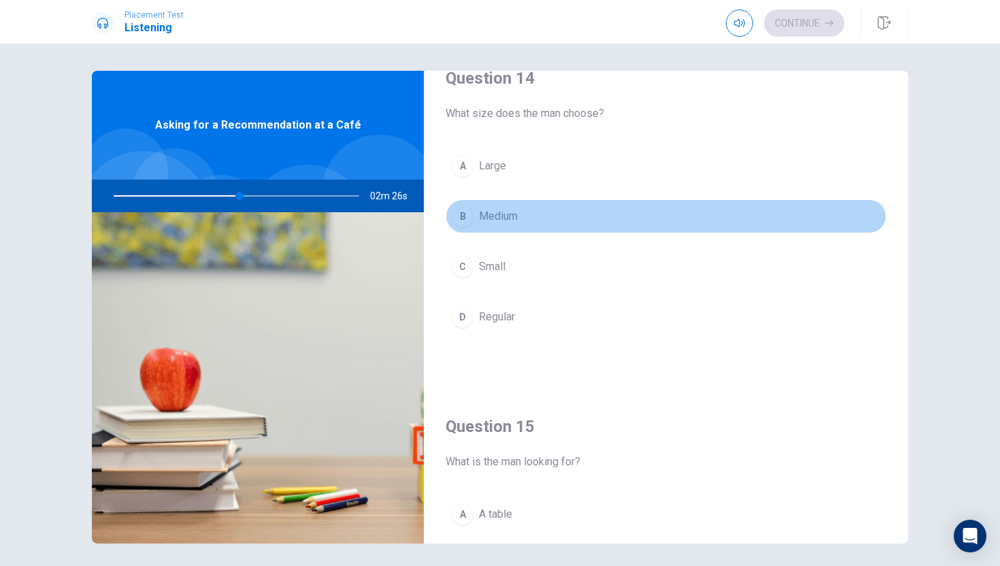
click at [501, 214] on span "Medium" at bounding box center [498, 216] width 39 height 16
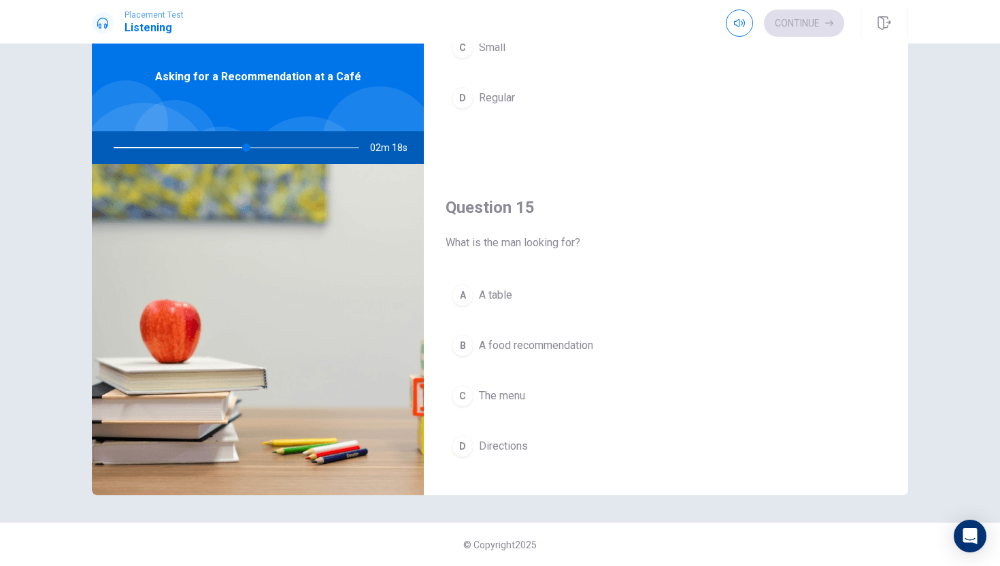
scroll to position [1269, 0]
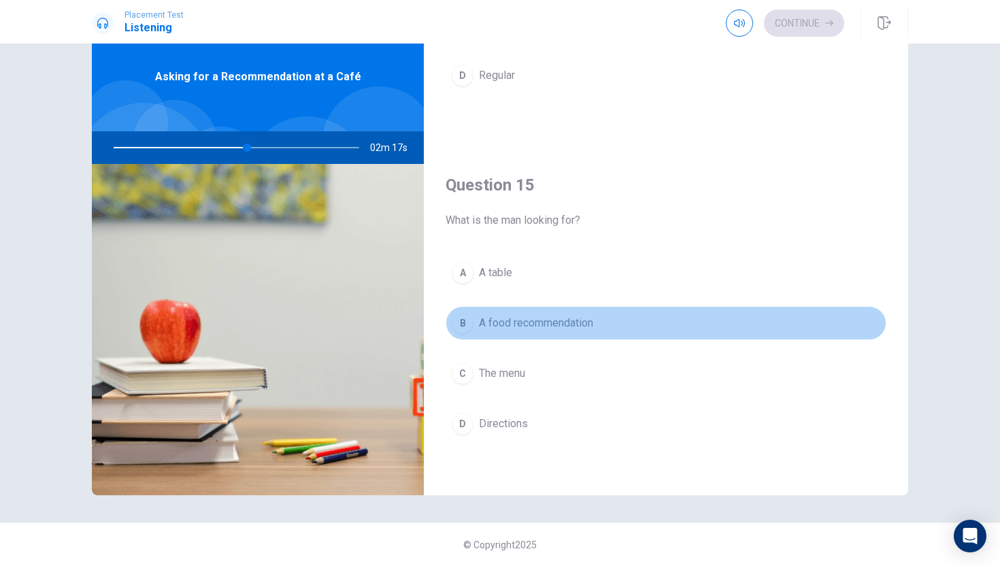
click at [501, 326] on span "A food recommendation" at bounding box center [536, 323] width 114 height 16
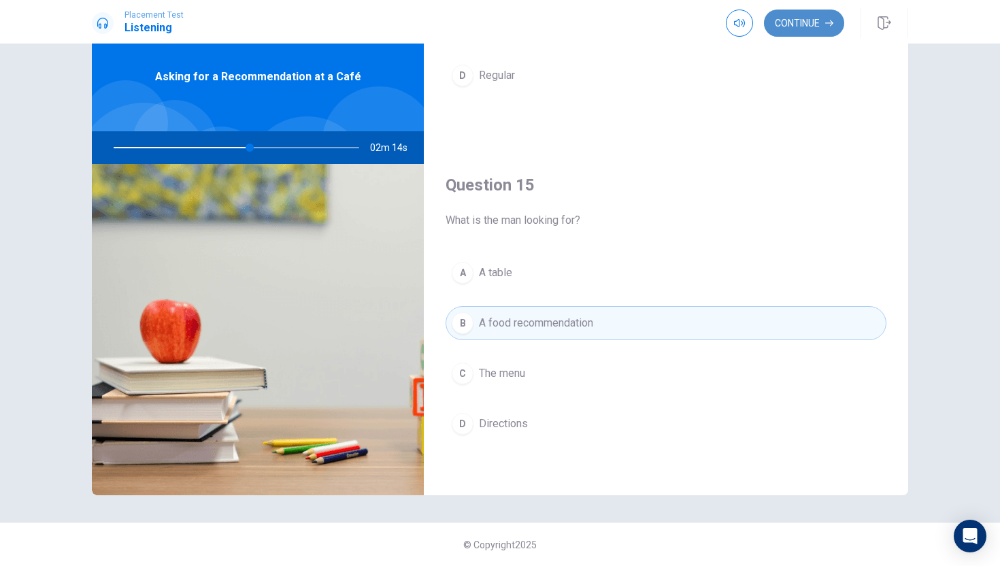
click at [816, 27] on button "Continue" at bounding box center [804, 23] width 80 height 27
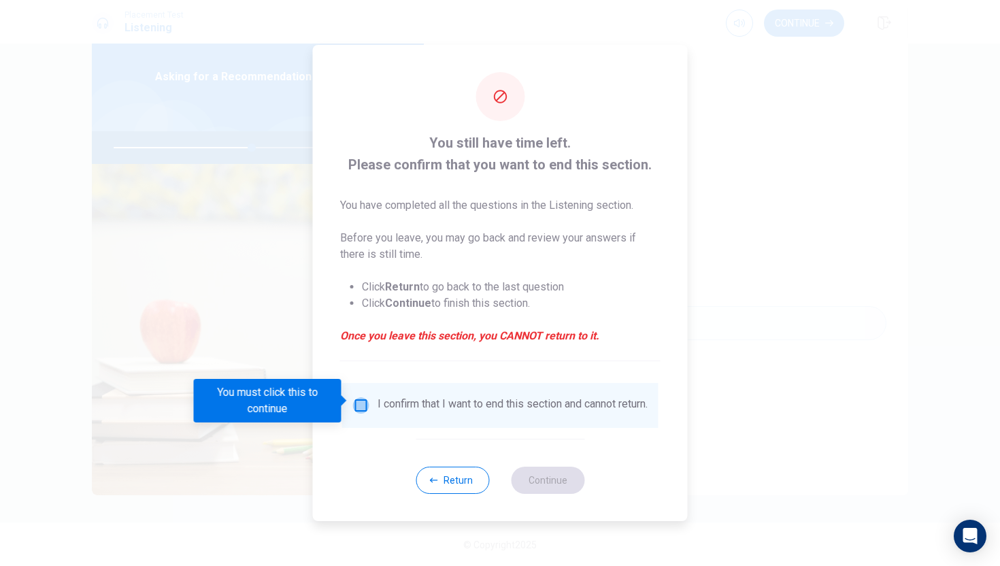
click at [354, 399] on input "You must click this to continue" at bounding box center [361, 405] width 16 height 16
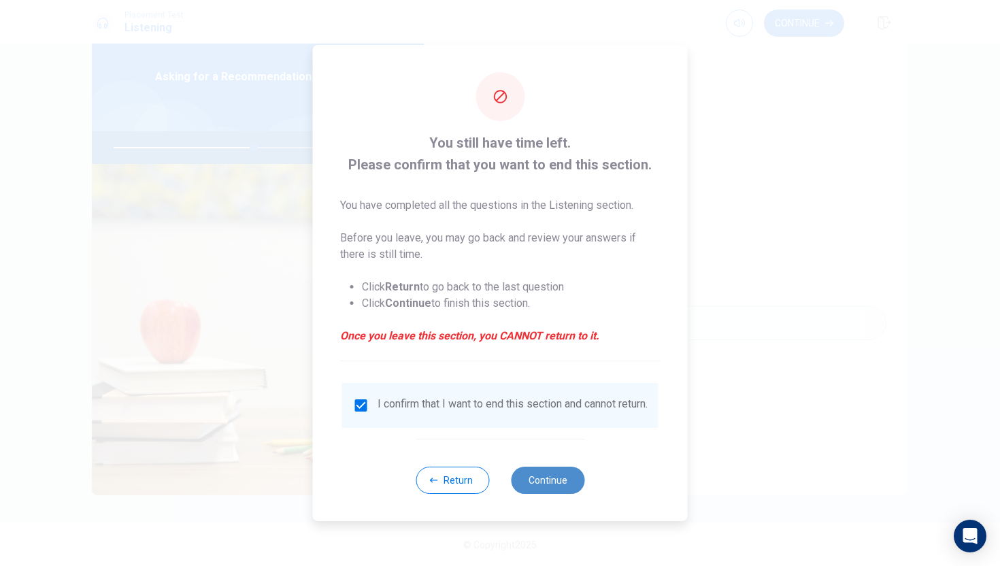
click at [548, 485] on button "Continue" at bounding box center [547, 480] width 73 height 27
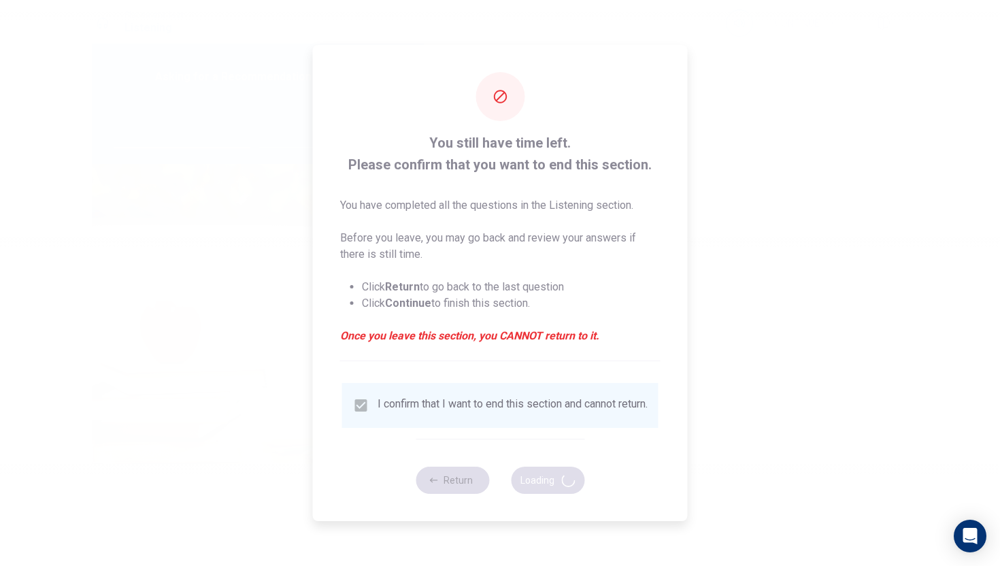
type input "58"
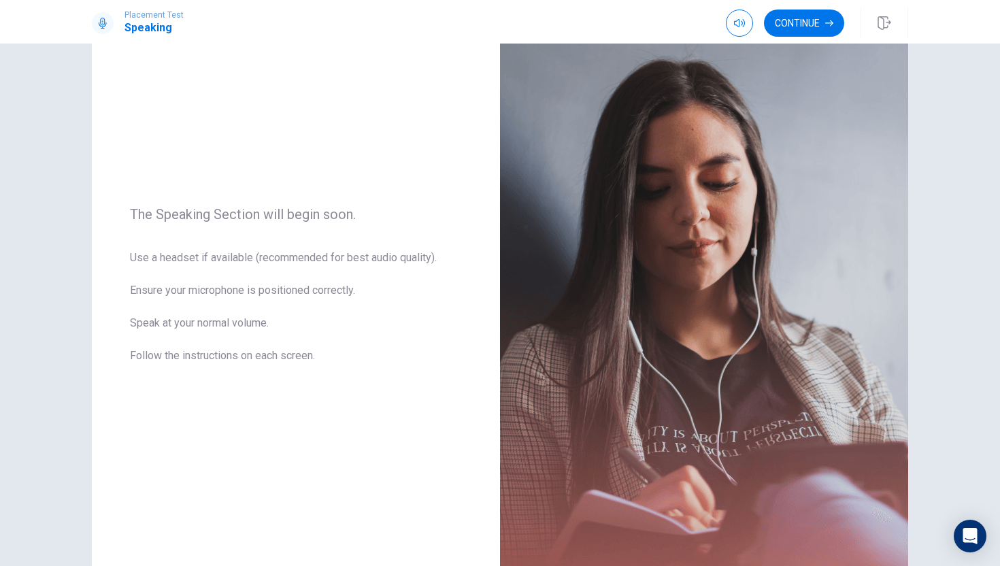
scroll to position [73, 0]
click at [803, 19] on button "Continue" at bounding box center [804, 23] width 80 height 27
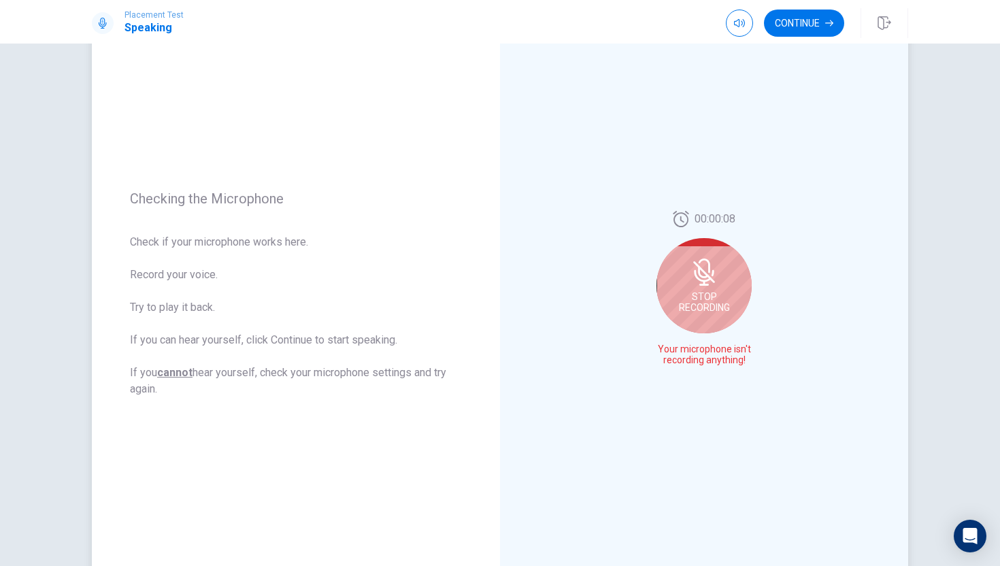
click at [705, 286] on div "Stop Recording" at bounding box center [703, 285] width 95 height 95
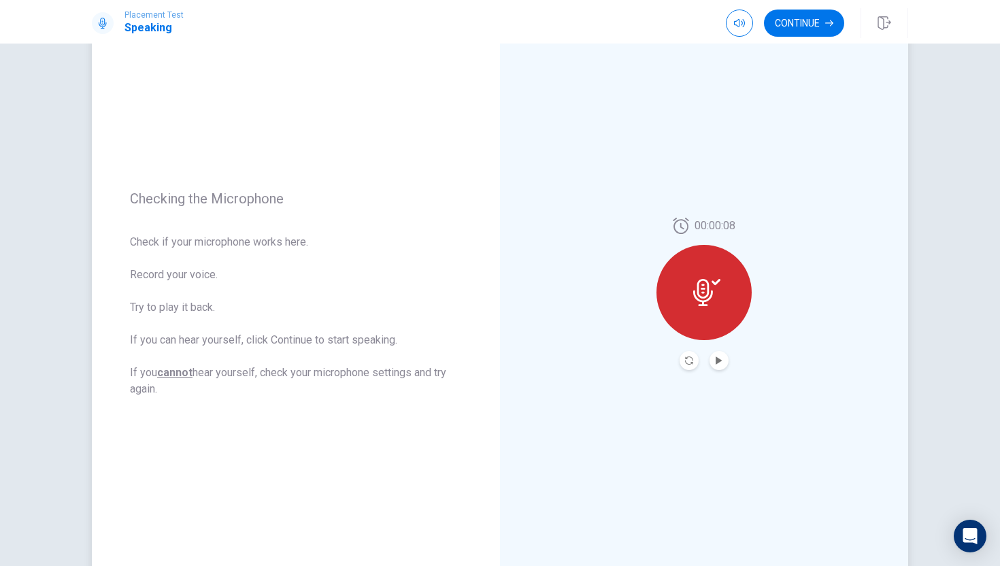
click at [705, 286] on icon at bounding box center [706, 292] width 27 height 27
click at [687, 360] on icon "Record Again" at bounding box center [689, 360] width 8 height 8
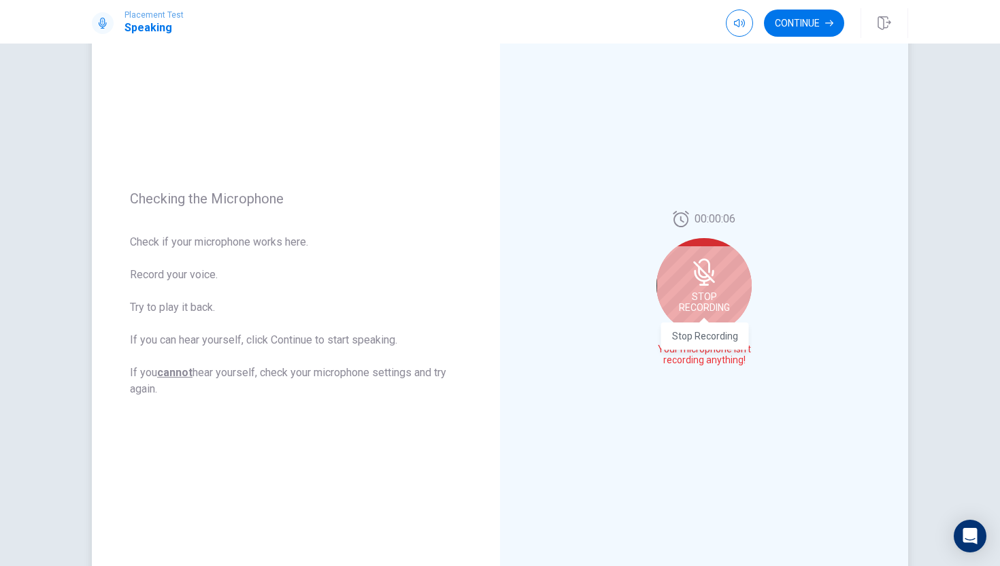
click at [703, 296] on span "Stop Recording" at bounding box center [704, 302] width 51 height 22
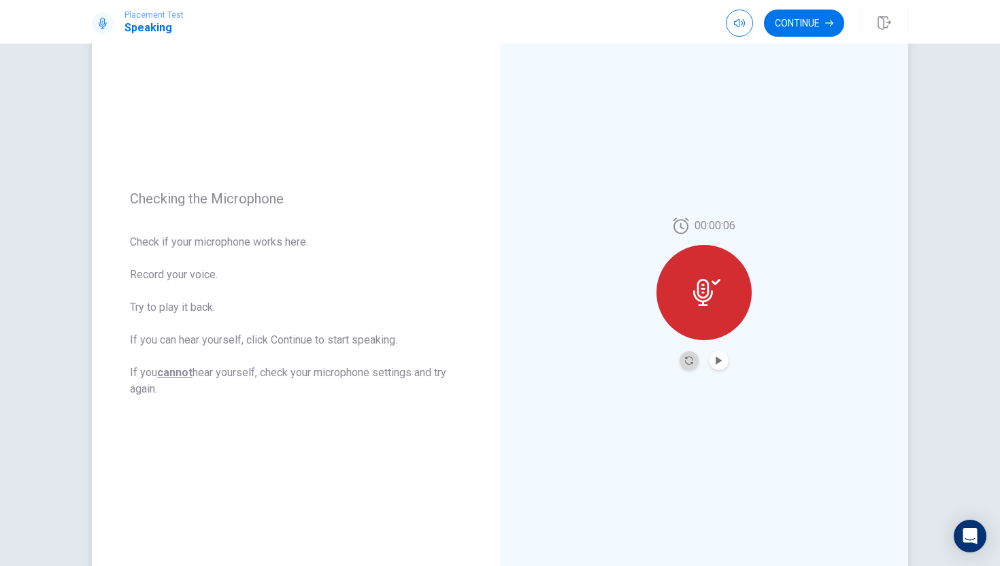
click at [690, 354] on button "Record Again" at bounding box center [688, 360] width 19 height 19
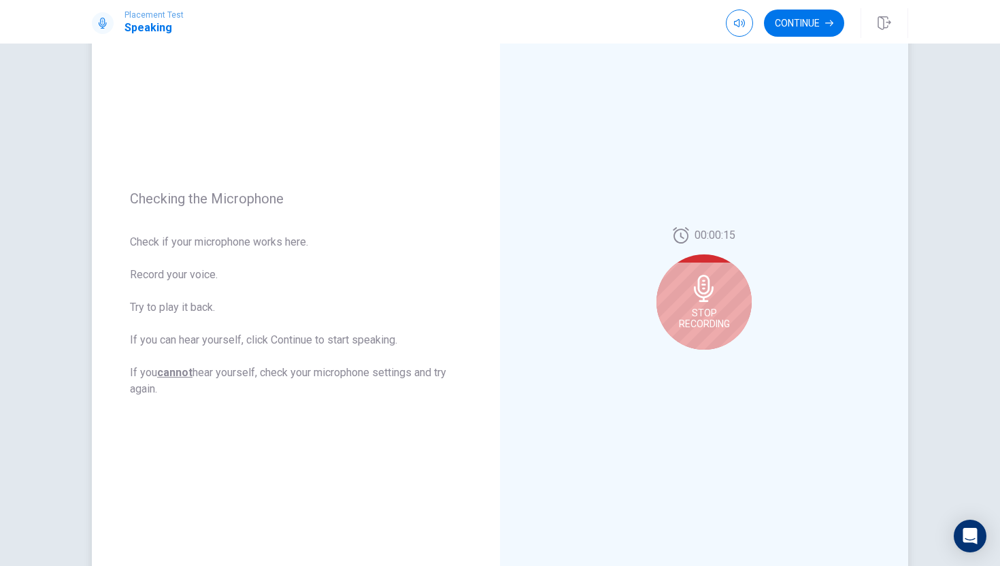
click at [706, 320] on span "Stop Recording" at bounding box center [704, 318] width 51 height 22
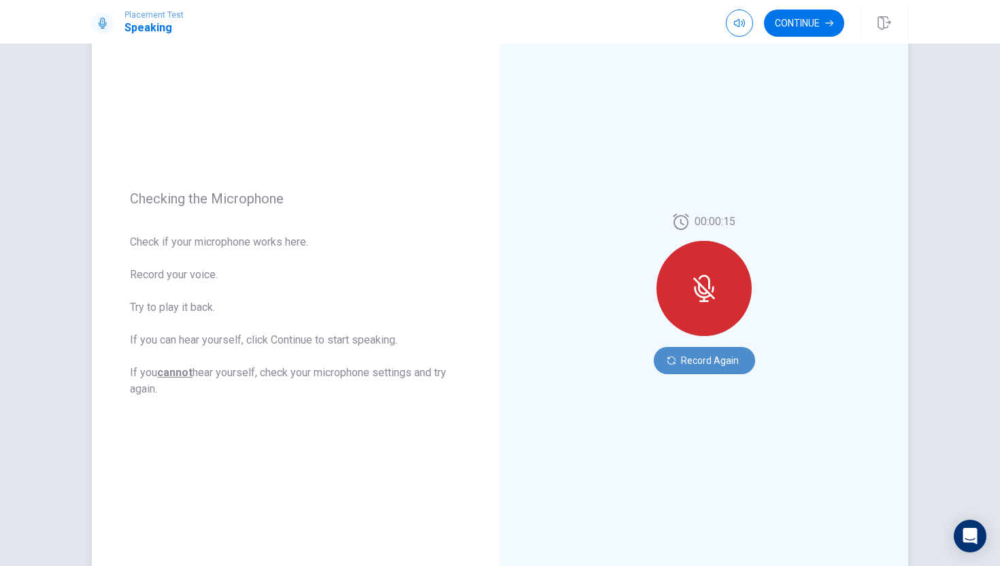
click at [714, 357] on button "Record Again" at bounding box center [704, 360] width 101 height 27
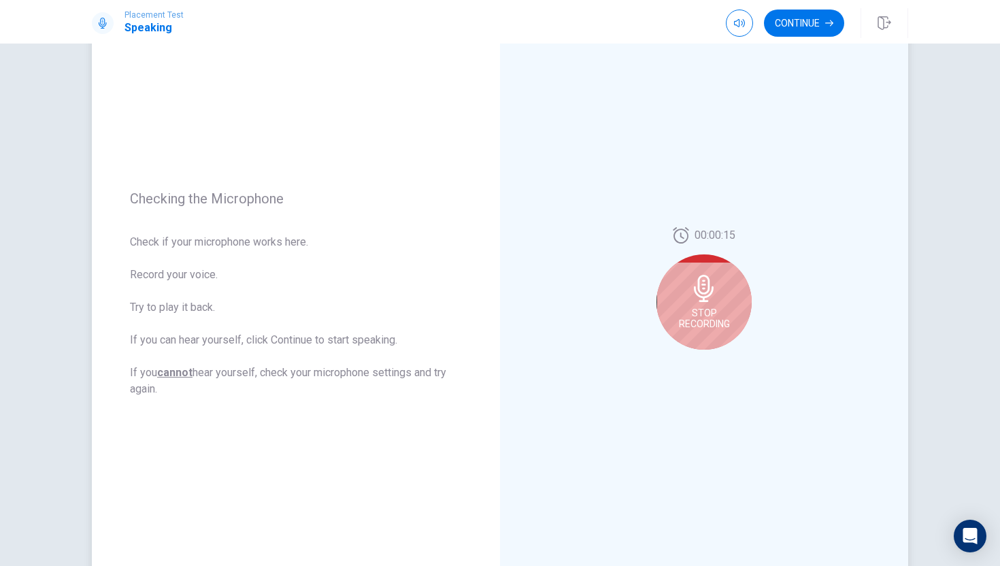
click at [696, 323] on span "Stop Recording" at bounding box center [704, 318] width 51 height 22
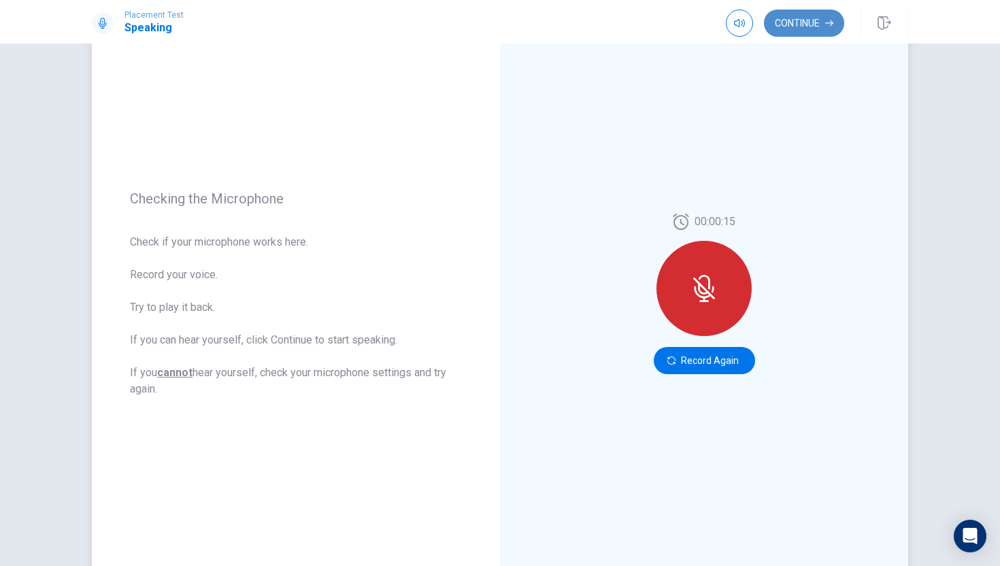
click at [802, 22] on button "Continue" at bounding box center [804, 23] width 80 height 27
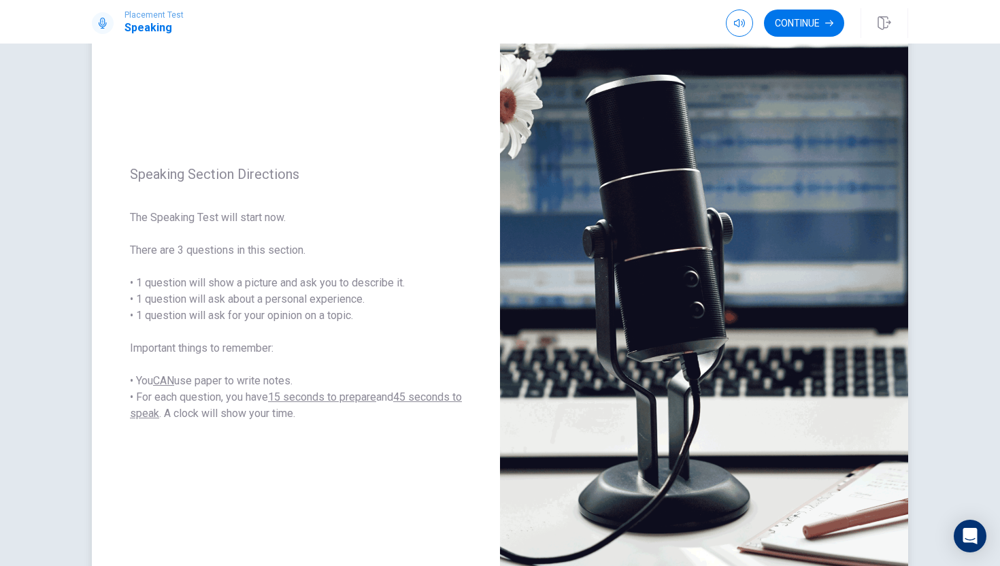
scroll to position [169, 0]
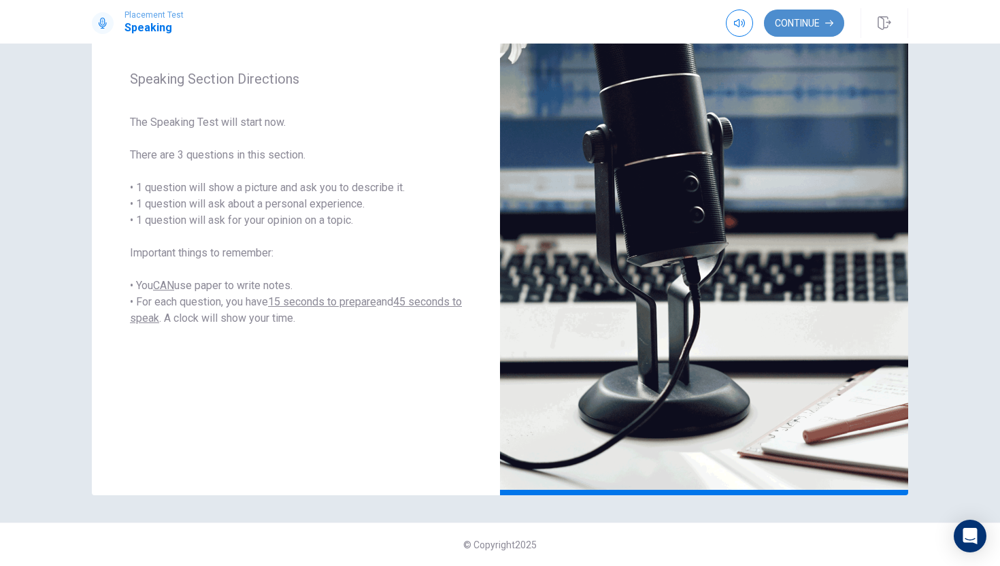
click at [799, 27] on button "Continue" at bounding box center [804, 23] width 80 height 27
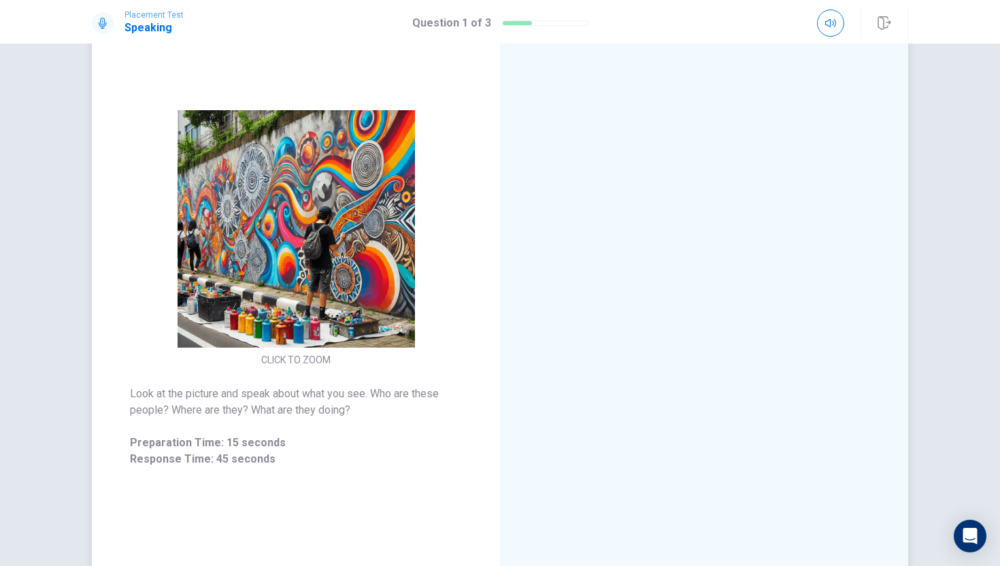
scroll to position [90, 0]
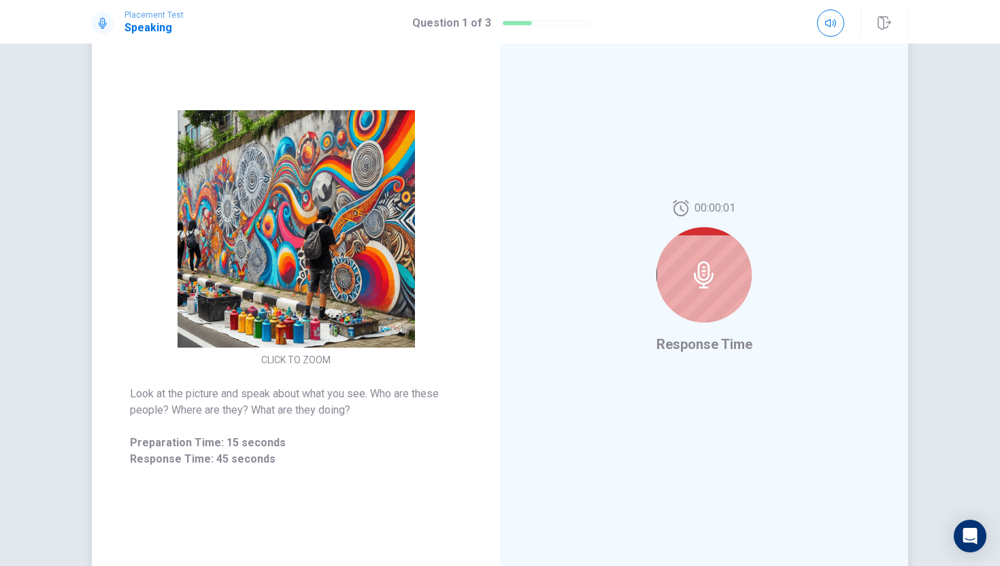
click at [709, 284] on icon at bounding box center [703, 274] width 27 height 27
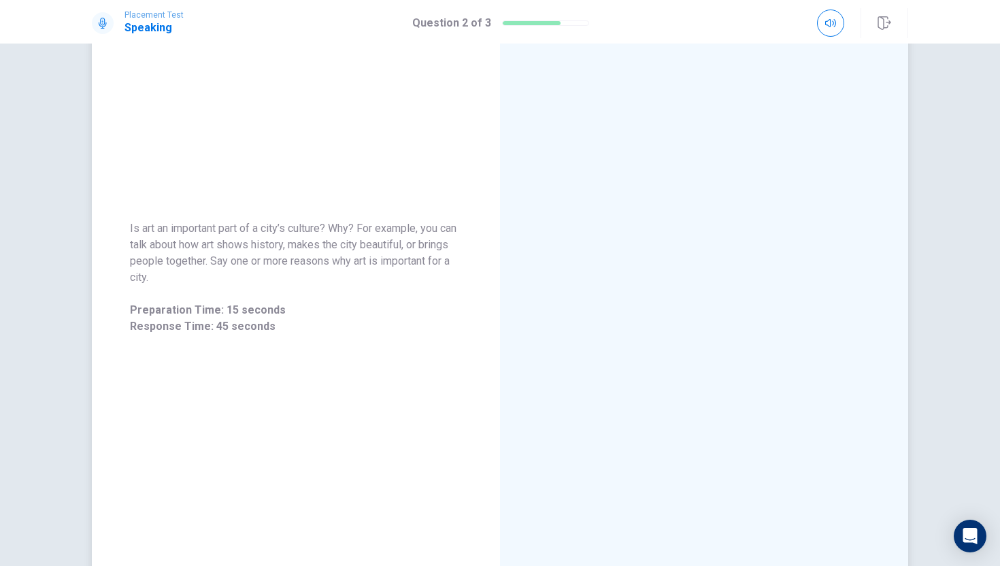
scroll to position [0, 0]
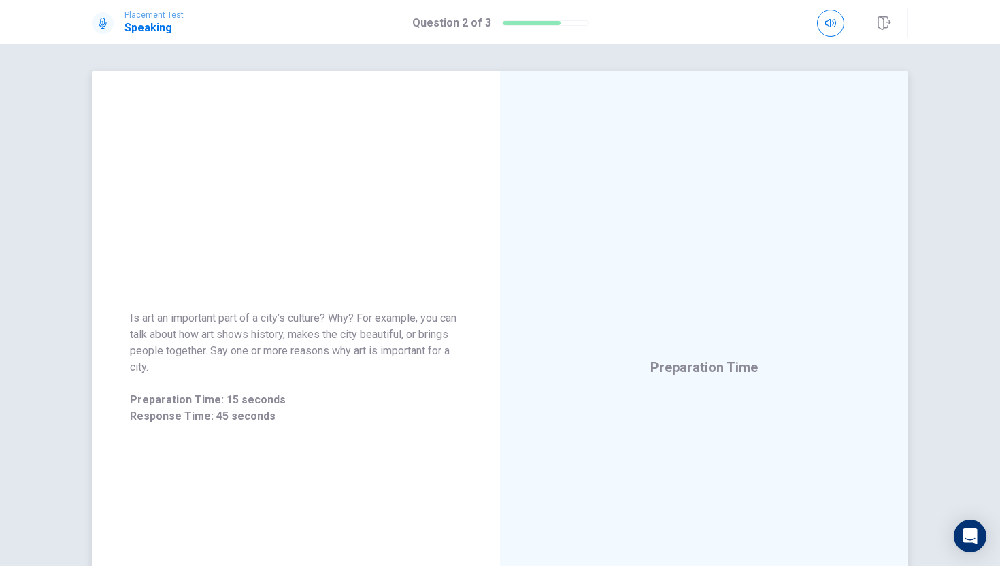
click at [377, 225] on div "Is art an important part of a city’s culture? Why? For example, you can talk ab…" at bounding box center [296, 367] width 408 height 593
click at [334, 222] on div "Is art an important part of a city’s culture? Why? For example, you can talk ab…" at bounding box center [296, 367] width 408 height 593
drag, startPoint x: 345, startPoint y: 220, endPoint x: 592, endPoint y: 343, distance: 276.2
click at [576, 336] on div "Is art an important part of a city’s culture? Why? For example, you can talk ab…" at bounding box center [500, 367] width 816 height 593
click at [720, 407] on div "Preparation Time 00:00:13" at bounding box center [704, 367] width 408 height 593
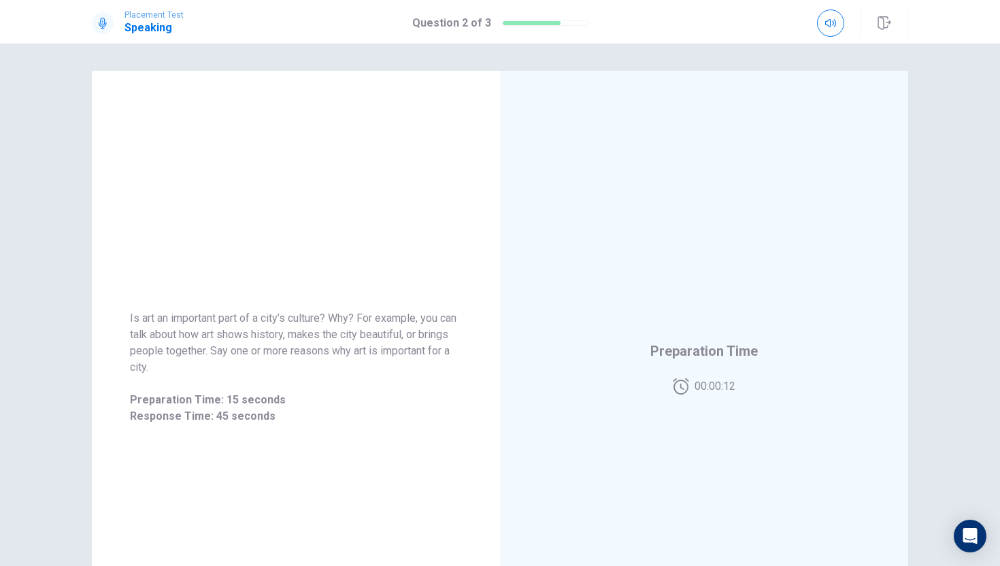
click at [715, 385] on span "00:00:12" at bounding box center [714, 386] width 41 height 16
click at [336, 220] on div "Is art an important part of a city’s culture? Why? For example, you can talk ab…" at bounding box center [296, 367] width 408 height 593
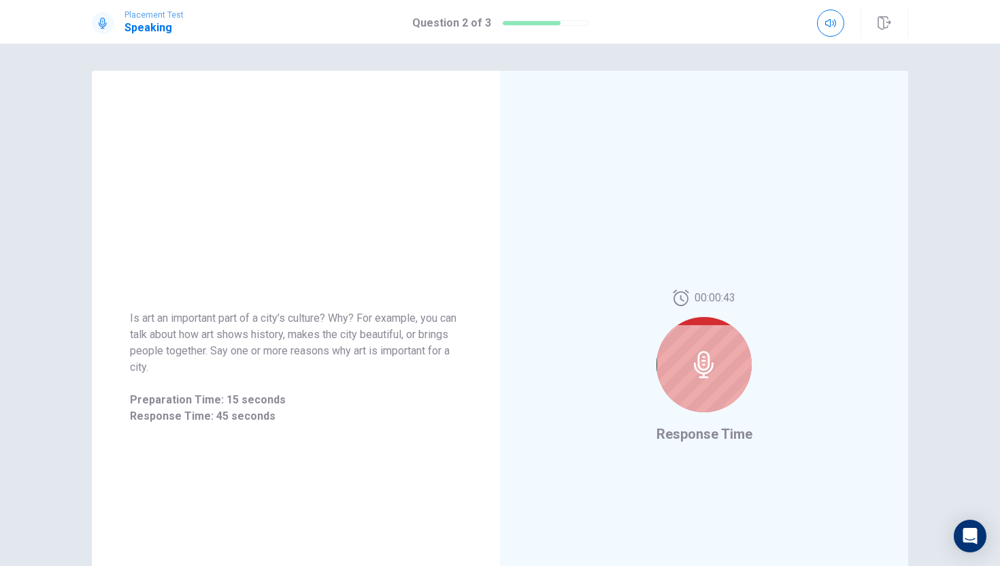
click at [696, 356] on icon at bounding box center [703, 364] width 27 height 27
click at [699, 379] on div at bounding box center [703, 364] width 95 height 95
click at [698, 377] on icon at bounding box center [703, 364] width 27 height 27
click at [696, 352] on icon at bounding box center [703, 364] width 27 height 27
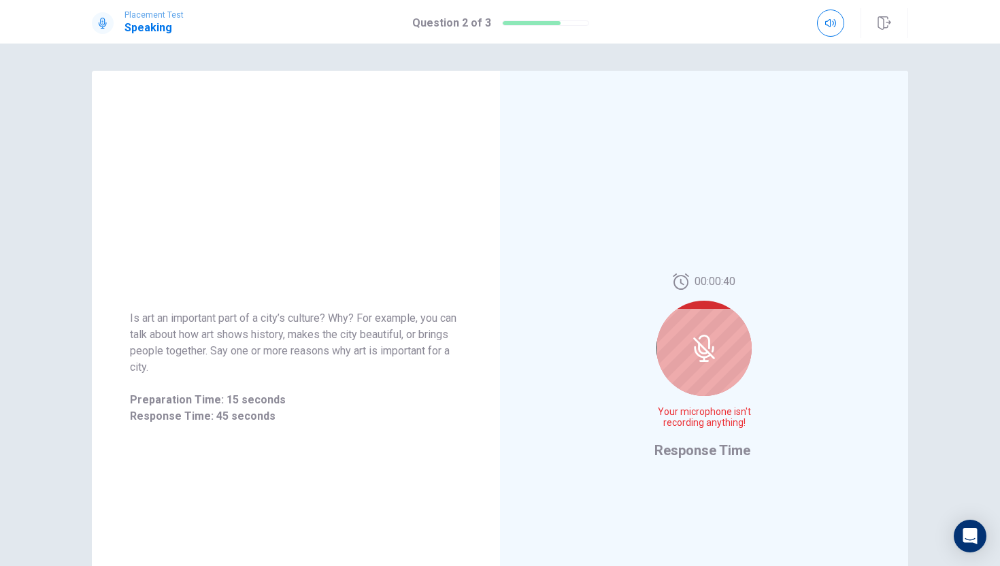
click at [696, 352] on icon at bounding box center [702, 352] width 17 height 12
click at [697, 339] on icon at bounding box center [703, 348] width 27 height 27
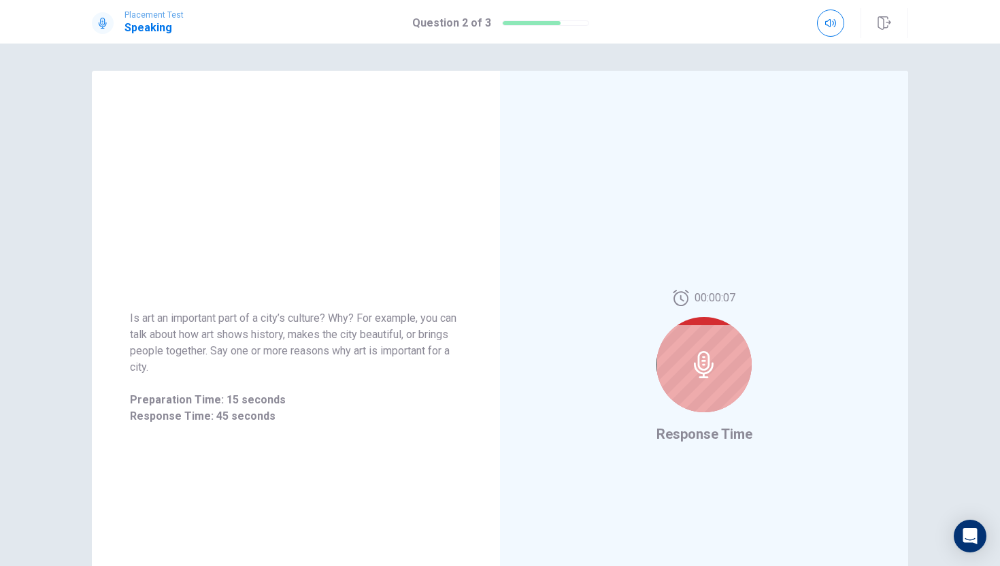
click at [697, 340] on div at bounding box center [703, 364] width 95 height 95
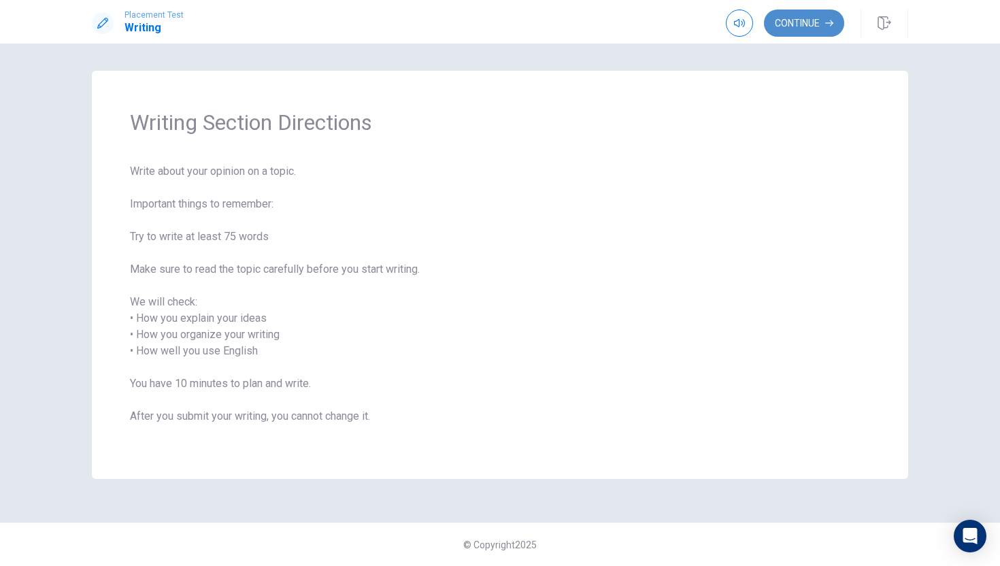
click at [817, 15] on button "Continue" at bounding box center [804, 23] width 80 height 27
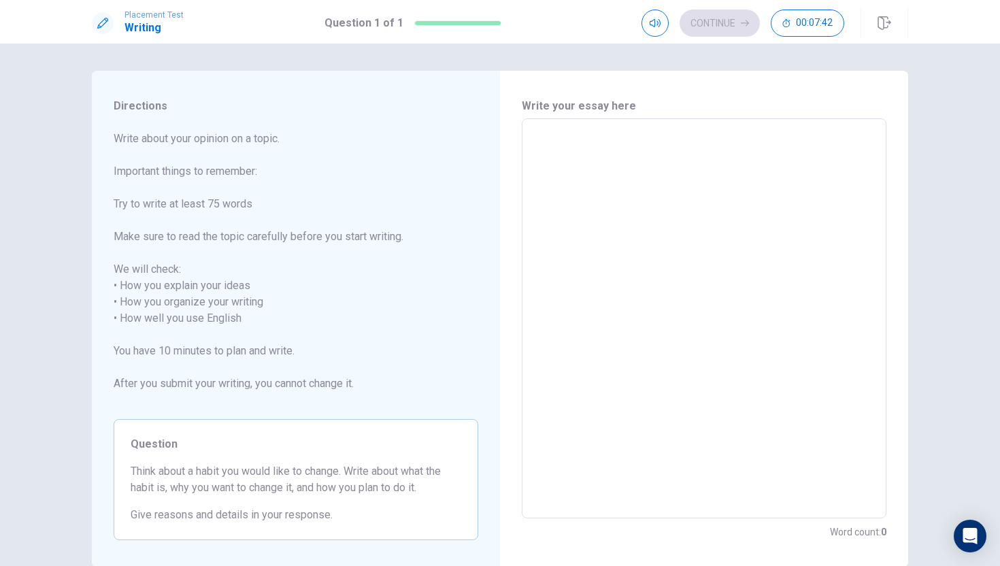
click at [547, 156] on textarea at bounding box center [704, 318] width 346 height 377
type textarea "I"
type textarea "x"
type textarea "I"
type textarea "x"
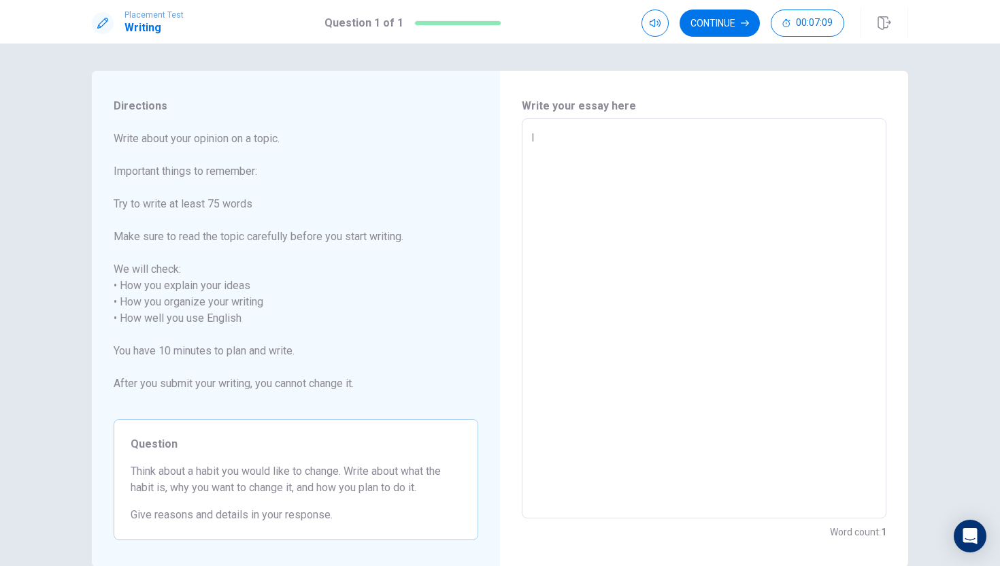
type textarea "I a"
type textarea "x"
type textarea "I ai"
type textarea "x"
type textarea "I aiw"
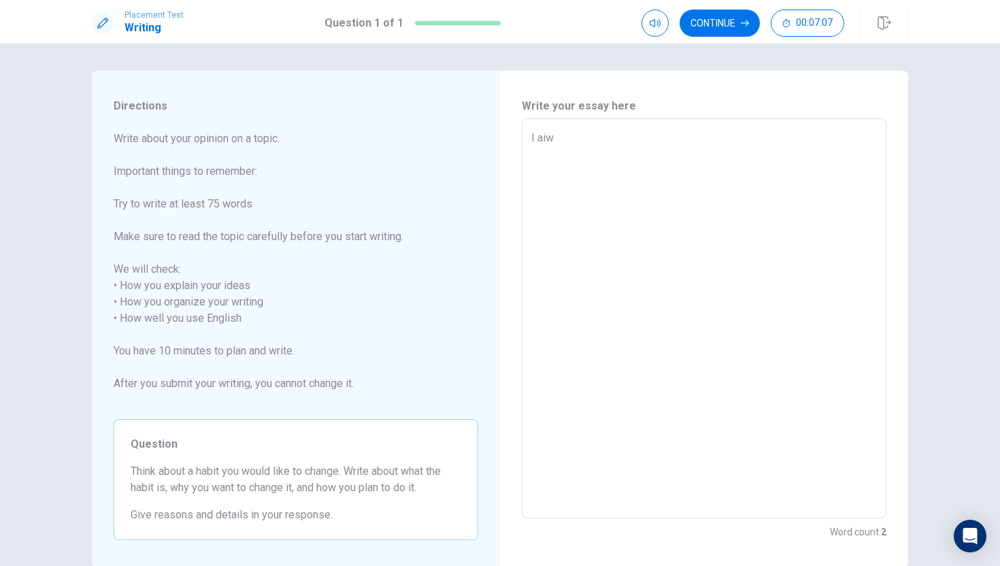
type textarea "x"
type textarea "I aiwa"
type textarea "x"
type textarea "I aiw"
type textarea "x"
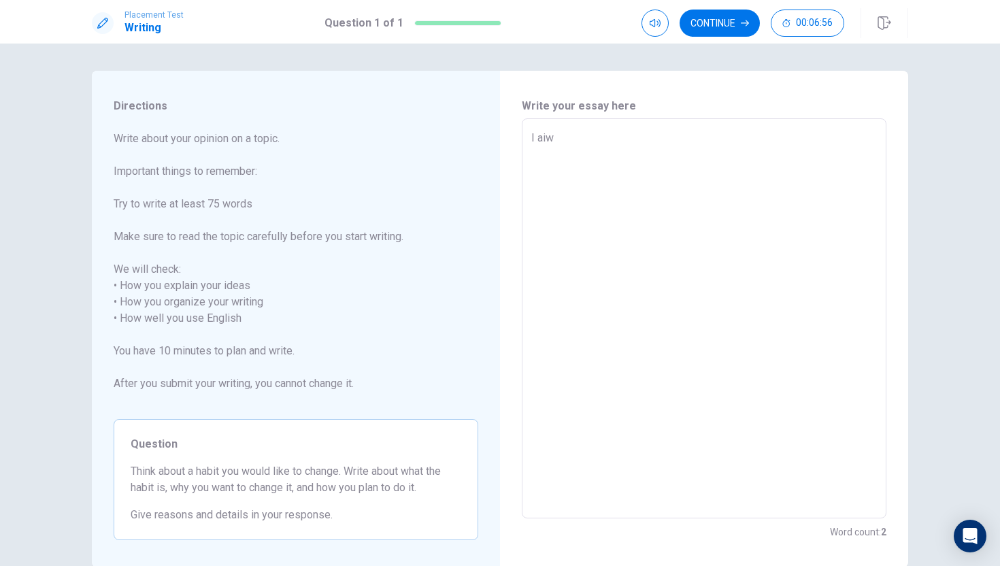
type textarea "I ai"
type textarea "x"
type textarea "I a"
type textarea "x"
type textarea "I al"
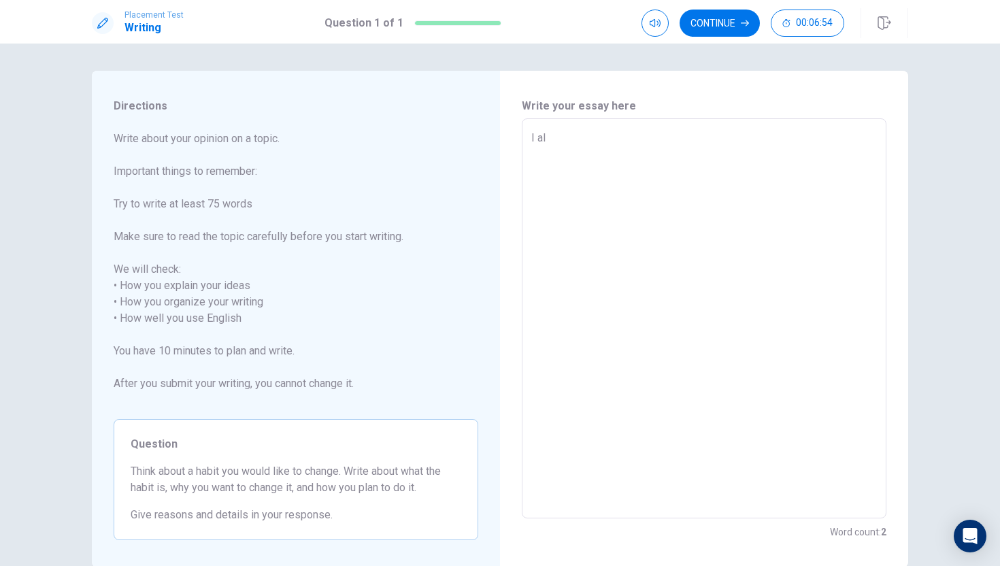
type textarea "x"
type textarea "I ala"
type textarea "x"
type textarea "I alaw"
type textarea "x"
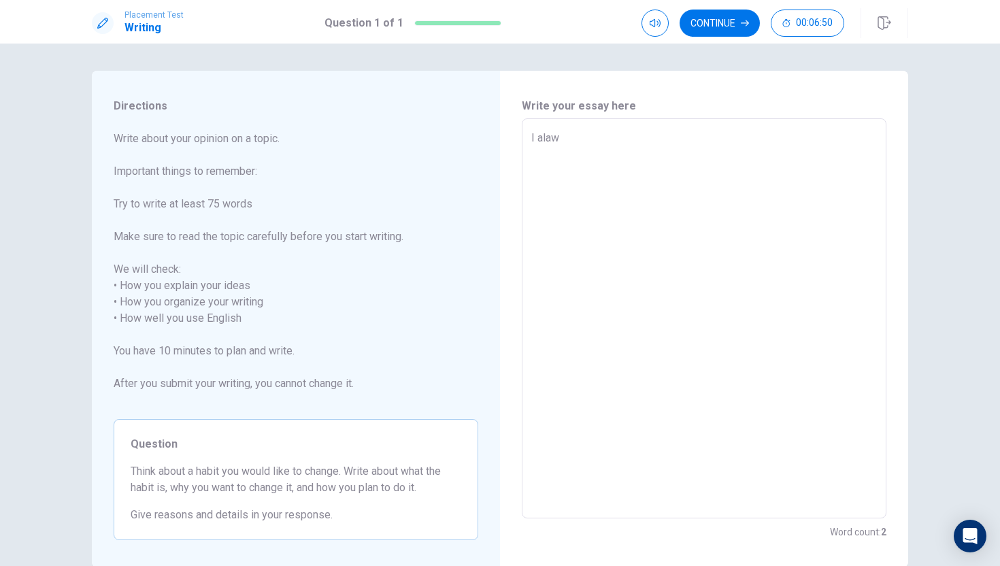
type textarea "I alawy"
type textarea "x"
type textarea "I alawy"
type textarea "x"
type textarea "I alawy s"
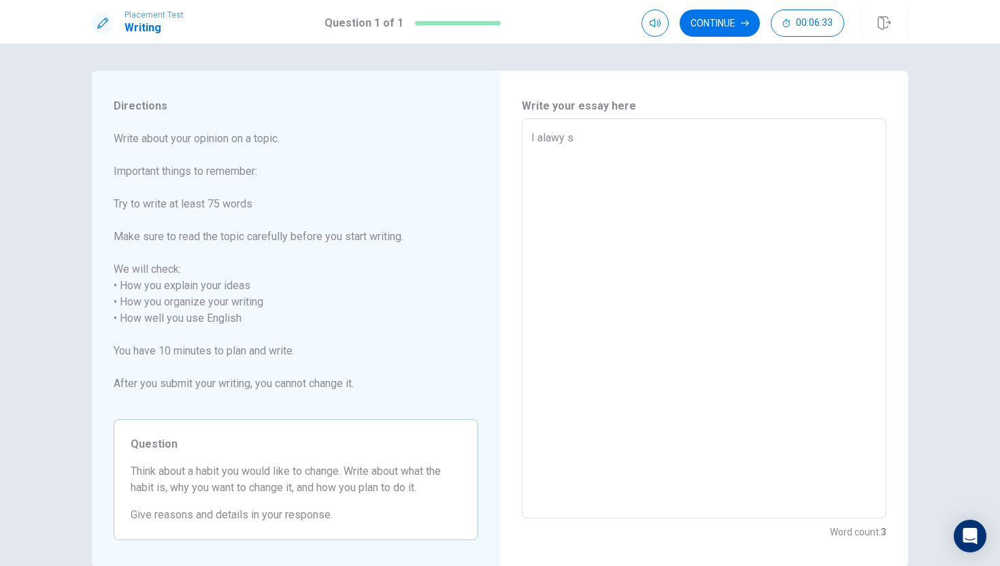
type textarea "x"
type textarea "I alawy si"
type textarea "x"
type textarea "I alawy sin"
type textarea "x"
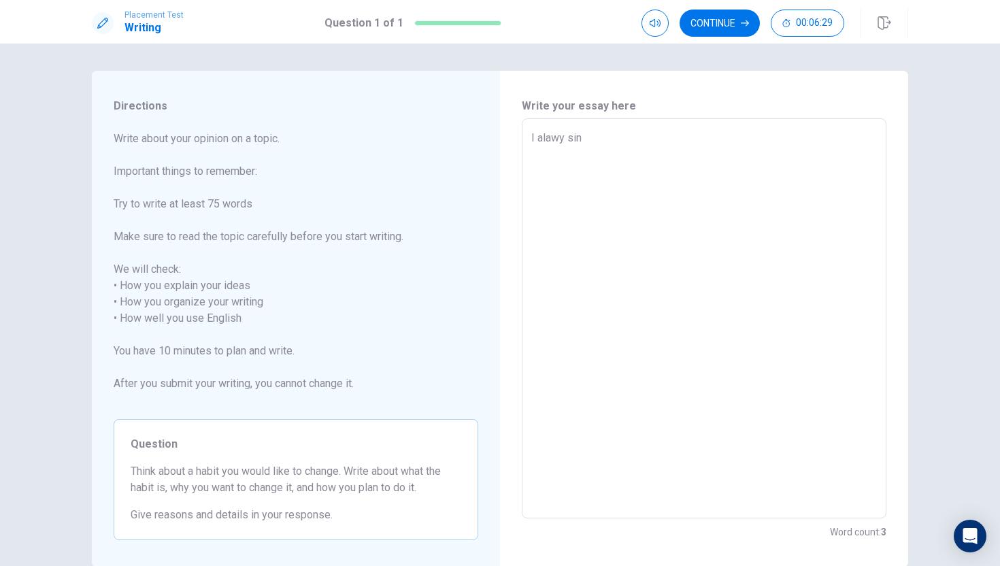
type textarea "I alawy sini"
type textarea "x"
type textarea "I alawy sinin"
type textarea "x"
type textarea "I alawy sining"
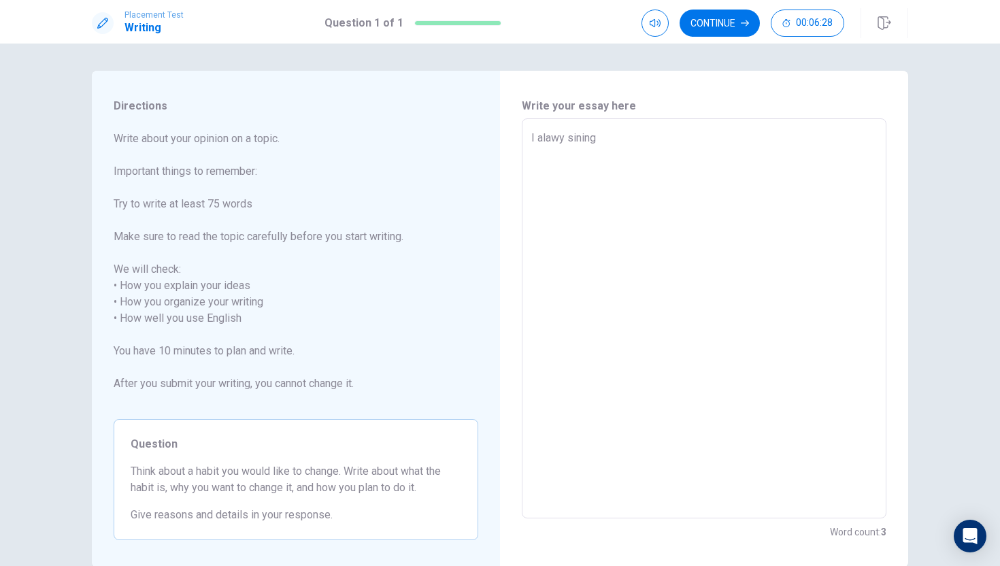
type textarea "x"
type textarea "I alawy sining"
type textarea "x"
type textarea "I alawy sining w"
type textarea "x"
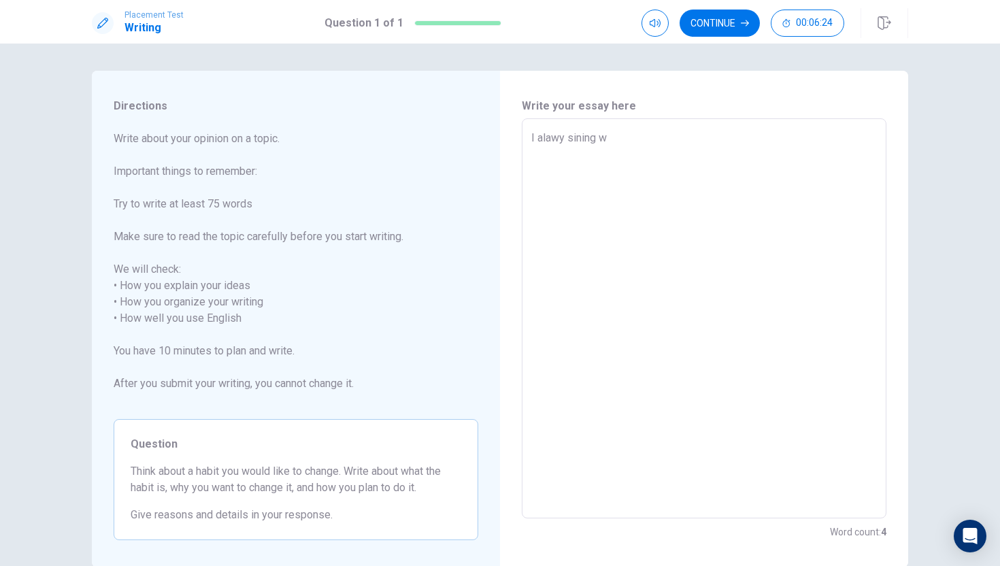
type textarea "I alawy sining we"
type textarea "x"
type textarea "I alawy sining wen"
type textarea "x"
type textarea "I alawy sining wen"
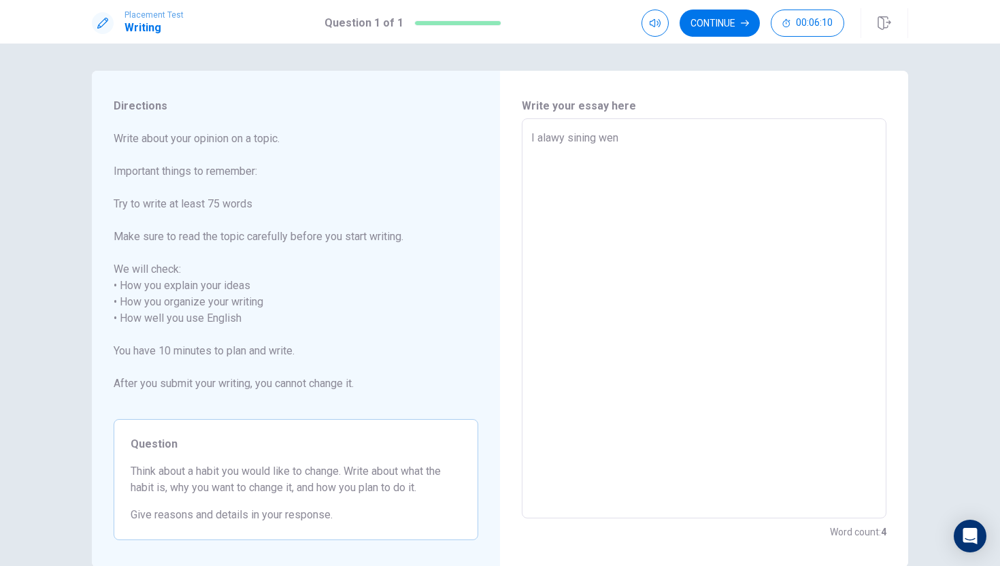
type textarea "x"
type textarea "I alawy sining wen i"
type textarea "x"
type textarea "I alawy sining wen"
type textarea "x"
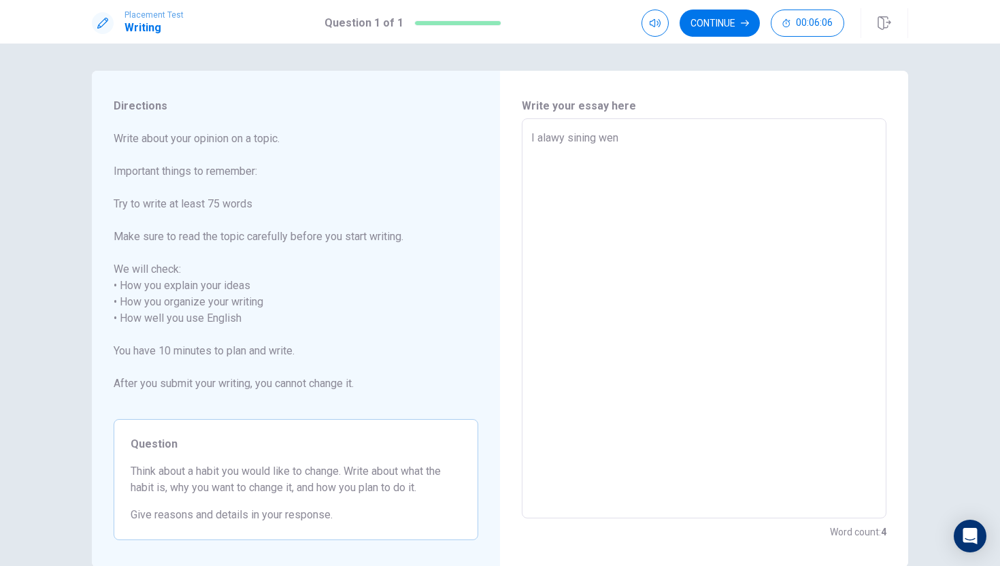
type textarea "I alawy sining wen i"
type textarea "x"
type textarea "I alawy sining wen"
type textarea "x"
type textarea "I alawy sining wen I"
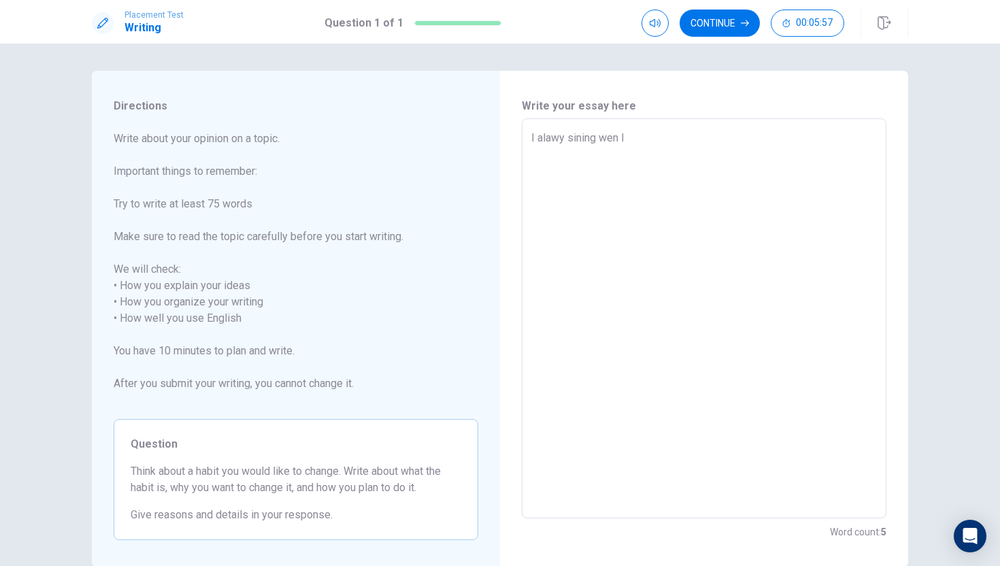
type textarea "x"
type textarea "I alawy sining wen If"
type textarea "x"
type textarea "I alawy sining wen Ifi"
type textarea "x"
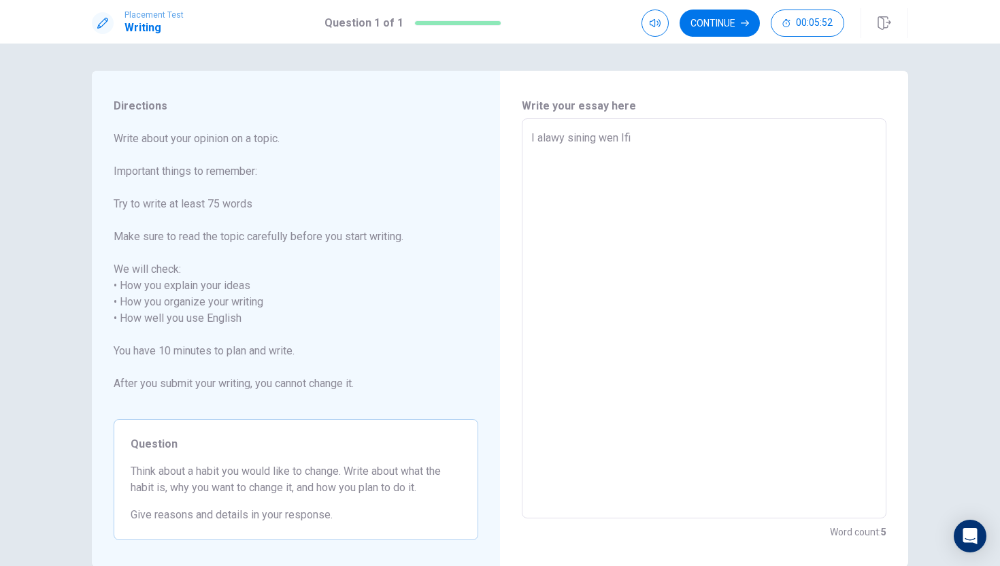
type textarea "I alawy sining wen If"
type textarea "x"
type textarea "I alawy sining wen I"
type textarea "x"
type textarea "I alawy sining wen I"
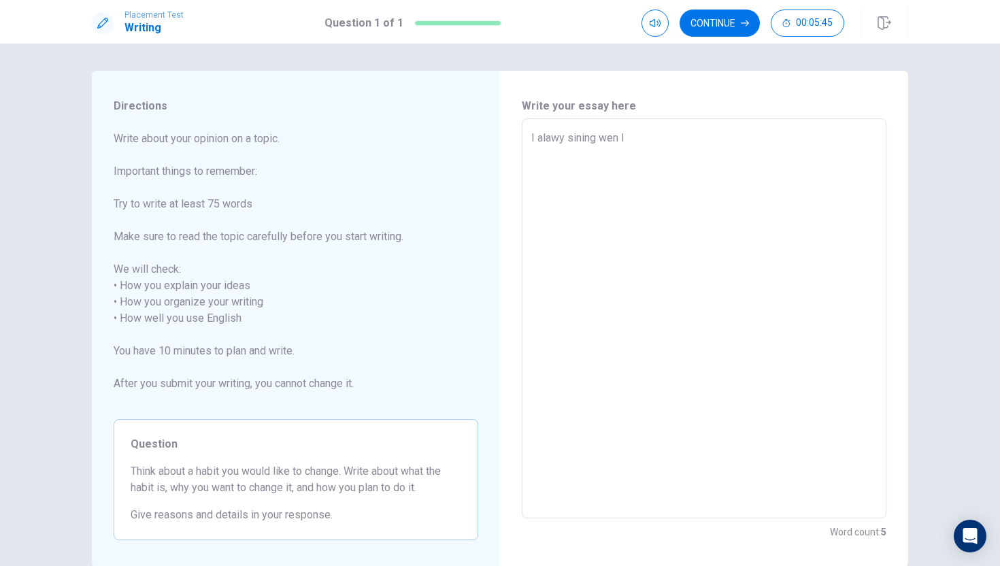
type textarea "x"
type textarea "I alawy sining wen I f"
type textarea "x"
type textarea "I alawy sining wen I fi"
type textarea "x"
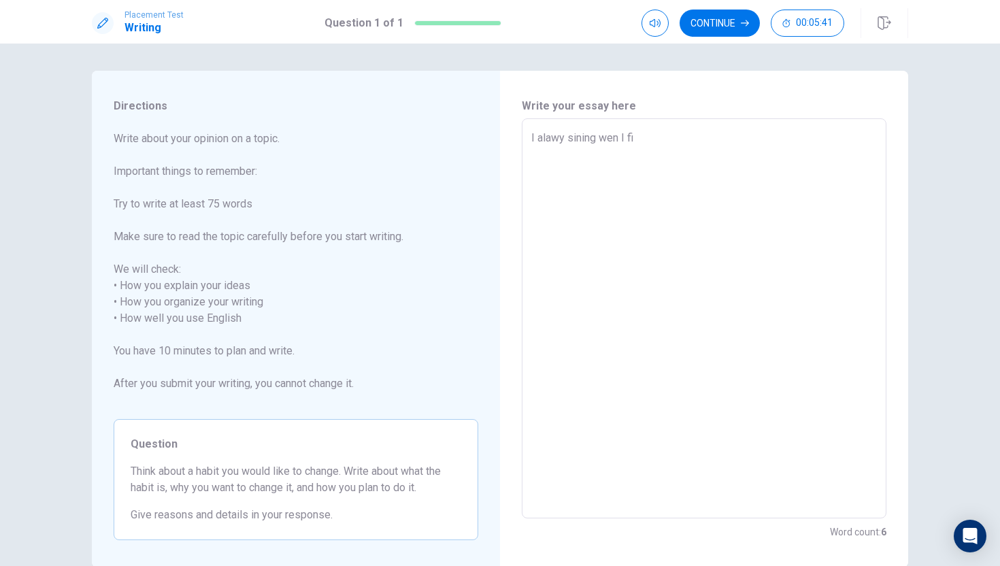
type textarea "I alawy sining wen I fil"
type textarea "x"
type textarea "I alawy sining wen I fill"
type textarea "x"
type textarea "I alawy sining wen I fill"
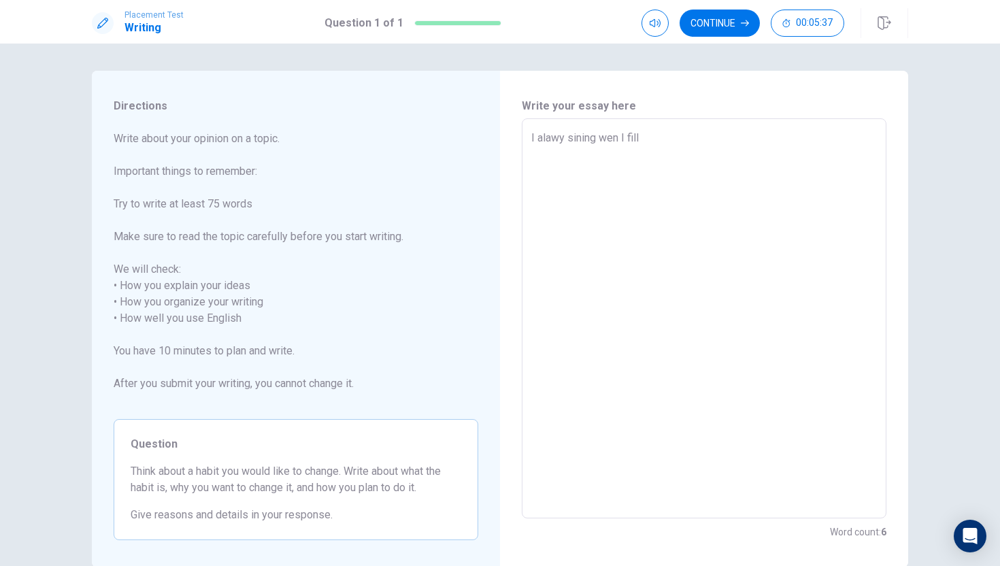
type textarea "x"
type textarea "I alawy sining wen I fill h"
type textarea "x"
type textarea "I alawy sining wen I fill ha"
type textarea "x"
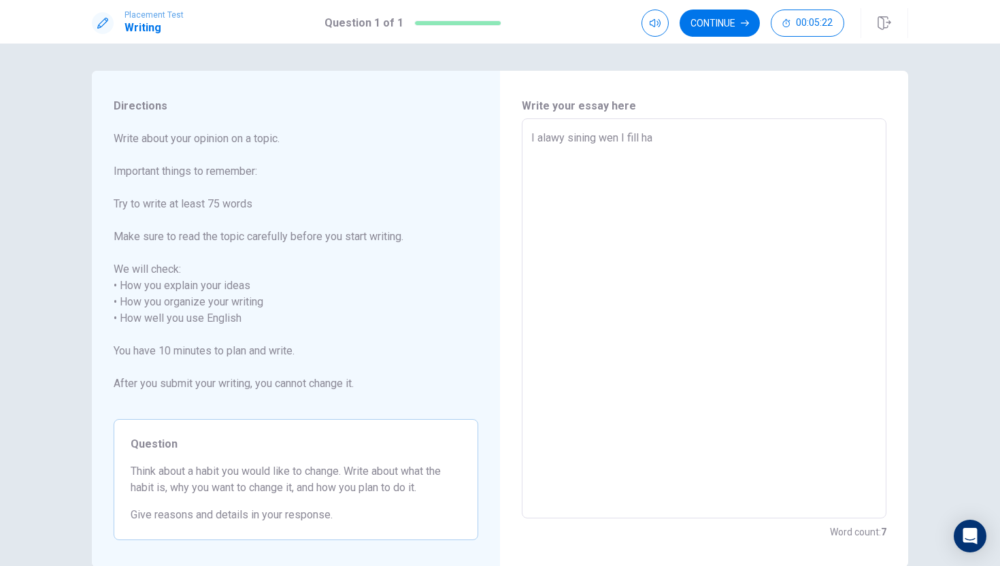
type textarea "I alawy sining wen I fill [PERSON_NAME]"
type textarea "x"
type textarea "I alawy sining wen I fill happ"
type textarea "x"
type textarea "I alawy sining wen I fill happy"
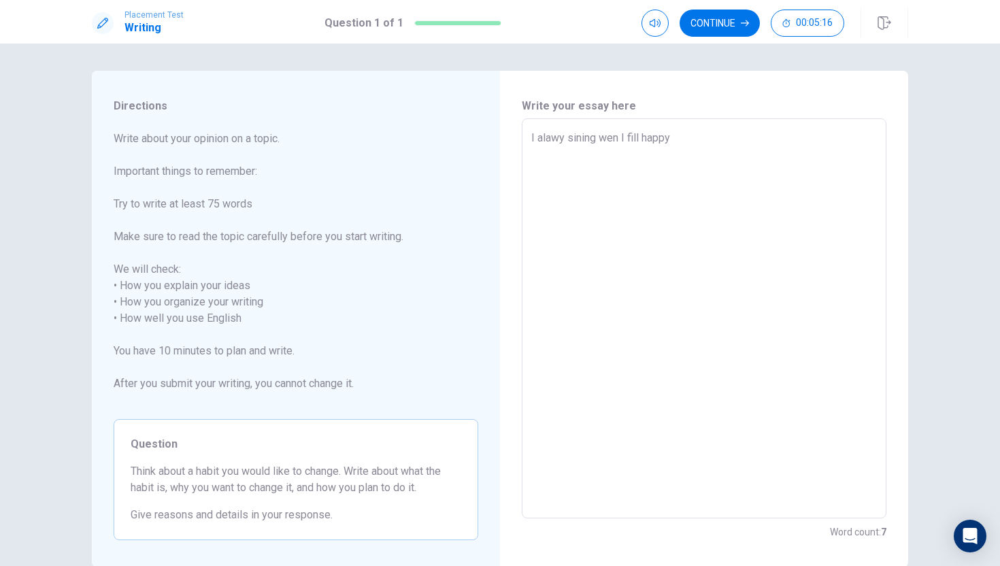
type textarea "x"
type textarea "I alawy sining wen I fill happy,"
type textarea "x"
type textarea "I alawy sining wen I fill happy,"
type textarea "x"
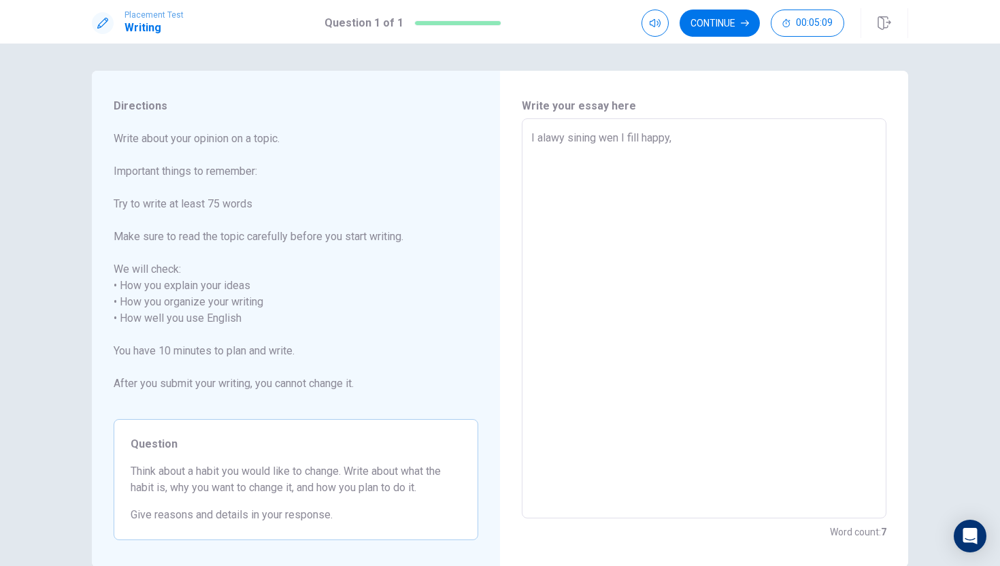
type textarea "I alawy sining wen I fill happy, b"
type textarea "x"
type textarea "I alawy sining wen I fill happy, bu"
type textarea "x"
type textarea "I alawy sining wen I fill happy, but"
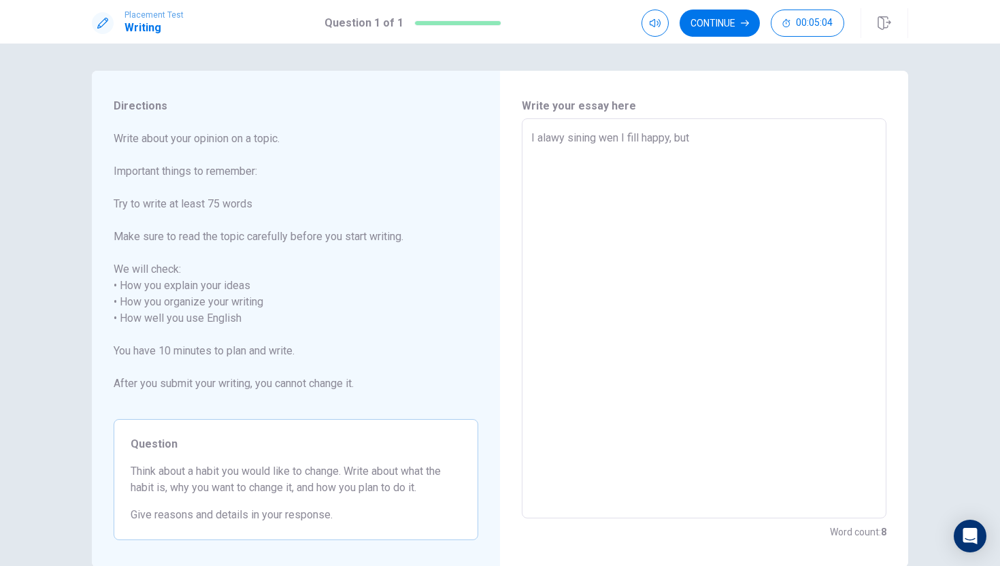
type textarea "x"
type textarea "I alawy sining wen I fill happy, but"
type textarea "x"
type textarea "I alawy sining wen I fill happy, but I"
type textarea "x"
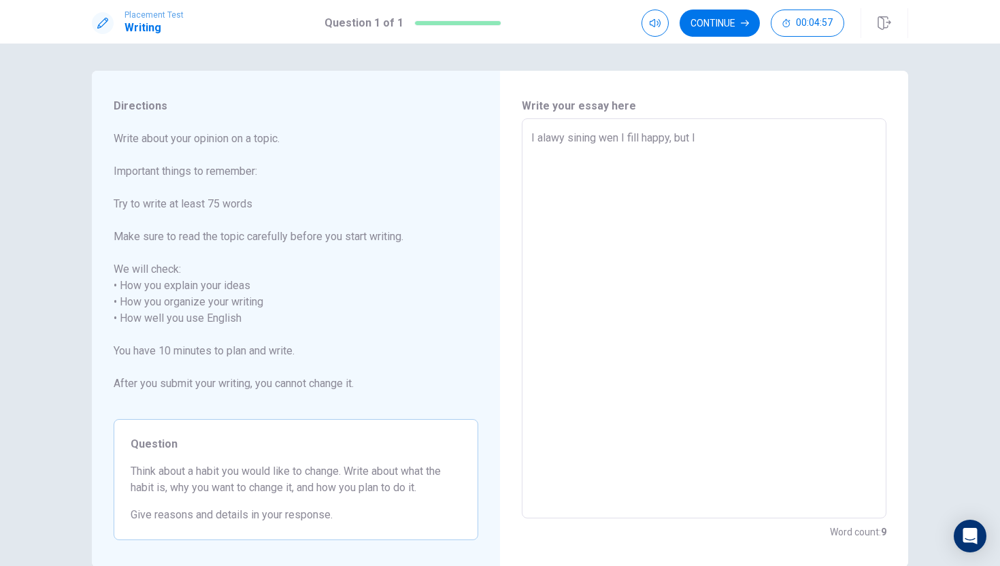
type textarea "I alawy sining wen I fill happy, but I"
type textarea "x"
type textarea "I alawy sining wen I fill happy, but I d"
type textarea "x"
type textarea "I alawy sining wen I fill happy, but I do"
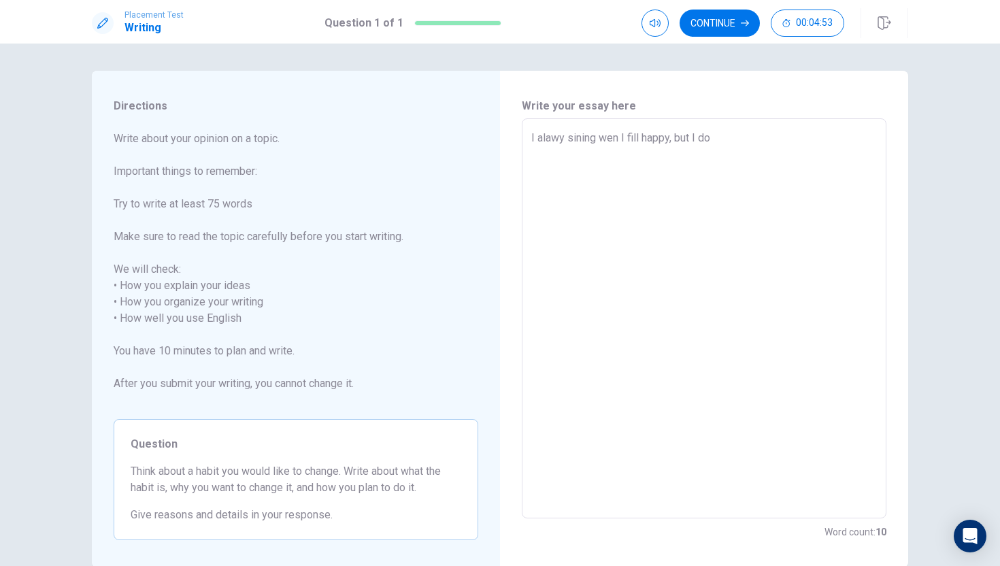
type textarea "x"
type textarea "I alawy sining wen I fill happy, but I don"
type textarea "x"
type textarea "I alawy sining wen I fill happy, but I don'"
type textarea "x"
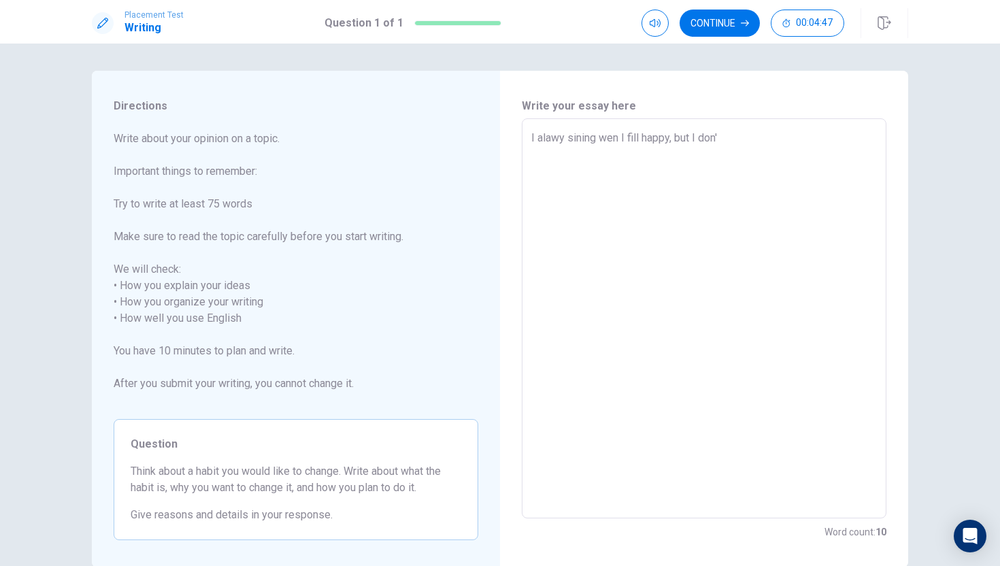
type textarea "I alawy sining wen I fill happy, but I don't"
type textarea "x"
type textarea "I alawy sining wen I fill happy, but I don't"
type textarea "x"
type textarea "I alawy sining wen I fill happy, but I don't t"
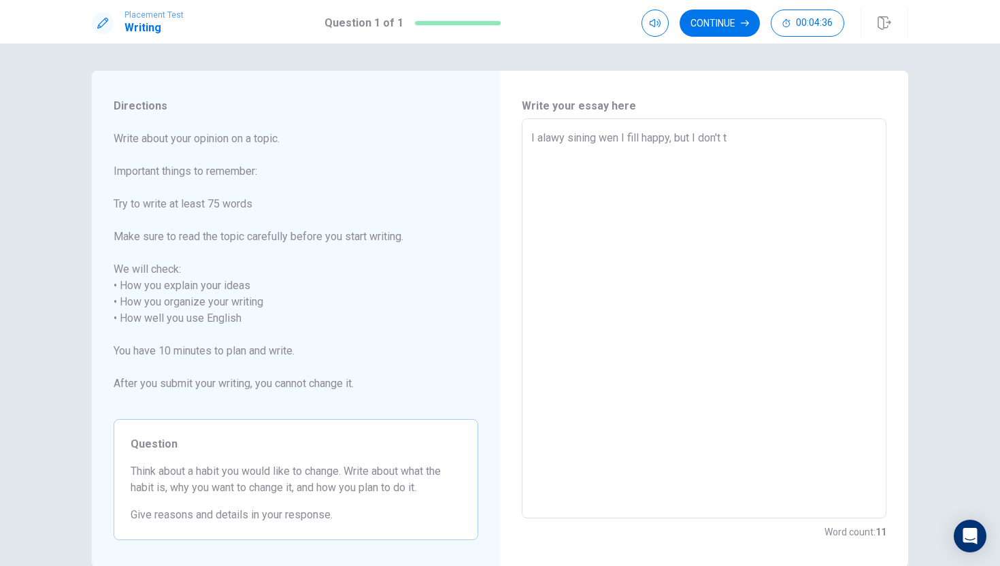
type textarea "x"
type textarea "I alawy sining wen I fill happy, but I don't th"
type textarea "x"
type textarea "I alawy sining wen I fill happy, but I don't thi"
type textarea "x"
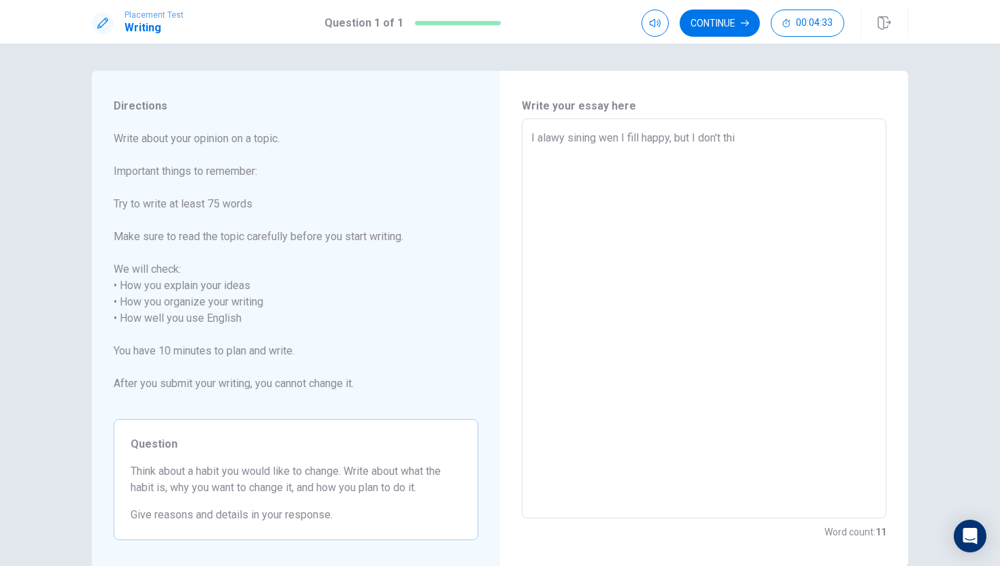
type textarea "I alawy sining wen I fill happy, but I don't thin"
type textarea "x"
type textarea "I alawy sining wen I fill happy, but I don't think"
type textarea "x"
type textarea "I alawy sining wen I fill happy, but I don't think"
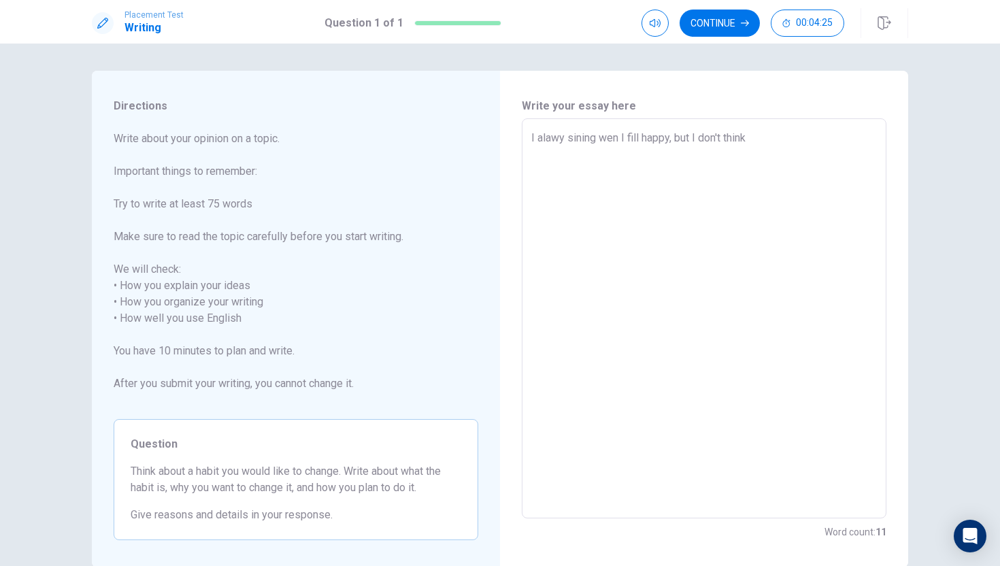
type textarea "x"
type textarea "I alawy sining wen I fill happy, but I don't think t"
type textarea "x"
type textarea "I alawy sining wen I fill happy, but I don't think th"
type textarea "x"
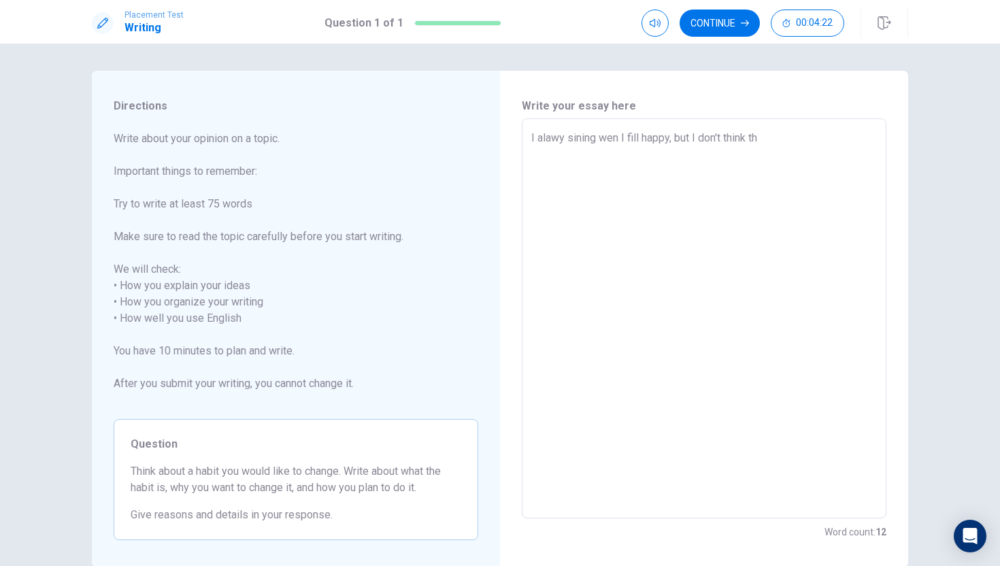
type textarea "I alawy sining wen I fill happy, but I don't think tha"
type textarea "x"
type textarea "I alawy sining wen I fill happy, but I don't think that"
type textarea "x"
type textarea "I alawy sining wen I fill happy, but I don't think that"
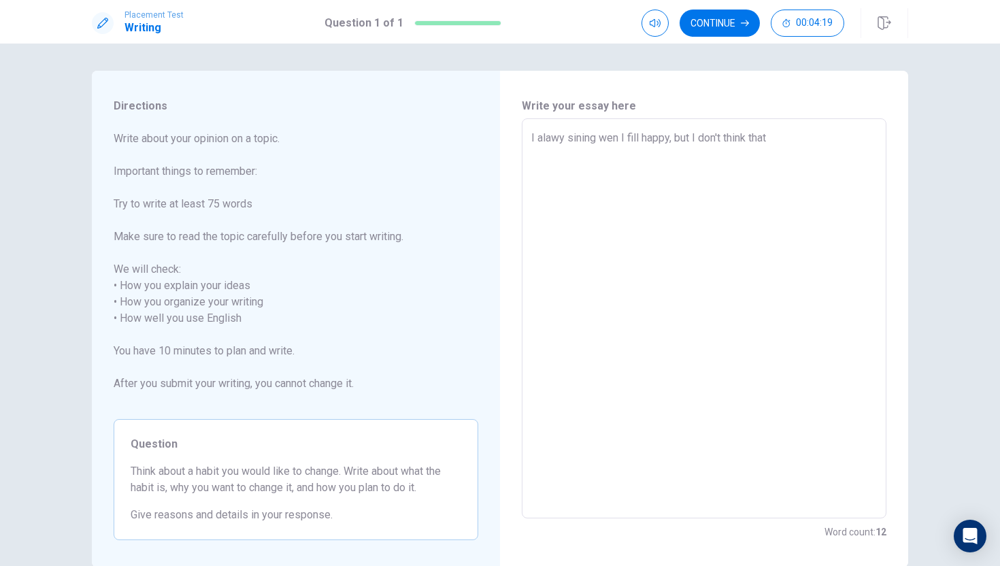
type textarea "x"
type textarea "I alawy sining wen I fill happy, but I don't think that w"
type textarea "x"
type textarea "I alawy sining wen I fill happy, but I don't think that wa"
type textarea "x"
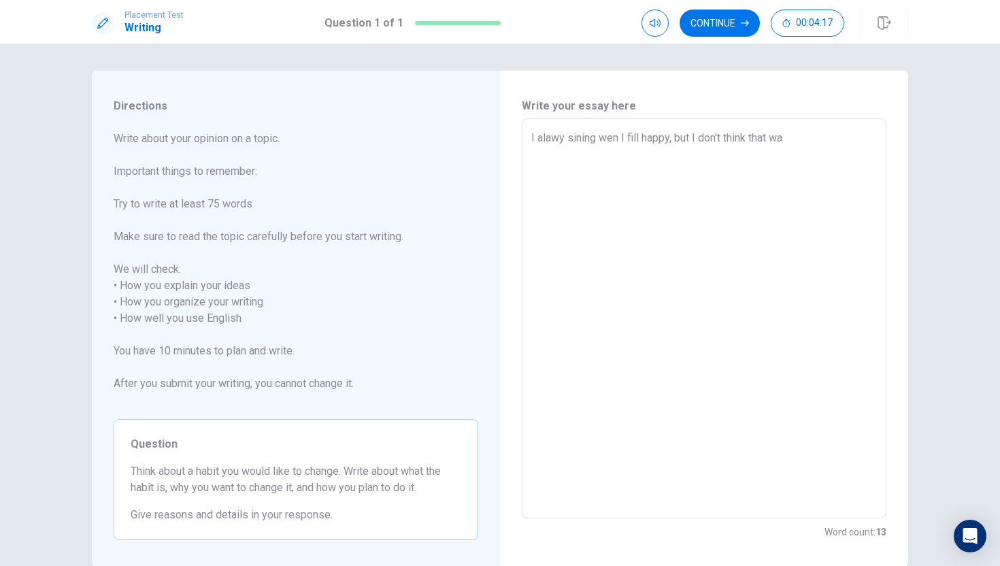
type textarea "I alawy sining wen I fill happy, but I don't think that was"
type textarea "x"
type textarea "I alawy sining wen I fill happy, but I don't think that wa"
type textarea "x"
type textarea "I alawy sining wen I fill happy, but I don't think that w"
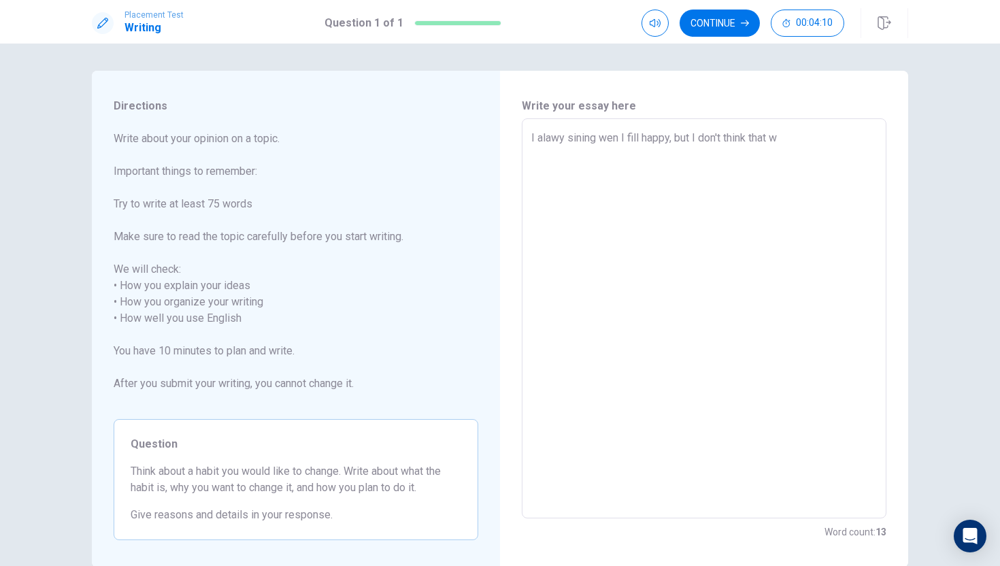
type textarea "x"
type textarea "I alawy sining wen I fill happy, but I don't think that"
type textarea "x"
type textarea "I alawy sining wen I fill happy, but I don't think that"
type textarea "x"
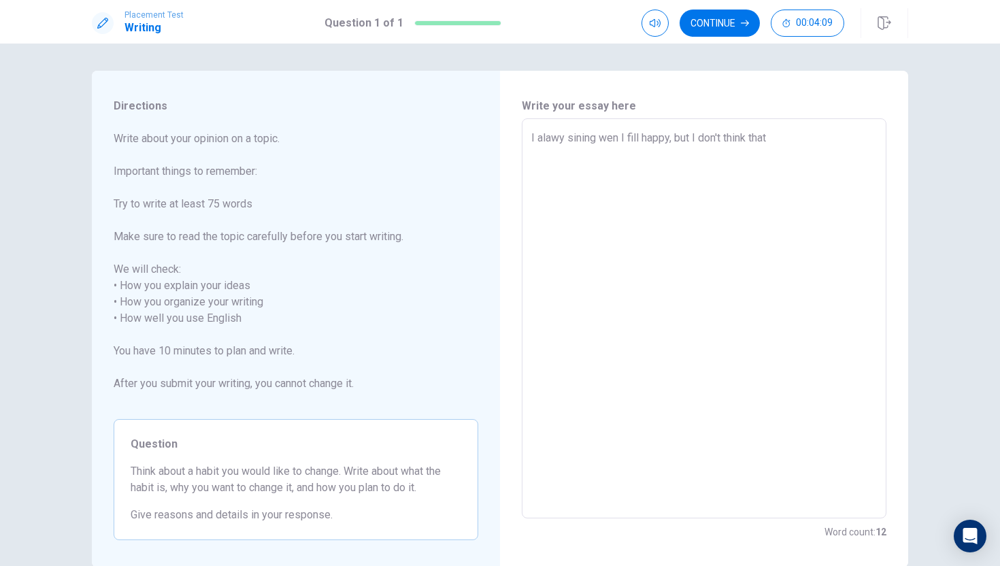
type textarea "I alawy sining wen I fill happy, but I don't think tha"
type textarea "x"
type textarea "I alawy sining wen I fill happy, but I don't think th"
type textarea "x"
type textarea "I alawy sining wen I fill happy, but I don't think t"
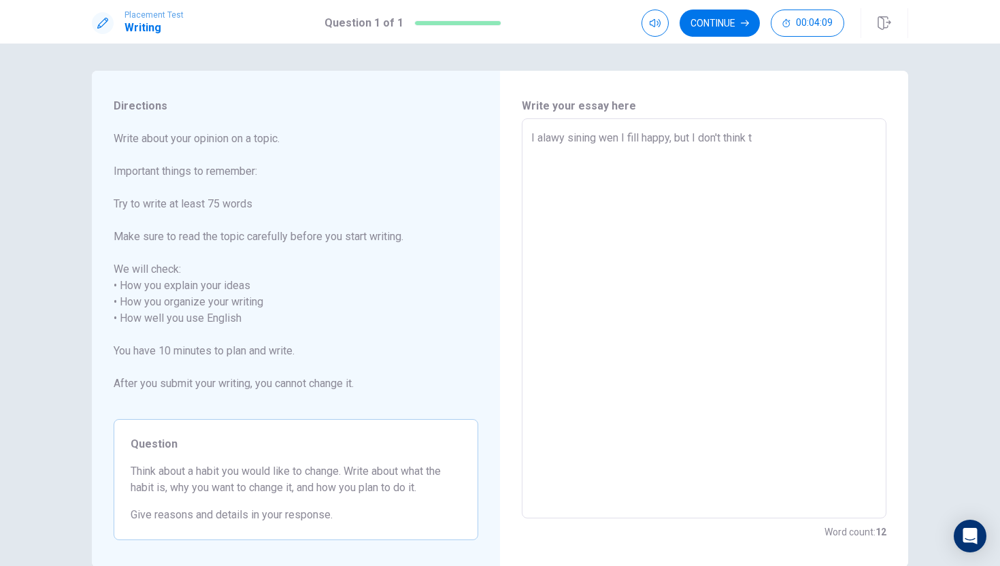
type textarea "x"
type textarea "I alawy sining wen I fill happy, but I don't think"
type textarea "x"
type textarea "I alawy sining wen I fill happy, but I don't think I"
type textarea "x"
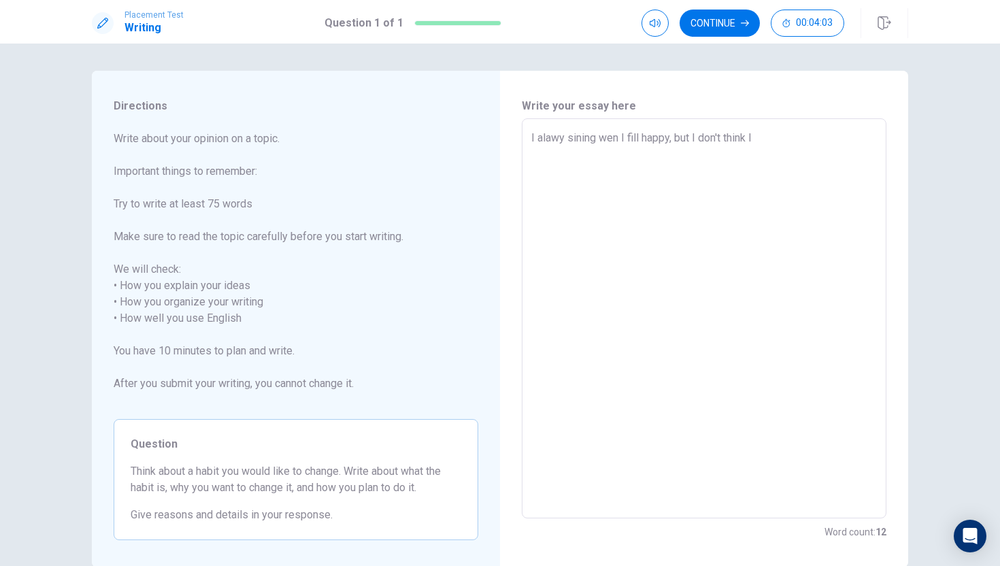
type textarea "I alawy sining wen I fill happy, but I don't think Iw"
type textarea "x"
type textarea "I alawy sining wen I fill happy, but I don't think [PERSON_NAME]"
type textarea "x"
type textarea "I alawy sining wen I fill happy, but I don't think [PERSON_NAME]"
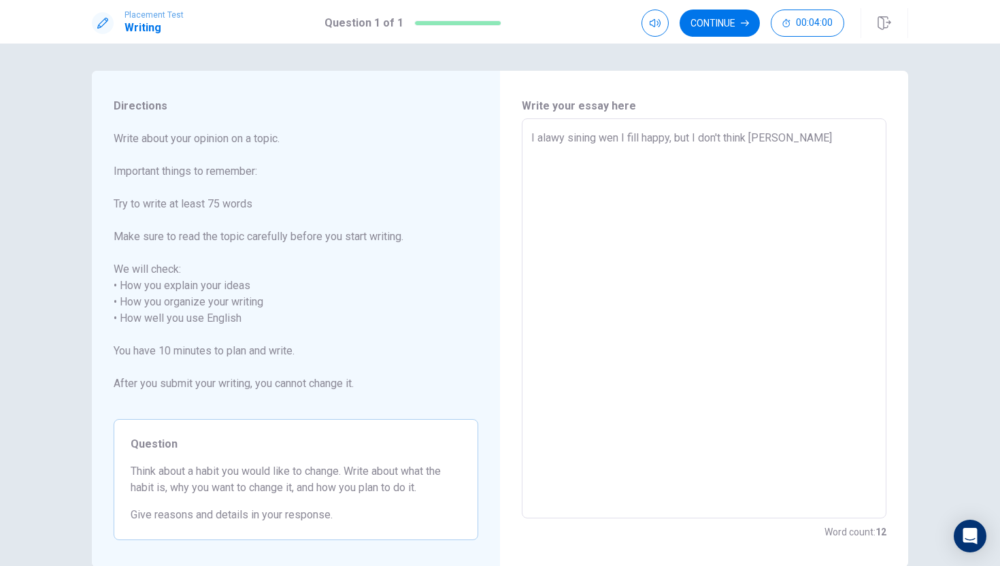
type textarea "x"
type textarea "I alawy sining wen I fill happy, but I don't think [PERSON_NAME]"
click at [754, 139] on textarea "I alawy sining wen I fill happy, but I don't think [PERSON_NAME]" at bounding box center [704, 318] width 346 height 377
type textarea "x"
type textarea "I alawy sining wen I fill happy, but I don't think I will"
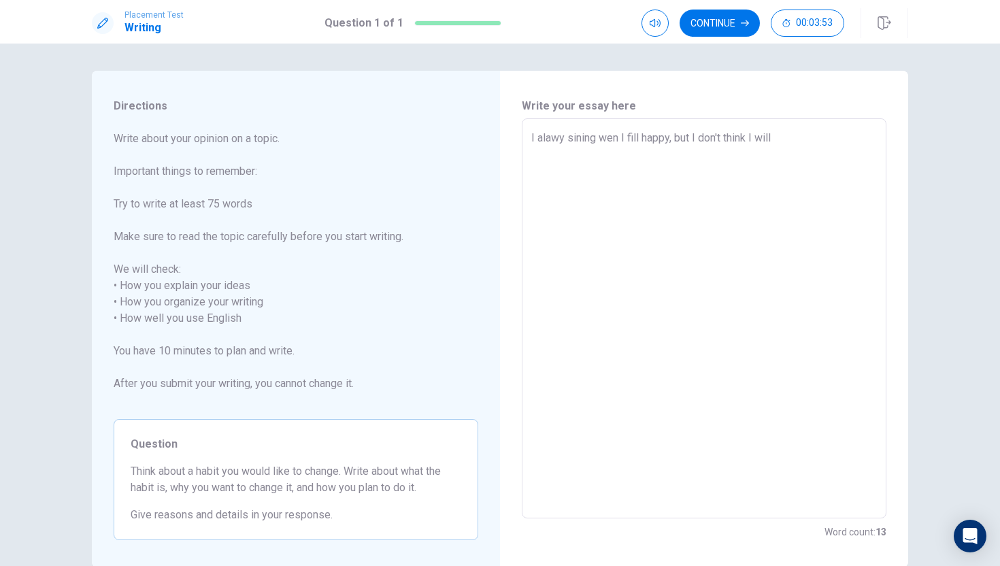
click at [792, 141] on textarea "I alawy sining wen I fill happy, but I don't think I will" at bounding box center [704, 318] width 346 height 377
type textarea "x"
type textarea "I alawy sining wen I fill happy, but I don't think I will"
type textarea "x"
type textarea "I alawy sining wen I fill happy, but I don't think I will c"
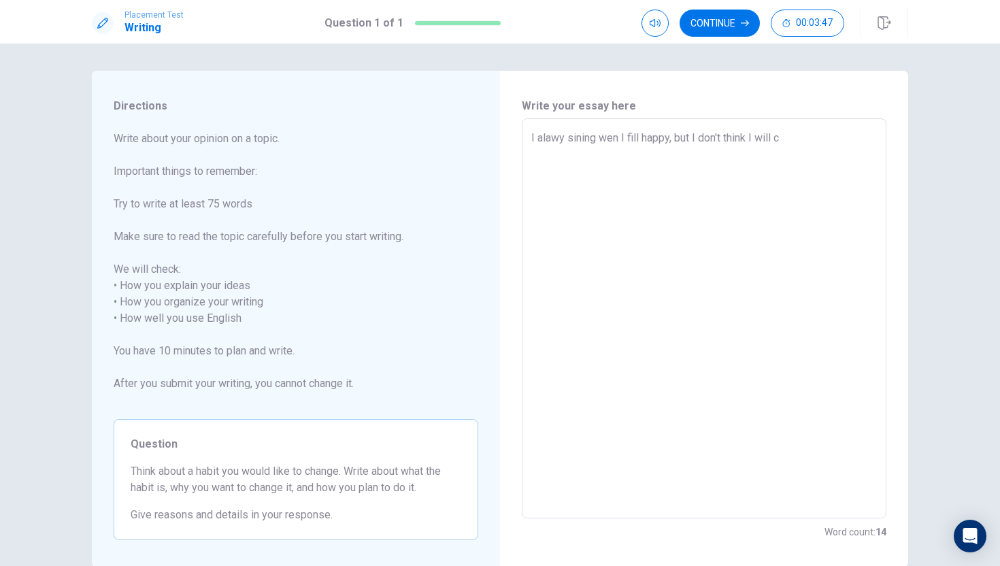
type textarea "x"
type textarea "I alawy sining wen I fill happy, but I don't think I will ch"
type textarea "x"
type textarea "I alawy sining wen I fill happy, but I don't think I will chi"
type textarea "x"
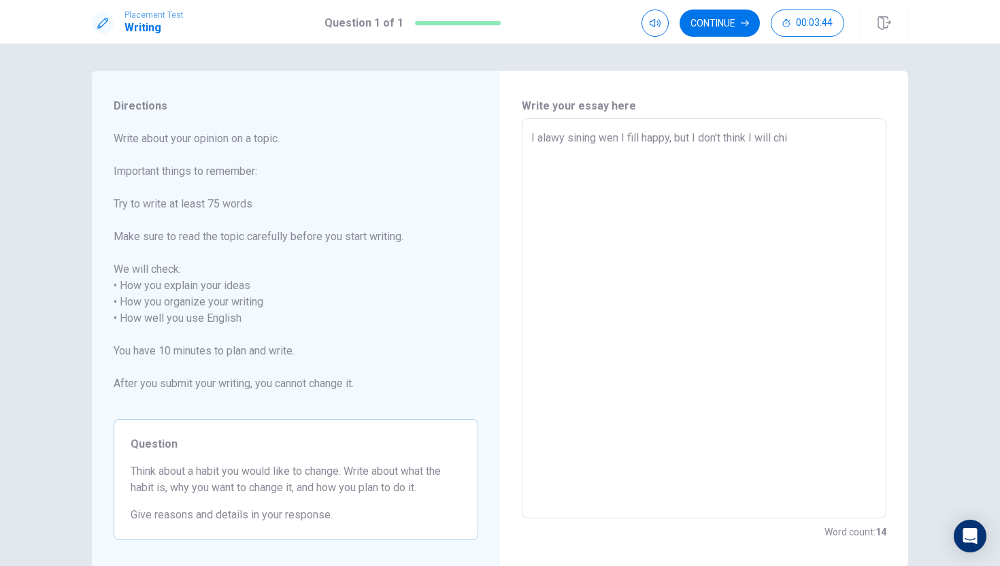
type textarea "I alawy sining wen I fill happy, but I don't think I will chin"
type textarea "x"
type textarea "I alawy sining wen I fill happy, but I don't think I will chinc"
type textarea "x"
type textarea "I alawy sining wen I fill happy, but I don't think I will chinch"
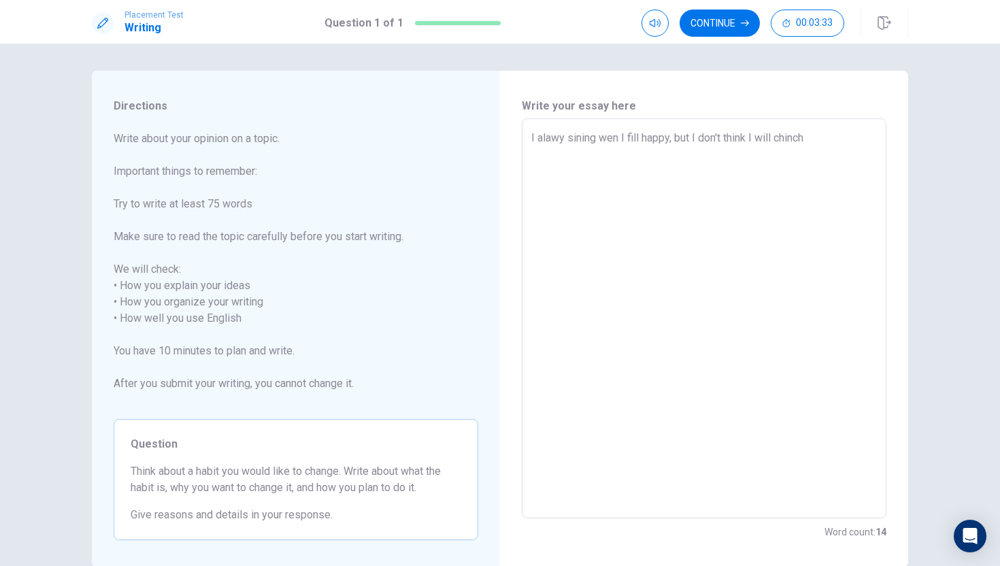
type textarea "x"
type textarea "I alawy sining wen I fill happy, but I don't think I will chinch"
type textarea "x"
type textarea "I alawy sining wen I fill happy, but I don't think I will chinch i"
type textarea "x"
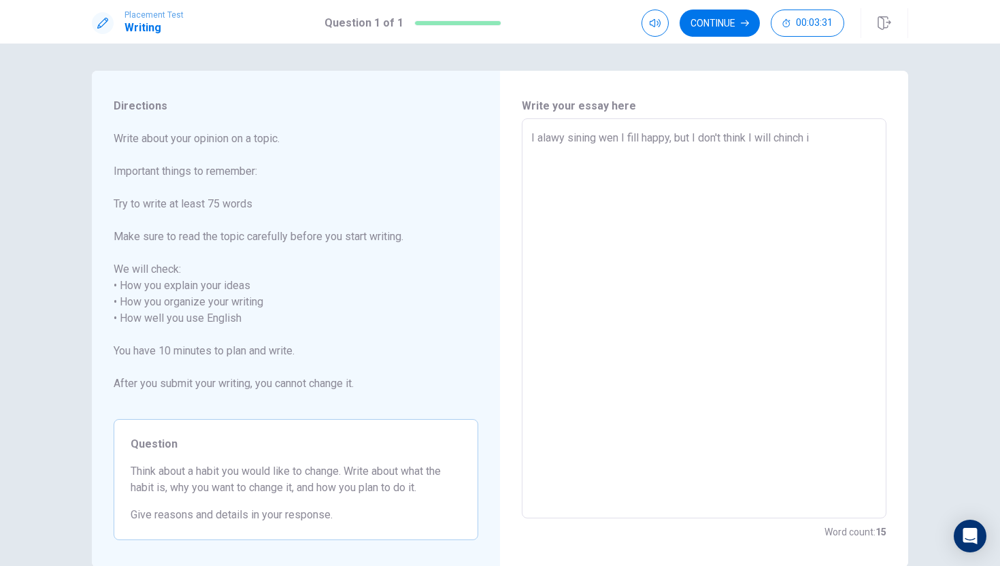
type textarea "I alawy sining wen I fill happy, but I don't think I will chinch it"
type textarea "x"
type textarea "I alawy sining wen I fill happy, but I don't think I will chinch it."
type textarea "x"
type textarea "I alawy sining wen I fill happy, but I don't think I will chinch it."
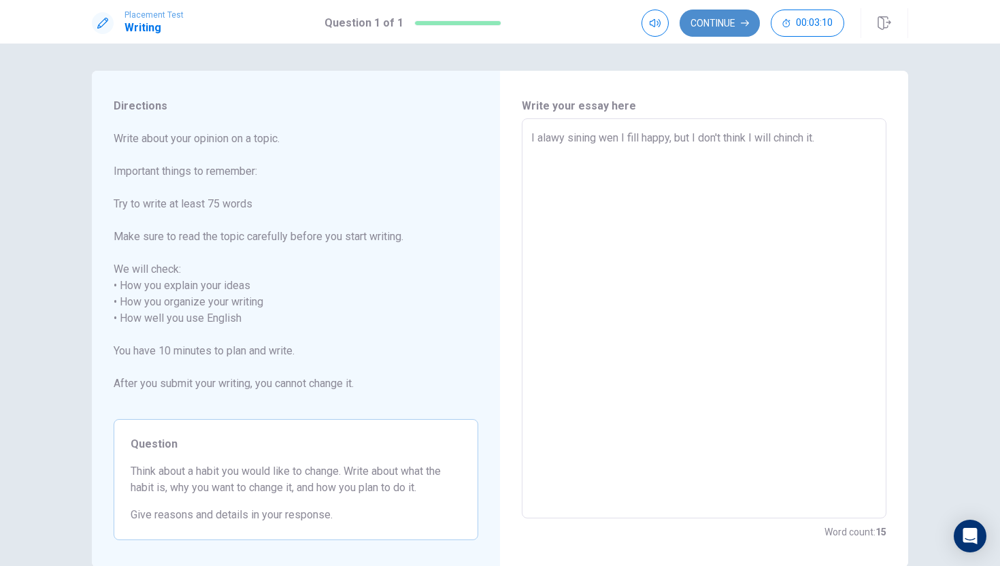
click at [731, 22] on button "Continue" at bounding box center [719, 23] width 80 height 27
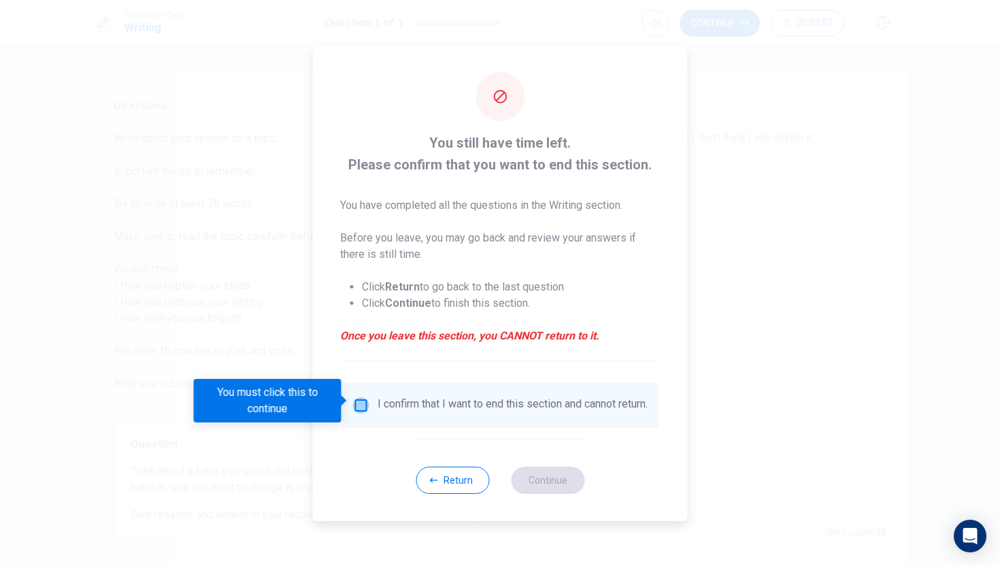
click at [361, 399] on input "You must click this to continue" at bounding box center [361, 405] width 16 height 16
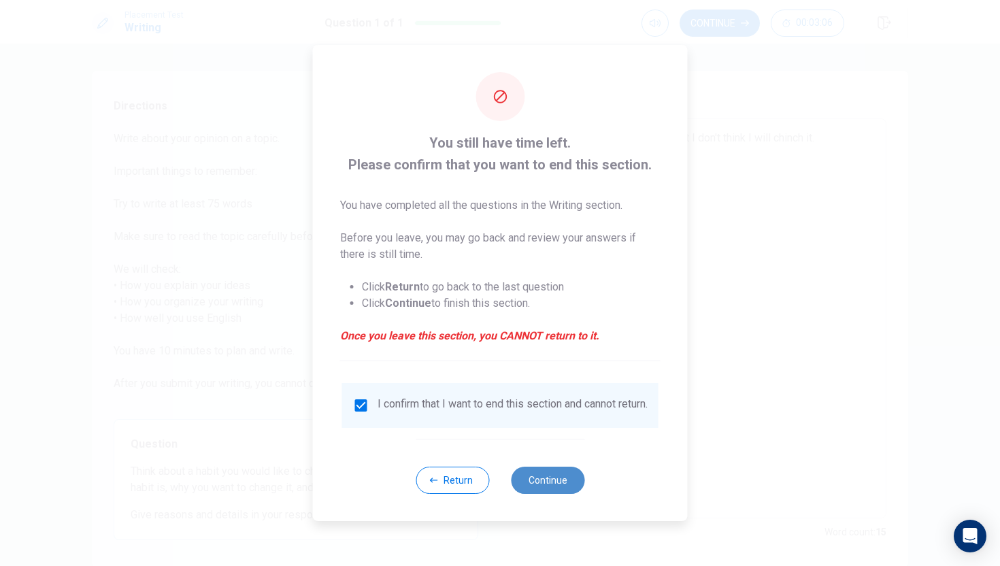
click at [548, 481] on button "Continue" at bounding box center [547, 480] width 73 height 27
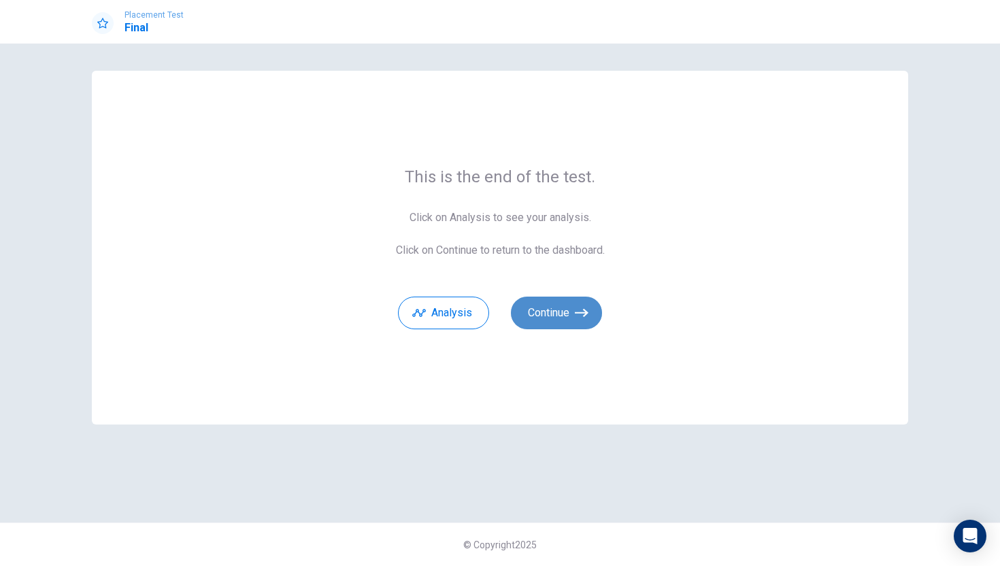
click at [553, 311] on button "Continue" at bounding box center [556, 313] width 91 height 33
